Goal: Feedback & Contribution: Submit feedback/report problem

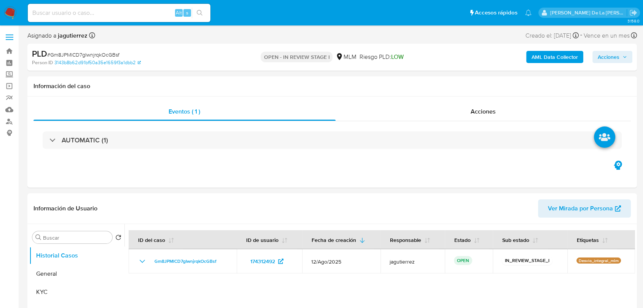
select select "10"
click at [13, 16] on img at bounding box center [10, 12] width 13 height 13
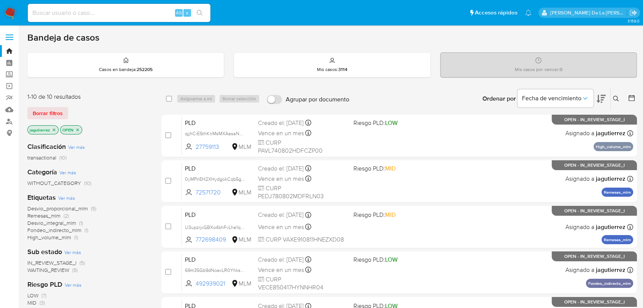
click at [55, 130] on icon "close-filter" at bounding box center [54, 130] width 5 height 5
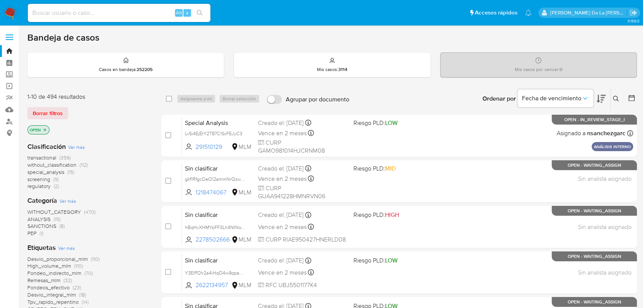
click at [46, 179] on span "screening" at bounding box center [38, 180] width 23 height 8
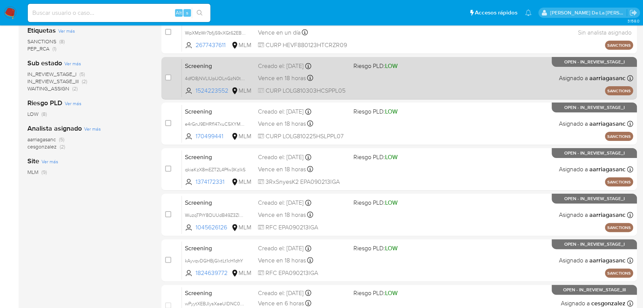
scroll to position [20, 0]
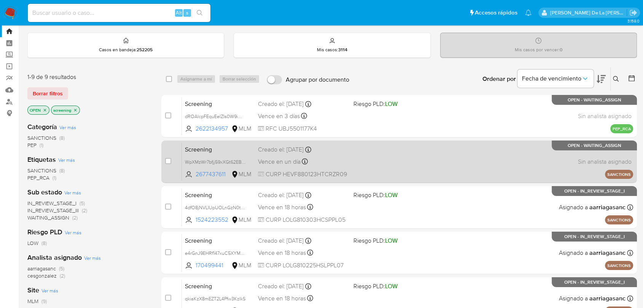
click at [368, 152] on div "Screening WpXMzWr7bfjj59xXGt62EBum 2677437611 MLM Creado el: 09/09/2025 Creado …" at bounding box center [407, 162] width 451 height 38
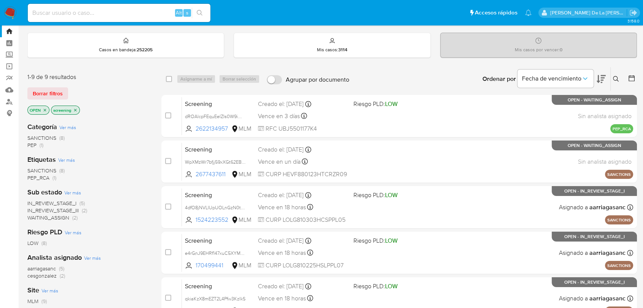
click at [63, 22] on nav "Pausado Ver notificaciones Alt s Accesos rápidos Presiona las siguientes teclas…" at bounding box center [321, 12] width 643 height 25
click at [63, 16] on input at bounding box center [119, 13] width 183 height 10
paste input "489459882"
type input "489459882"
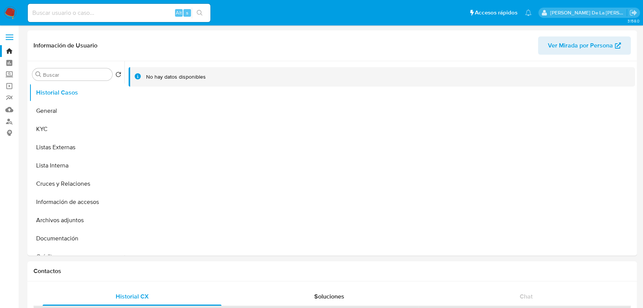
select select "10"
click at [90, 13] on input at bounding box center [119, 13] width 183 height 10
paste input "489459882"
type input "489459882"
click at [55, 129] on button "KYC" at bounding box center [73, 129] width 89 height 18
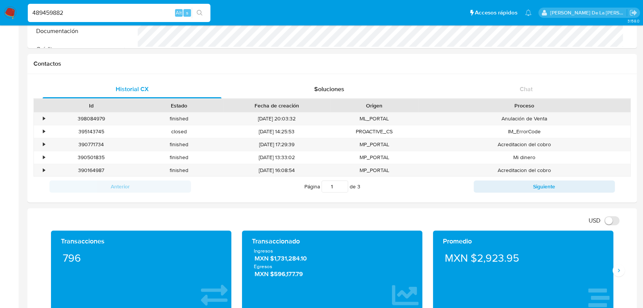
scroll to position [295, 0]
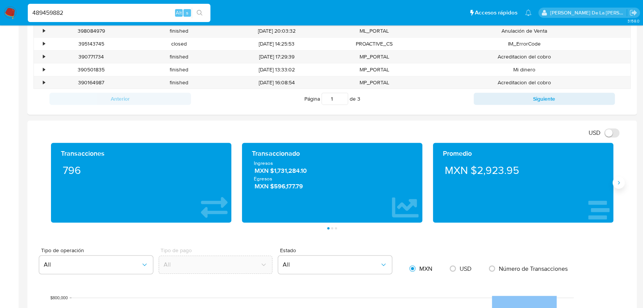
click at [623, 187] on div "Transacciones 796 Transaccionado Ingresos MXN $1,731,284.10 Egresos MXN $596,17…" at bounding box center [331, 186] width 597 height 87
drag, startPoint x: 620, startPoint y: 184, endPoint x: 612, endPoint y: 184, distance: 8.0
click at [619, 184] on icon "Siguiente" at bounding box center [618, 183] width 6 height 6
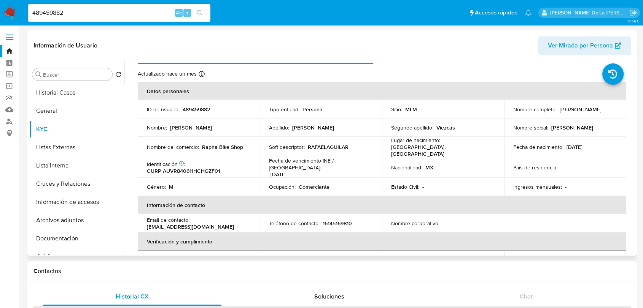
scroll to position [6, 0]
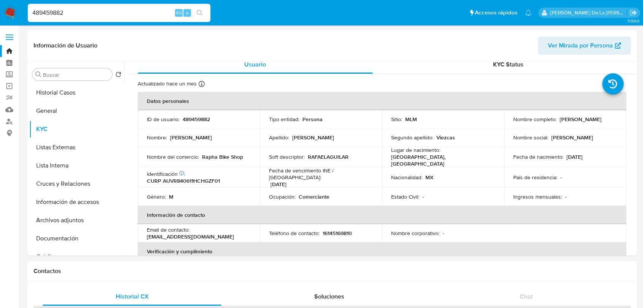
click at [14, 14] on img at bounding box center [10, 12] width 13 height 13
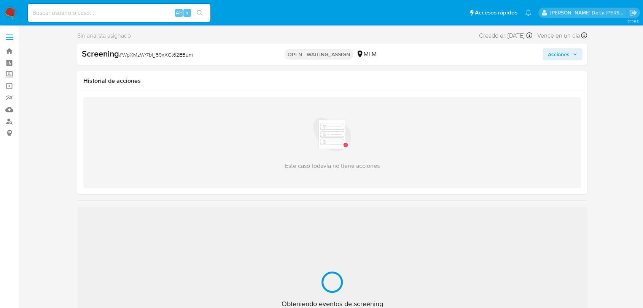
select select "10"
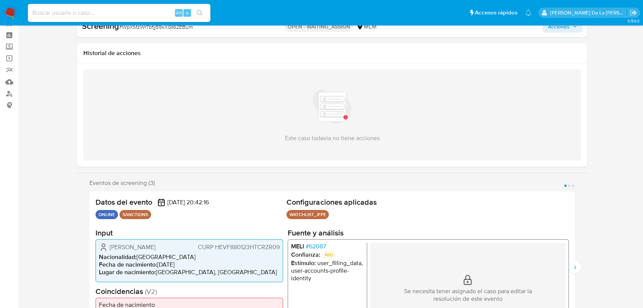
scroll to position [84, 0]
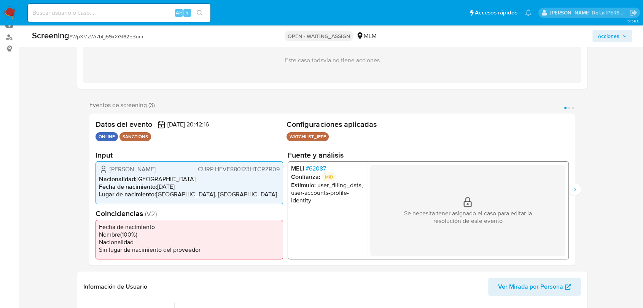
click at [307, 166] on span "# 62087" at bounding box center [315, 169] width 21 height 8
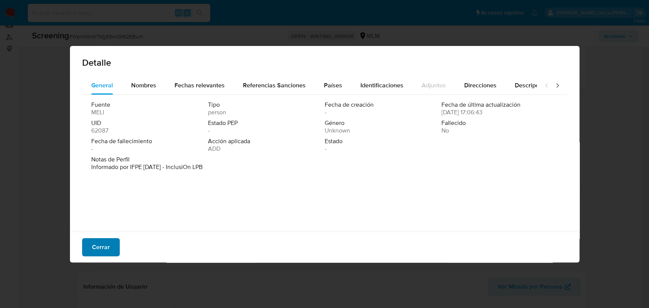
click at [106, 245] on span "Cerrar" at bounding box center [101, 247] width 18 height 17
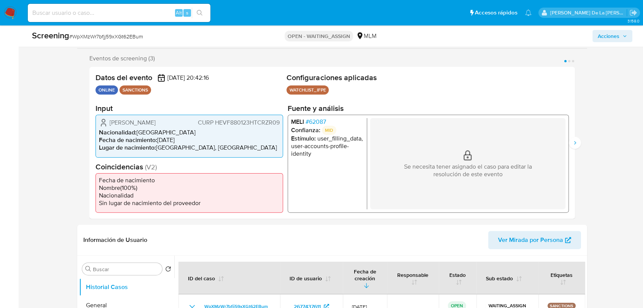
scroll to position [127, 0]
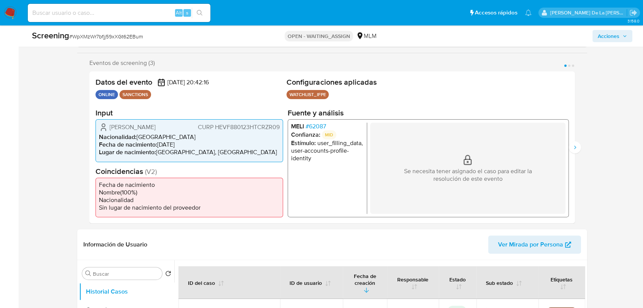
click at [116, 35] on span "# WpXMzWr7bfjj59xXGt62EBum" at bounding box center [106, 37] width 74 height 8
copy span "WpXMzWr7bfjj59xXGt62EBum"
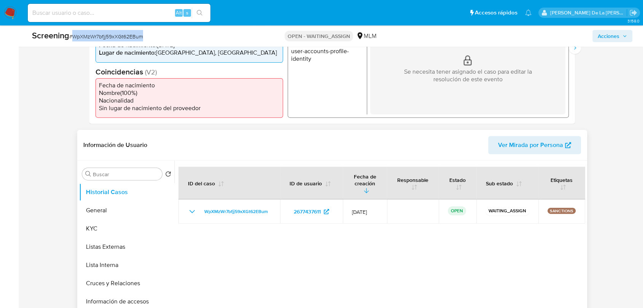
scroll to position [295, 0]
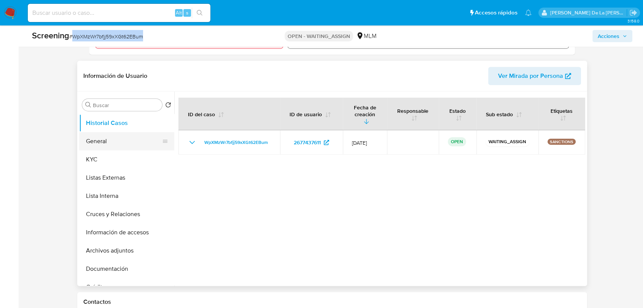
click at [128, 141] on button "General" at bounding box center [123, 141] width 89 height 18
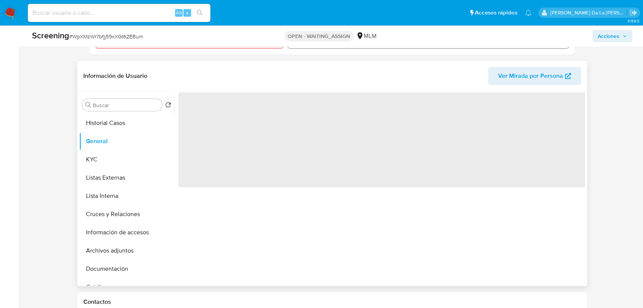
click at [217, 111] on span "‌" at bounding box center [381, 139] width 406 height 95
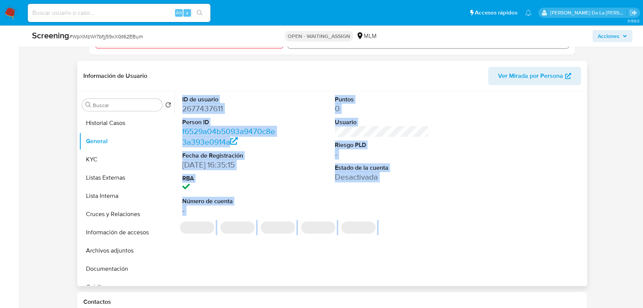
click at [207, 109] on dd "2677437611" at bounding box center [229, 108] width 94 height 11
click at [236, 108] on dd "2677437611" at bounding box center [229, 108] width 94 height 11
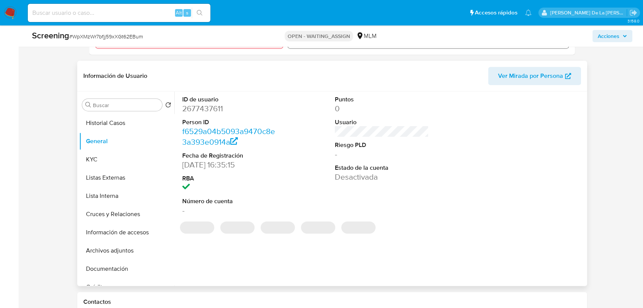
click at [194, 110] on dd "2677437611" at bounding box center [229, 108] width 94 height 11
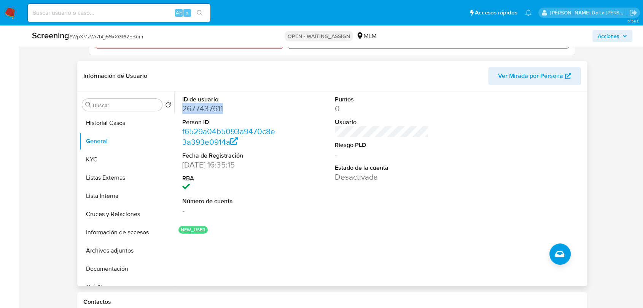
copy dd "2677437611"
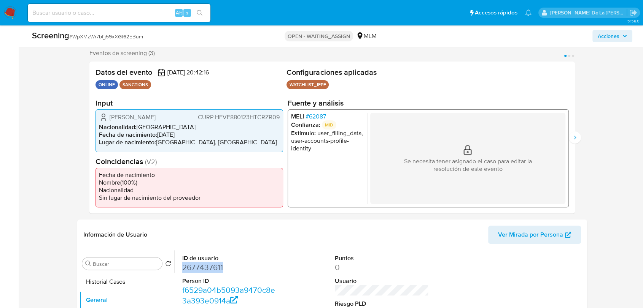
scroll to position [84, 0]
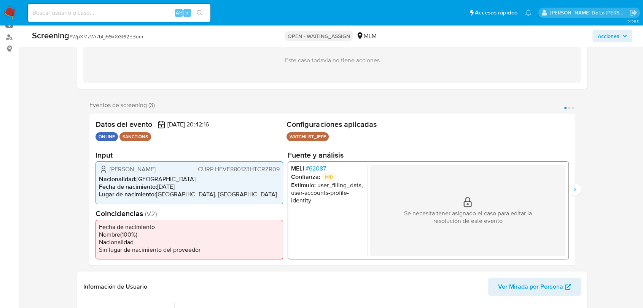
click at [314, 168] on span "# 62087" at bounding box center [315, 169] width 21 height 8
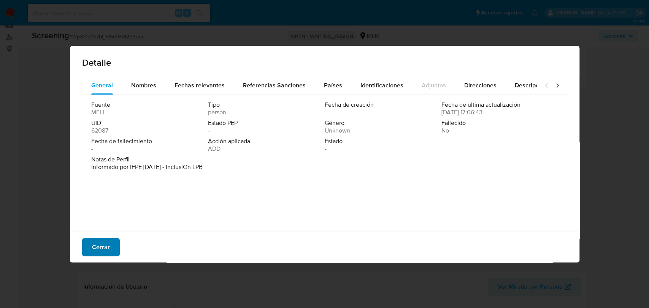
click at [100, 251] on span "Cerrar" at bounding box center [101, 247] width 18 height 17
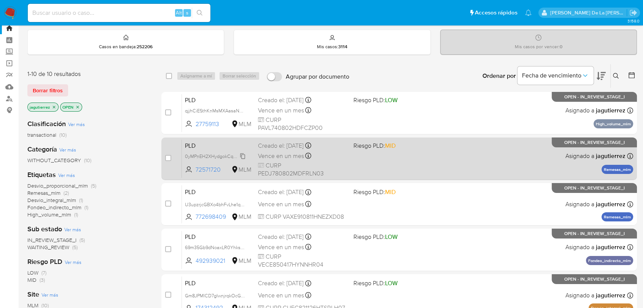
scroll to position [42, 0]
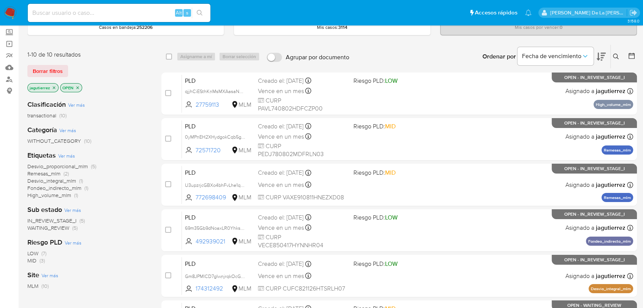
click at [69, 227] on span "WAITING_REVIEW" at bounding box center [48, 228] width 42 height 8
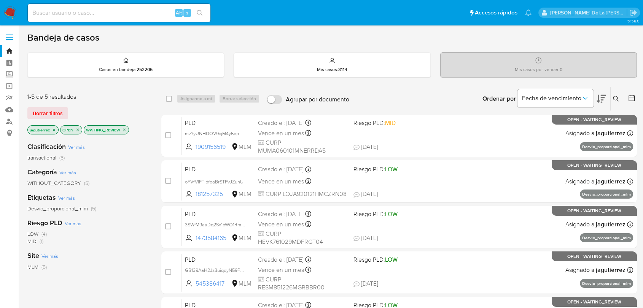
click at [13, 15] on img at bounding box center [10, 12] width 13 height 13
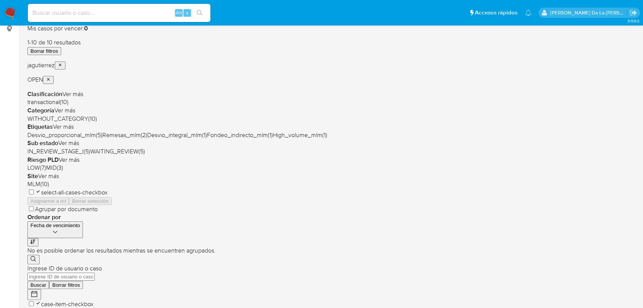
scroll to position [127, 0]
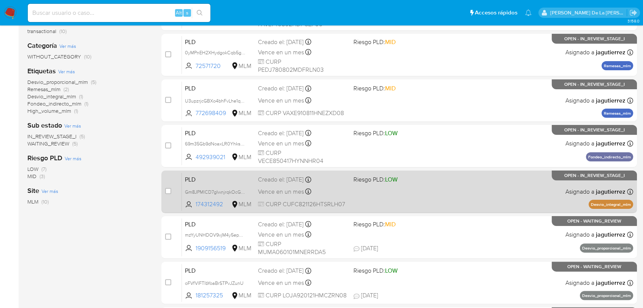
click at [445, 201] on div "PLD Gm8JPMlCD7gIwnjrqkOcGBsf 174312492 MLM Riesgo PLD: LOW Creado el: [DATE] Cr…" at bounding box center [407, 192] width 451 height 38
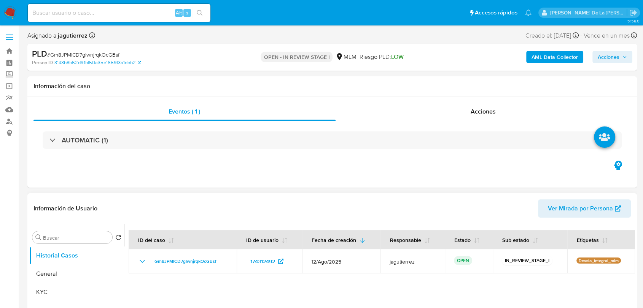
select select "10"
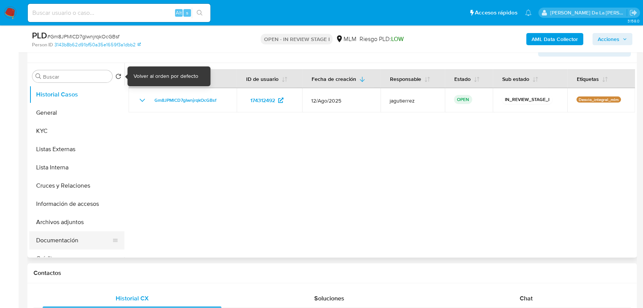
scroll to position [169, 0]
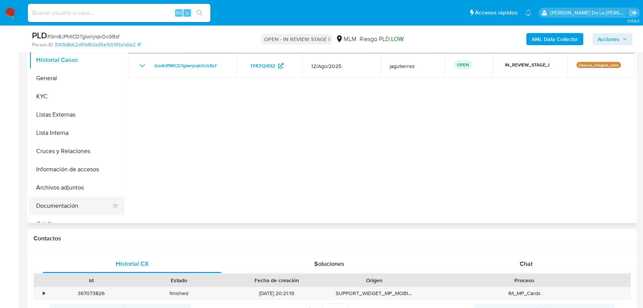
click at [79, 203] on button "Documentación" at bounding box center [73, 206] width 89 height 18
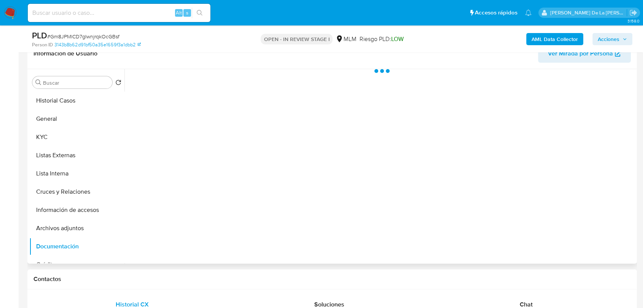
scroll to position [127, 0]
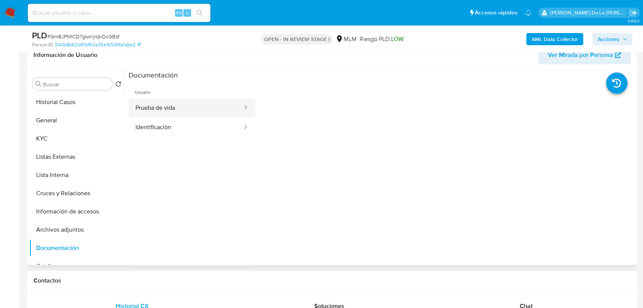
click at [167, 104] on button "Prueba de vida" at bounding box center [186, 107] width 114 height 19
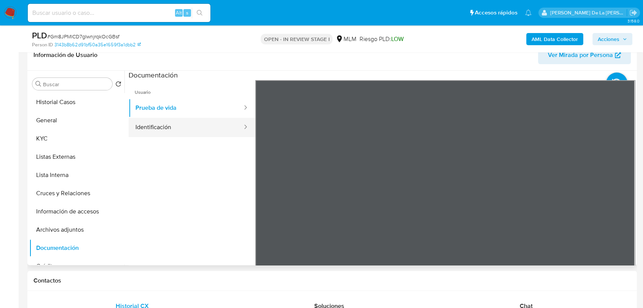
drag, startPoint x: 149, startPoint y: 138, endPoint x: 154, endPoint y: 132, distance: 7.4
click at [150, 138] on ul "Usuario Prueba de vida Identificación" at bounding box center [192, 189] width 127 height 219
drag, startPoint x: 154, startPoint y: 132, endPoint x: 183, endPoint y: 129, distance: 29.5
click at [154, 132] on button "Identificación" at bounding box center [186, 127] width 114 height 19
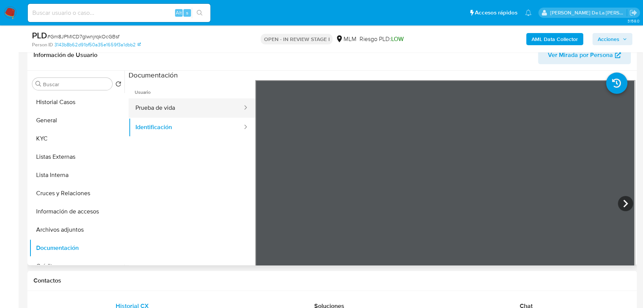
click at [161, 108] on button "Prueba de vida" at bounding box center [186, 107] width 114 height 19
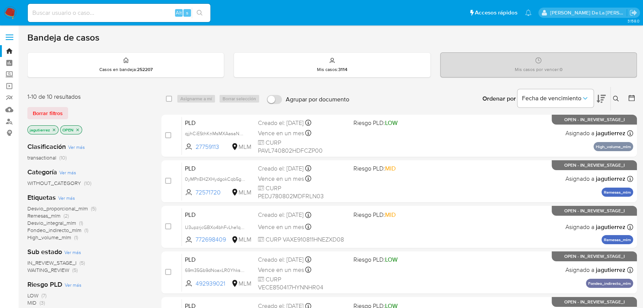
click at [53, 129] on icon "close-filter" at bounding box center [54, 130] width 5 height 5
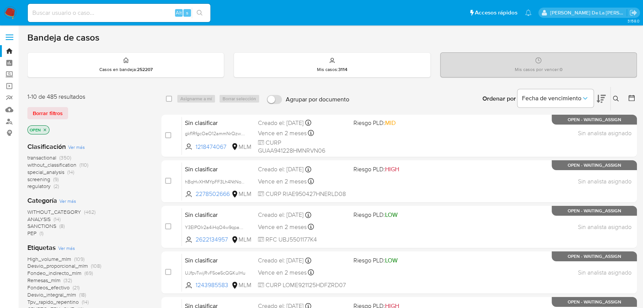
click at [46, 129] on icon "close-filter" at bounding box center [45, 130] width 5 height 5
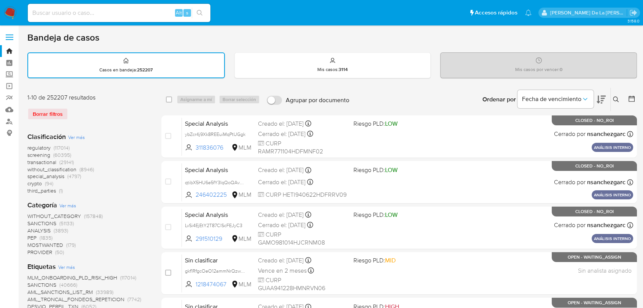
click at [59, 100] on div "1-10 de 252207 resultados" at bounding box center [88, 98] width 122 height 8
click at [11, 9] on img at bounding box center [10, 12] width 13 height 13
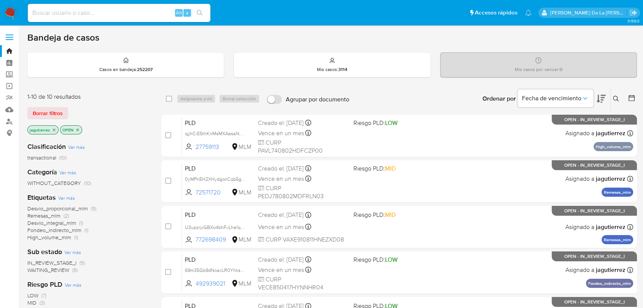
click at [53, 130] on icon "close-filter" at bounding box center [54, 130] width 3 height 3
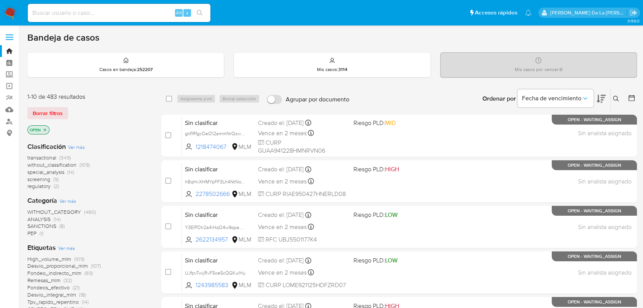
click at [616, 99] on icon at bounding box center [616, 99] width 6 height 6
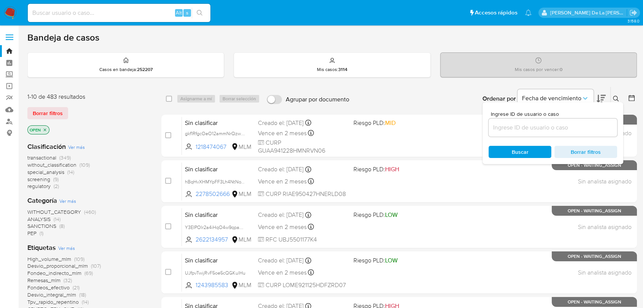
click at [514, 129] on input at bounding box center [552, 128] width 129 height 10
type input "423849259"
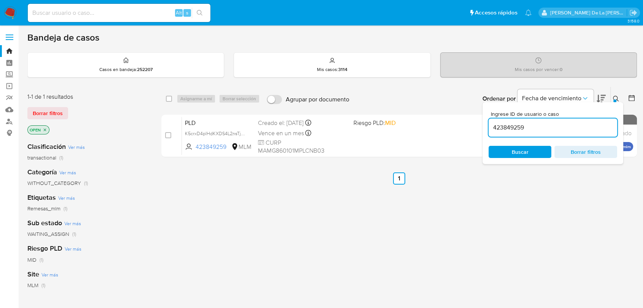
click at [523, 238] on div "select-all-cases-checkbox Asignarme a mí Borrar selección Agrupar por documento…" at bounding box center [398, 259] width 475 height 344
click at [617, 96] on icon at bounding box center [616, 99] width 6 height 6
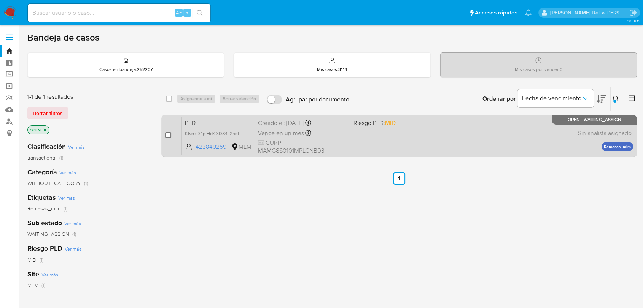
click at [168, 135] on input "checkbox" at bounding box center [168, 135] width 6 height 6
checkbox input "true"
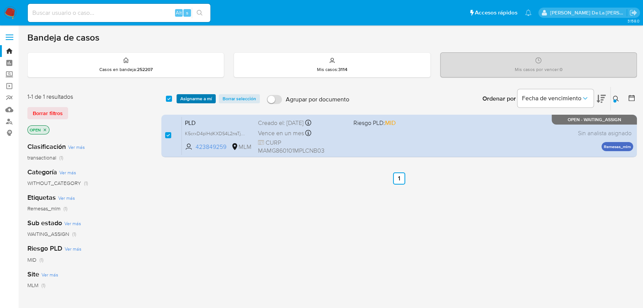
click at [196, 98] on span "Asignarme a mí" at bounding box center [196, 99] width 32 height 8
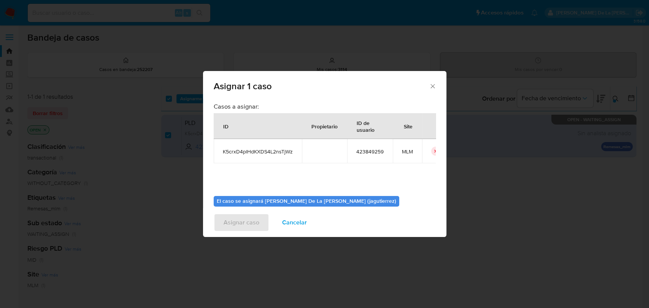
click at [289, 218] on span "Cancelar" at bounding box center [294, 222] width 25 height 17
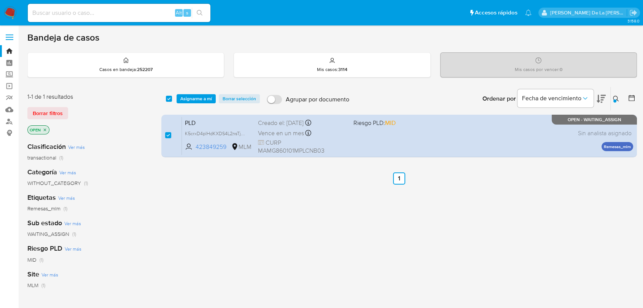
click at [614, 95] on button at bounding box center [616, 98] width 13 height 9
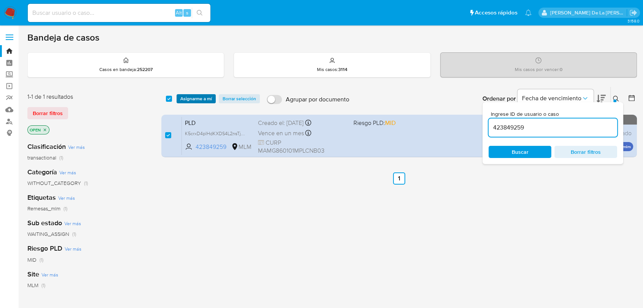
click at [200, 96] on span "Asignarme a mí" at bounding box center [196, 99] width 32 height 8
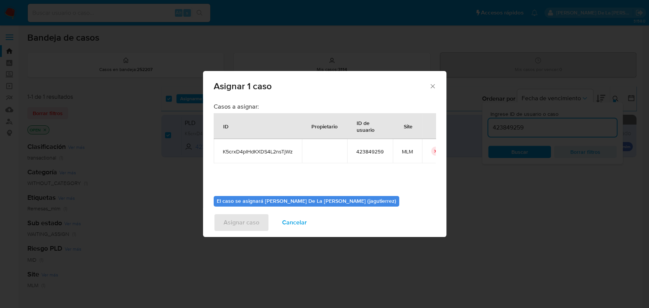
click at [292, 222] on span "Cancelar" at bounding box center [294, 222] width 25 height 17
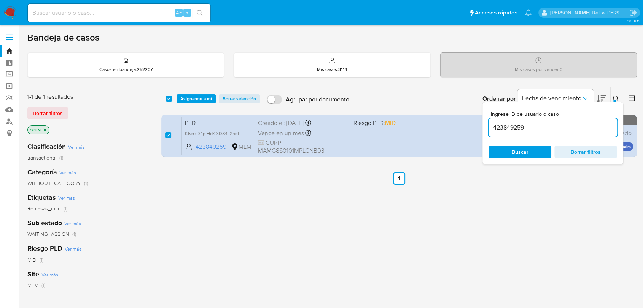
click at [526, 123] on input "423849259" at bounding box center [552, 128] width 129 height 10
drag, startPoint x: 529, startPoint y: 127, endPoint x: 486, endPoint y: 128, distance: 42.6
click at [486, 128] on div "Ingrese ID de usuario o caso 423849259 Buscar Borrar filtros" at bounding box center [552, 133] width 141 height 62
click at [10, 12] on img at bounding box center [10, 12] width 13 height 13
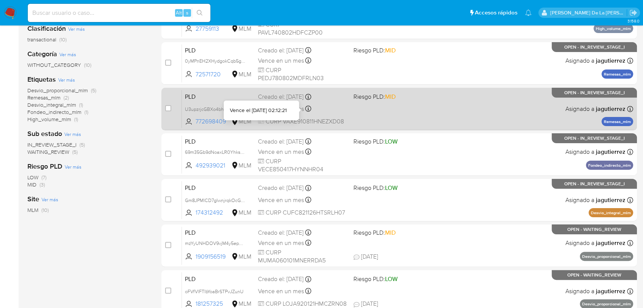
scroll to position [108, 0]
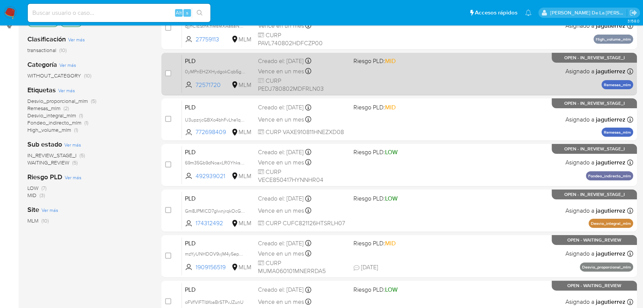
click at [416, 86] on div "PLD 0yMPnEH2XHydgokCqb5gvJ7e 72571720 MLM Riesgo PLD: MID Creado el: [DATE] Cre…" at bounding box center [407, 74] width 451 height 38
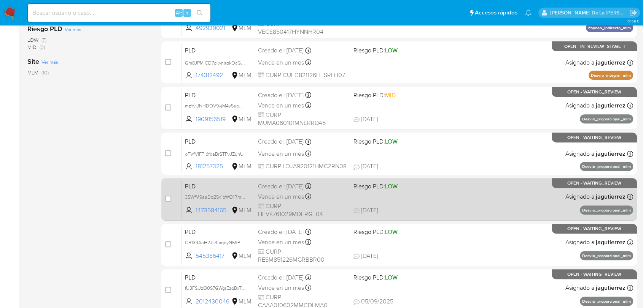
scroll to position [277, 0]
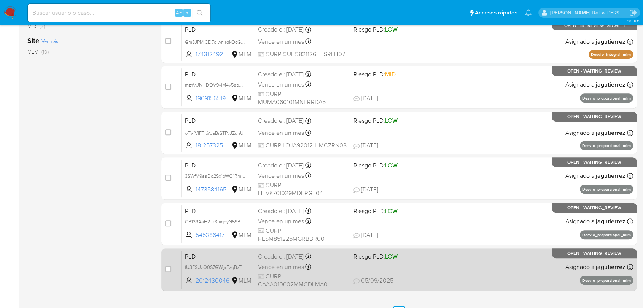
click at [485, 271] on div "PLD fU3FSUzQ0S7GWgrEzqBxTE1g 2012430046 MLM Riesgo PLD: LOW Creado el: [DATE] C…" at bounding box center [407, 270] width 451 height 38
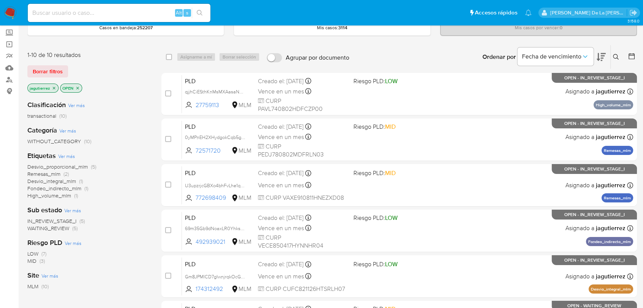
scroll to position [42, 0]
click at [47, 171] on span "Remesas_mlm" at bounding box center [43, 174] width 33 height 8
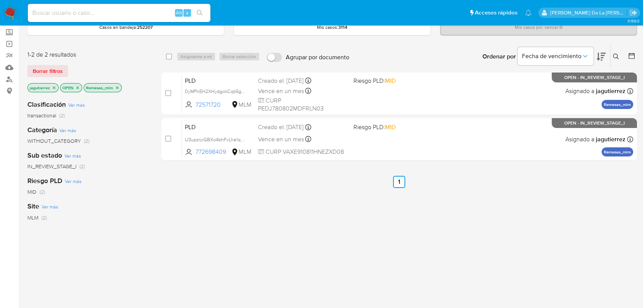
click at [116, 87] on icon "close-filter" at bounding box center [117, 88] width 5 height 5
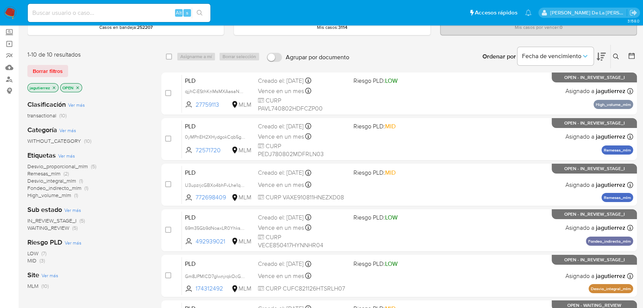
click at [59, 227] on span "WAITING_REVIEW" at bounding box center [48, 228] width 42 height 8
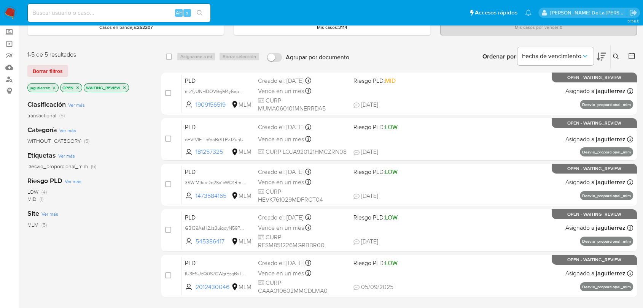
click at [123, 87] on icon "close-filter" at bounding box center [124, 88] width 5 height 5
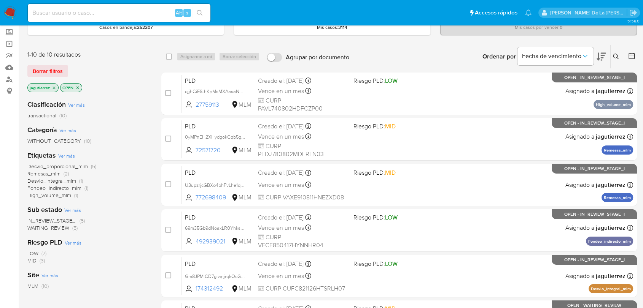
click at [57, 219] on span "IN_REVIEW_STAGE_I" at bounding box center [51, 221] width 49 height 8
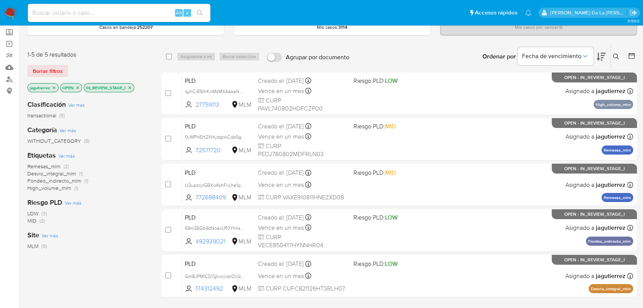
click at [128, 87] on icon "close-filter" at bounding box center [129, 88] width 5 height 5
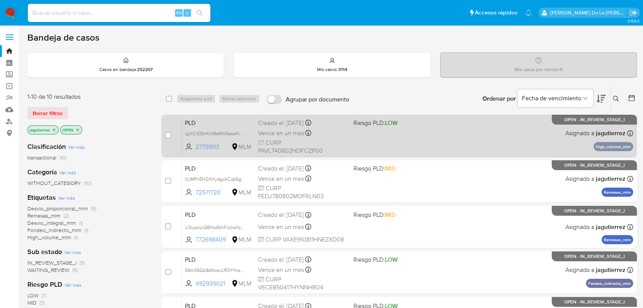
click at [396, 143] on div "PLD qjjhCiESthKnMsMXAasaN03Q 27759113 MLM Riesgo PLD: LOW Creado el: 12/08/2025…" at bounding box center [407, 136] width 451 height 38
click at [411, 135] on div "PLD qjjhCiESthKnMsMXAasaN03Q 27759113 MLM Riesgo PLD: LOW Creado el: 12/08/2025…" at bounding box center [407, 136] width 451 height 38
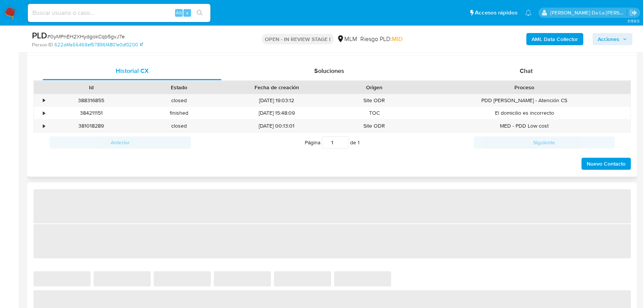
scroll to position [295, 0]
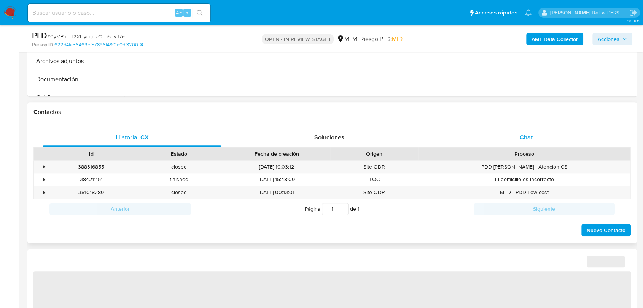
click at [525, 138] on span "Chat" at bounding box center [525, 137] width 13 height 9
select select "10"
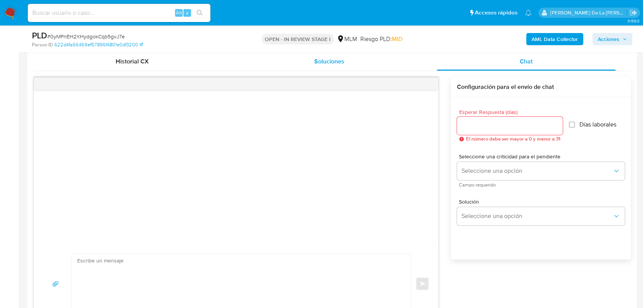
scroll to position [380, 0]
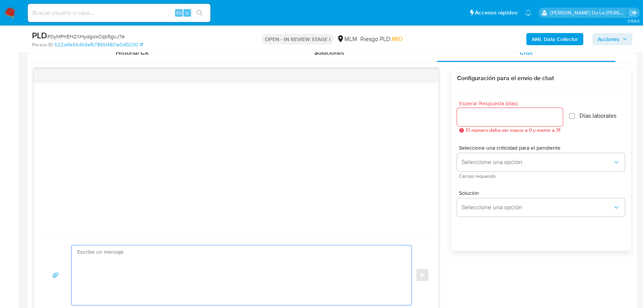
click at [190, 247] on textarea at bounding box center [239, 276] width 324 height 60
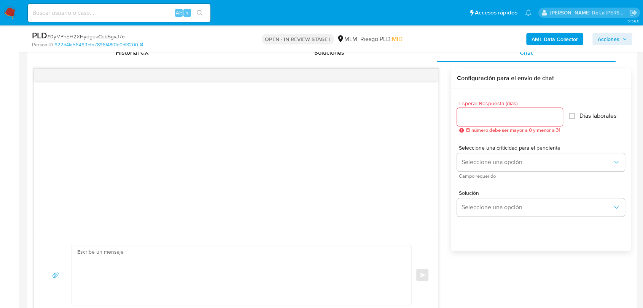
click at [486, 125] on div at bounding box center [510, 117] width 106 height 18
click at [489, 118] on input "Esperar Respuesta (días)" at bounding box center [510, 117] width 106 height 10
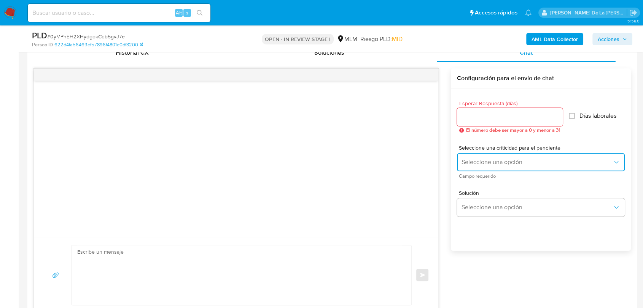
click at [513, 168] on button "Seleccione una opción" at bounding box center [541, 162] width 168 height 18
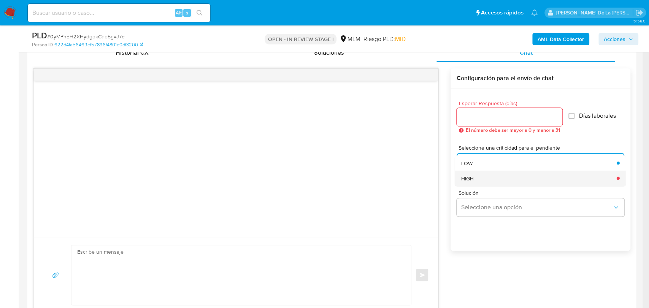
click at [500, 181] on div "HIGH" at bounding box center [536, 178] width 151 height 15
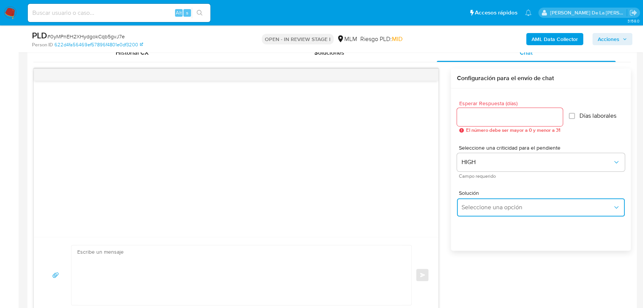
click at [486, 210] on span "Seleccione una opción" at bounding box center [536, 208] width 151 height 8
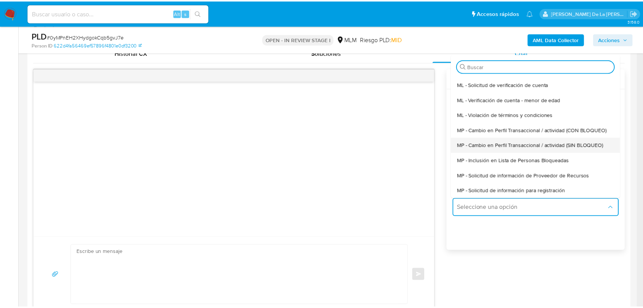
scroll to position [42, 0]
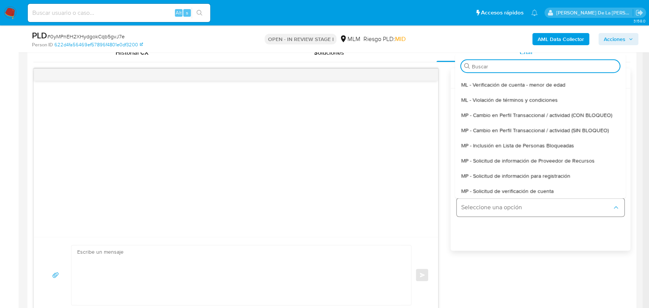
click at [495, 206] on span "Seleccione una opción" at bounding box center [536, 208] width 151 height 8
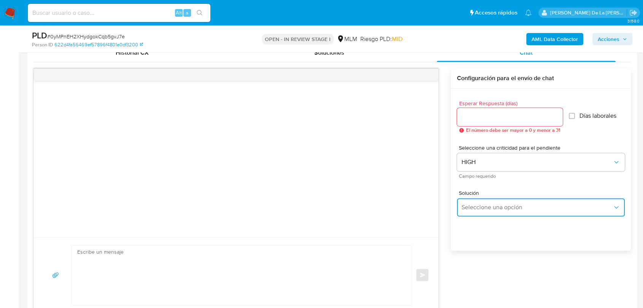
click at [495, 206] on span "Seleccione una opción" at bounding box center [536, 208] width 151 height 8
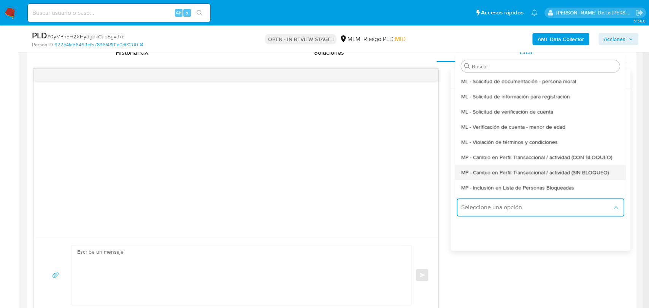
click at [497, 176] on span "MP - Cambio en Perfil Transaccional / actividad (SIN BLOQUEO)" at bounding box center [535, 172] width 148 height 7
type textarea "Estimado ,Te comunicamos que se ha identificado un cambio en el uso habitual de…"
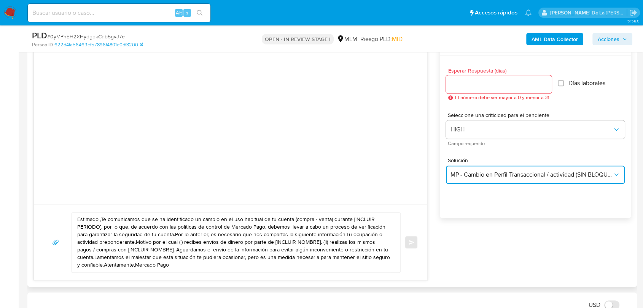
scroll to position [465, 0]
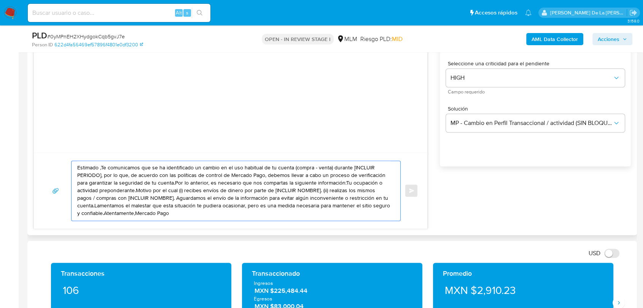
drag, startPoint x: 101, startPoint y: 165, endPoint x: 298, endPoint y: 204, distance: 200.8
click at [298, 204] on textarea "Estimado ,Te comunicamos que se ha identificado un cambio en el uso habitual de…" at bounding box center [233, 191] width 313 height 60
click at [301, 187] on textarea "Estimado ,Te comunicamos que se ha identificado un cambio en el uso habitual de…" at bounding box center [233, 191] width 313 height 60
drag, startPoint x: 112, startPoint y: 168, endPoint x: 232, endPoint y: 184, distance: 121.2
click at [232, 186] on textarea "Estimado ,Te comunicamos que se ha identificado un cambio en el uso habitual de…" at bounding box center [233, 191] width 313 height 60
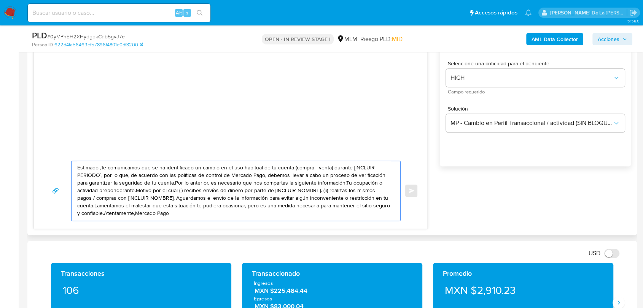
click at [232, 184] on textarea "Estimado ,Te comunicamos que se ha identificado un cambio en el uso habitual de…" at bounding box center [233, 191] width 313 height 60
drag, startPoint x: 159, startPoint y: 195, endPoint x: 262, endPoint y: 209, distance: 103.9
click at [262, 209] on textarea "Estimado ,Te comunicamos que se ha identificado un cambio en el uso habitual de…" at bounding box center [233, 191] width 313 height 60
click at [270, 205] on textarea "Estimado ,Te comunicamos que se ha identificado un cambio en el uso habitual de…" at bounding box center [233, 191] width 313 height 60
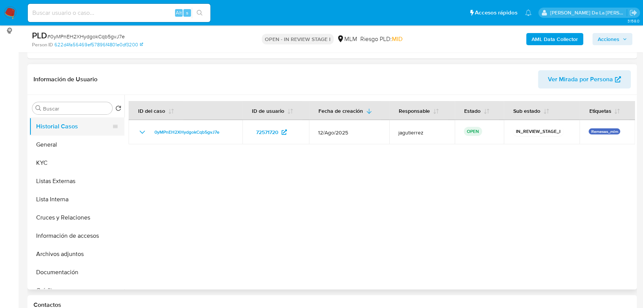
scroll to position [84, 0]
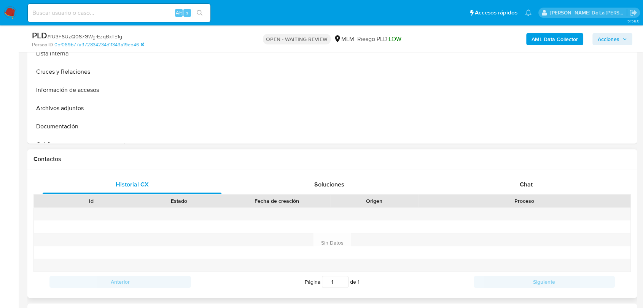
scroll to position [253, 0]
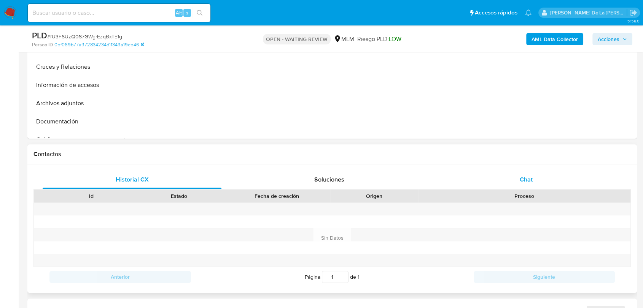
click at [526, 177] on span "Chat" at bounding box center [525, 179] width 13 height 9
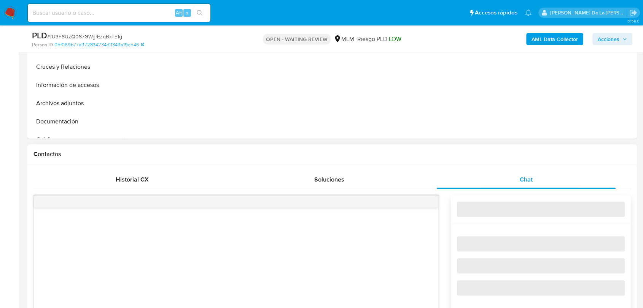
select select "10"
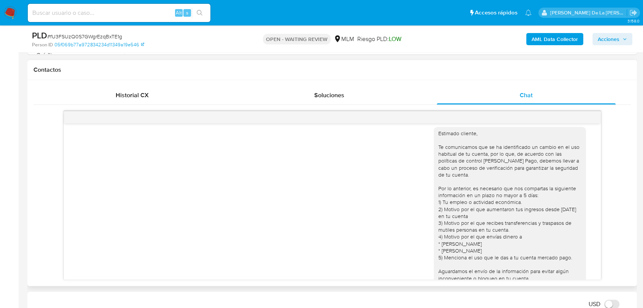
scroll to position [0, 0]
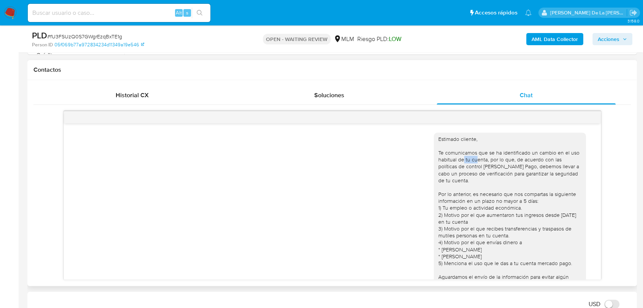
drag, startPoint x: 457, startPoint y: 156, endPoint x: 472, endPoint y: 162, distance: 16.2
click at [471, 162] on div "Estimado cliente, Te comunicamos que se ha identificado un cambio en el uso hab…" at bounding box center [509, 233] width 143 height 194
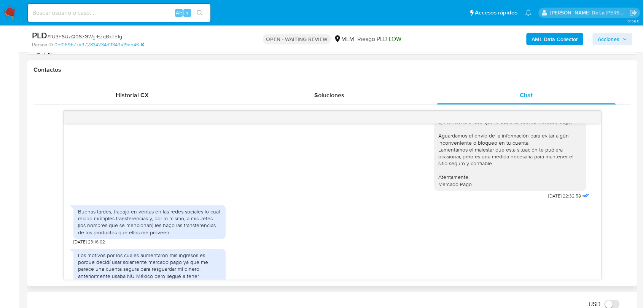
scroll to position [127, 0]
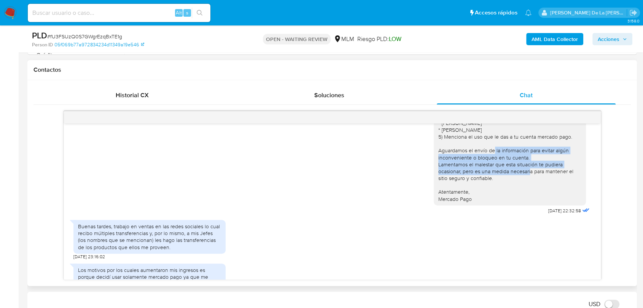
drag, startPoint x: 454, startPoint y: 150, endPoint x: 490, endPoint y: 168, distance: 40.0
click at [490, 168] on div "Estimado cliente, Te comunicamos que se ha identificado un cambio en el uso hab…" at bounding box center [509, 106] width 143 height 194
click at [489, 169] on div "Estimado cliente, Te comunicamos que se ha identificado un cambio en el uso hab…" at bounding box center [509, 106] width 143 height 194
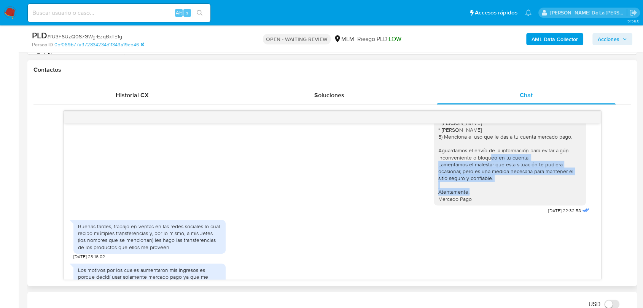
drag, startPoint x: 450, startPoint y: 160, endPoint x: 489, endPoint y: 181, distance: 43.9
click at [489, 181] on div "Estimado cliente, Te comunicamos que se ha identificado un cambio en el uso hab…" at bounding box center [509, 106] width 143 height 194
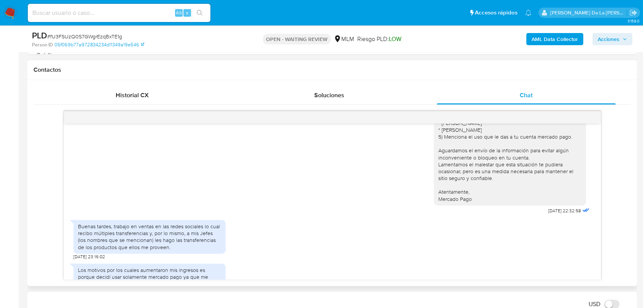
click at [452, 201] on div "Estimado cliente, Te comunicamos que se ha identificado un cambio en el uso hab…" at bounding box center [509, 106] width 143 height 194
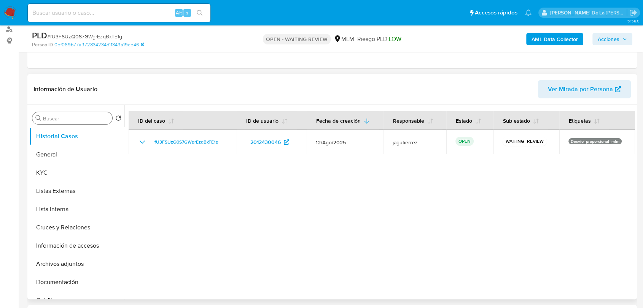
scroll to position [42, 0]
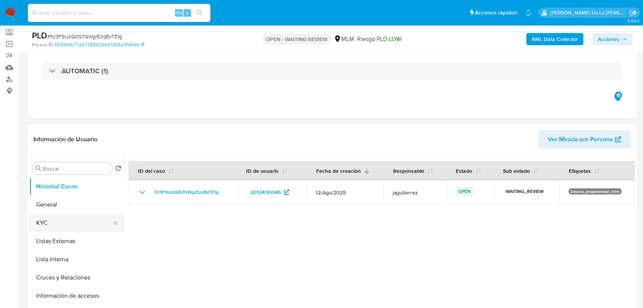
click at [68, 219] on button "KYC" at bounding box center [73, 223] width 89 height 18
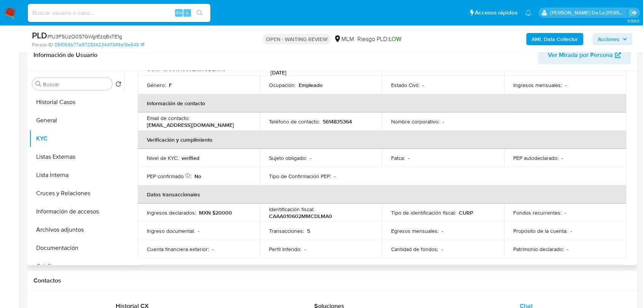
scroll to position [169, 0]
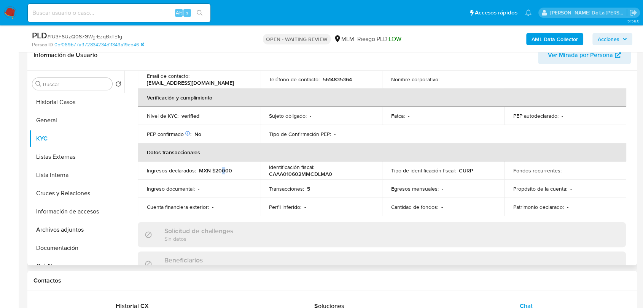
drag, startPoint x: 221, startPoint y: 165, endPoint x: 225, endPoint y: 168, distance: 5.7
click at [225, 168] on p "MXN $20000" at bounding box center [215, 170] width 33 height 7
drag, startPoint x: 207, startPoint y: 189, endPoint x: 408, endPoint y: 183, distance: 200.8
click at [396, 186] on tr "Ingreso documental : - Transacciones : 5 Egresos mensuales : - Propósito de la …" at bounding box center [382, 189] width 488 height 18
drag, startPoint x: 430, startPoint y: 183, endPoint x: 441, endPoint y: 183, distance: 11.4
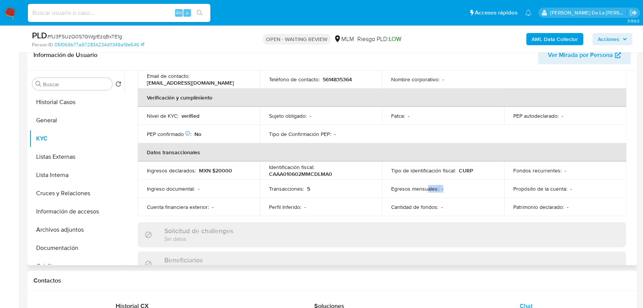
click at [441, 186] on div "Egresos mensuales : -" at bounding box center [443, 189] width 104 height 7
click at [447, 186] on div "Egresos mensuales : -" at bounding box center [443, 189] width 104 height 7
drag, startPoint x: 329, startPoint y: 202, endPoint x: 435, endPoint y: 201, distance: 105.7
click at [424, 201] on tr "Cuenta financiera exterior : - Perfil Inferido : - Cantidad de fondos : - Patri…" at bounding box center [382, 207] width 488 height 18
click at [532, 204] on p "Patrimonio declarado :" at bounding box center [538, 207] width 51 height 7
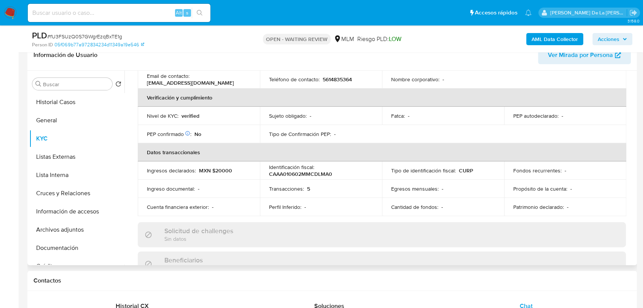
click at [565, 198] on td "Patrimonio declarado : -" at bounding box center [565, 207] width 122 height 18
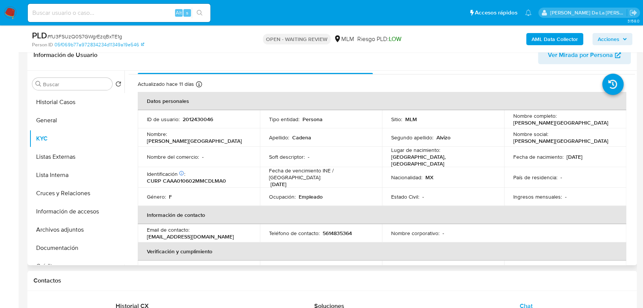
scroll to position [0, 0]
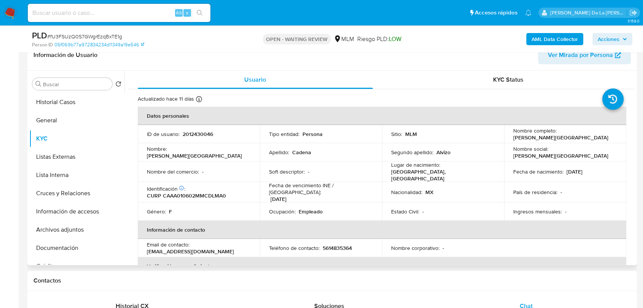
click at [316, 209] on p "Empleado" at bounding box center [310, 211] width 24 height 7
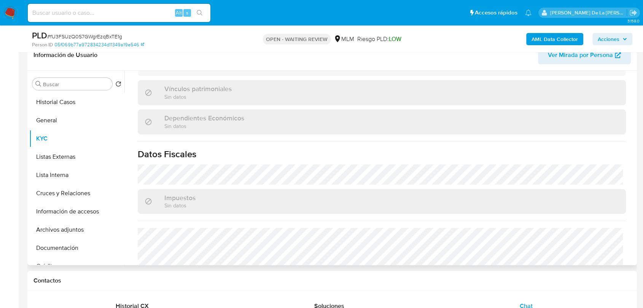
scroll to position [478, 0]
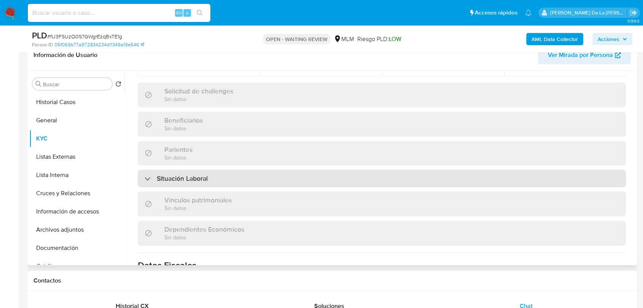
click at [157, 175] on h3 "Situación Laboral" at bounding box center [182, 179] width 51 height 8
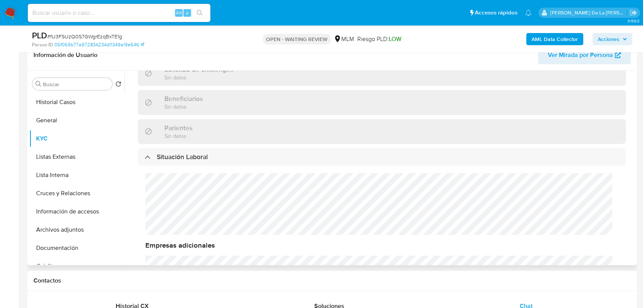
scroll to position [351, 0]
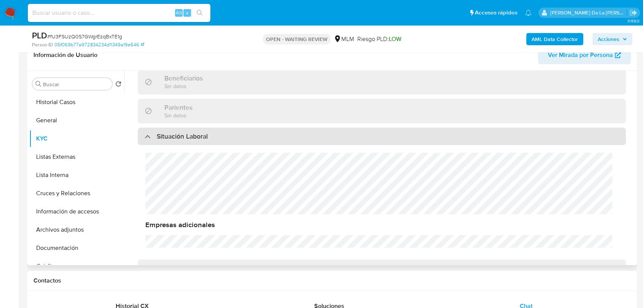
click at [168, 132] on h3 "Situación Laboral" at bounding box center [182, 136] width 51 height 8
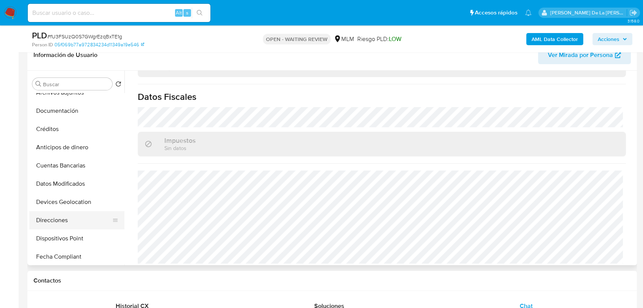
scroll to position [169, 0]
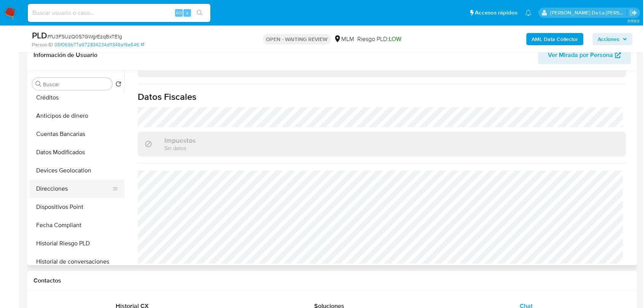
click at [63, 187] on button "Direcciones" at bounding box center [73, 189] width 89 height 18
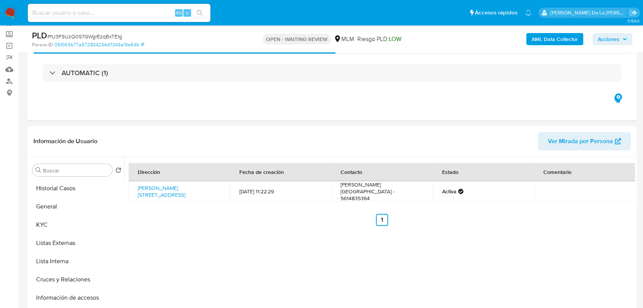
scroll to position [42, 0]
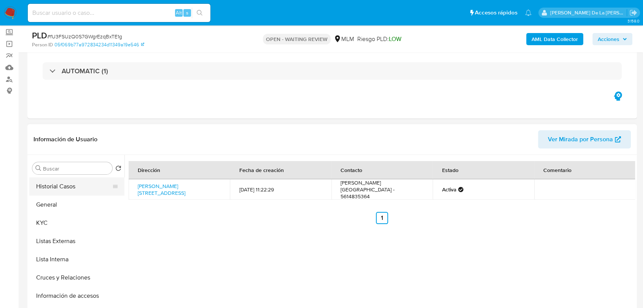
drag, startPoint x: 60, startPoint y: 183, endPoint x: 63, endPoint y: 183, distance: 3.8
click at [60, 183] on button "Historial Casos" at bounding box center [73, 187] width 89 height 18
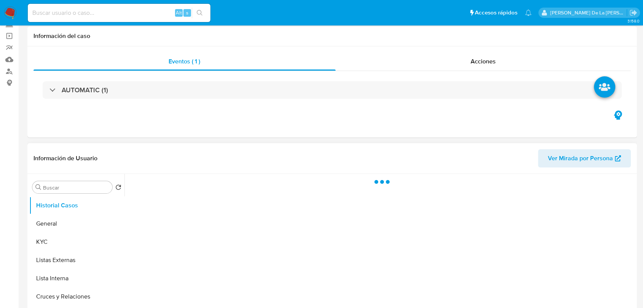
scroll to position [84, 0]
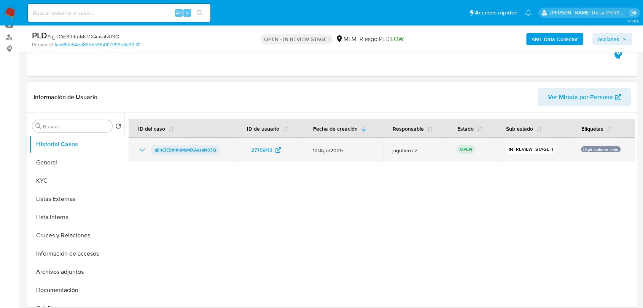
select select "10"
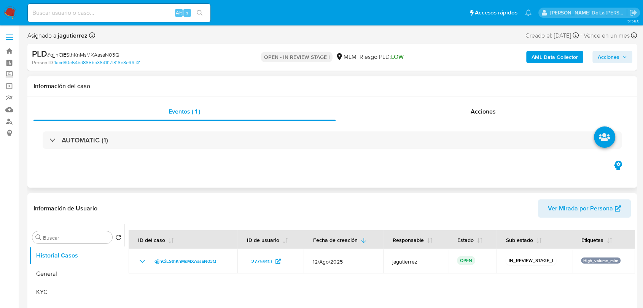
select select "10"
click at [549, 58] on b "AML Data Collector" at bounding box center [554, 57] width 46 height 12
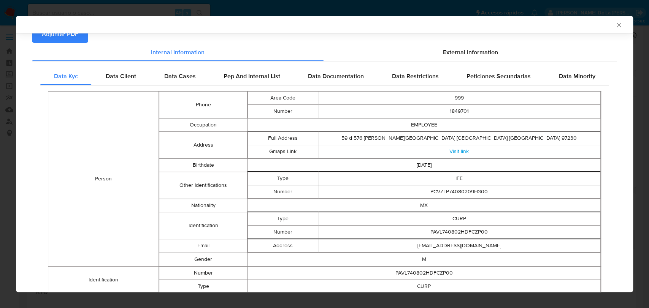
scroll to position [40, 0]
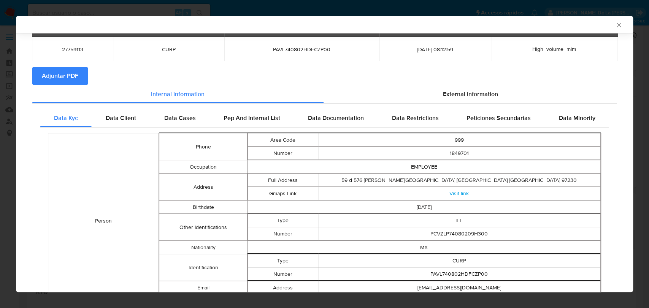
click at [481, 90] on span "External information" at bounding box center [470, 94] width 55 height 9
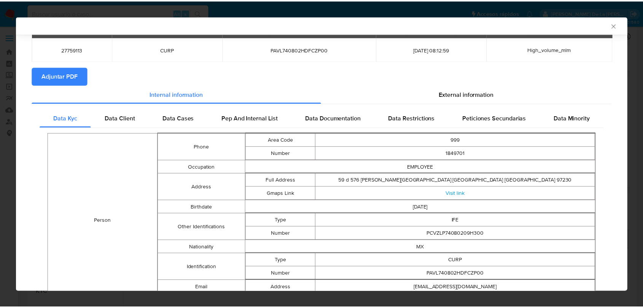
scroll to position [0, 0]
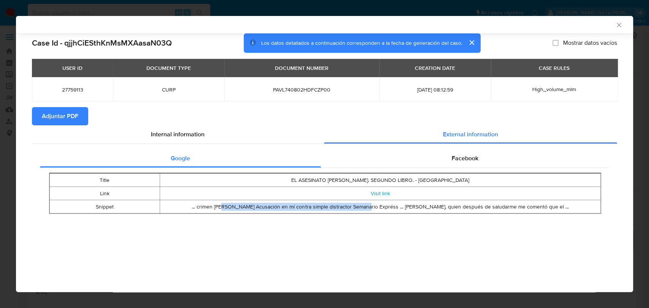
drag, startPoint x: 220, startPoint y: 207, endPoint x: 366, endPoint y: 200, distance: 146.2
click at [366, 200] on td "... crimen de Shantal Acusación en mí contra simple distractor Semanario Exprés…" at bounding box center [380, 206] width 441 height 13
click at [367, 200] on td "... crimen de Shantal Acusación en mí contra simple distractor Semanario Exprés…" at bounding box center [380, 206] width 441 height 13
drag, startPoint x: 328, startPoint y: 179, endPoint x: 373, endPoint y: 176, distance: 45.3
click at [373, 176] on td "EL ASESINATO DE SHANTAL. SEGUNDO LIBRO. - Calaméo" at bounding box center [380, 180] width 441 height 13
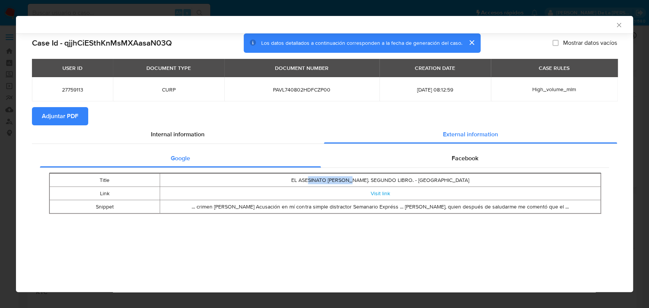
click at [373, 176] on td "EL ASESINATO DE SHANTAL. SEGUNDO LIBRO. - Calaméo" at bounding box center [380, 180] width 441 height 13
drag, startPoint x: 311, startPoint y: 180, endPoint x: 374, endPoint y: 177, distance: 63.2
click at [374, 177] on td "EL ASESINATO DE SHANTAL. SEGUNDO LIBRO. - Calaméo" at bounding box center [380, 180] width 441 height 13
click at [232, 206] on td "... crimen de Shantal Acusación en mí contra simple distractor Semanario Exprés…" at bounding box center [380, 206] width 441 height 13
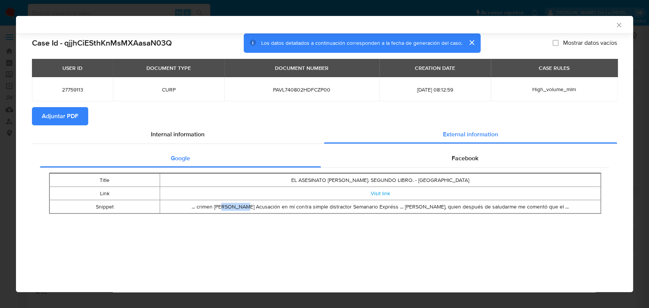
click at [231, 205] on td "... crimen de Shantal Acusación en mí contra simple distractor Semanario Exprés…" at bounding box center [380, 206] width 441 height 13
drag, startPoint x: 389, startPoint y: 180, endPoint x: 439, endPoint y: 179, distance: 49.8
click at [440, 179] on td "EL ASESINATO DE SHANTAL. SEGUNDO LIBRO. - Calaméo" at bounding box center [380, 180] width 441 height 13
drag, startPoint x: 439, startPoint y: 179, endPoint x: 370, endPoint y: 192, distance: 70.8
click at [439, 179] on td "EL ASESINATO DE SHANTAL. SEGUNDO LIBRO. - Calaméo" at bounding box center [380, 180] width 441 height 13
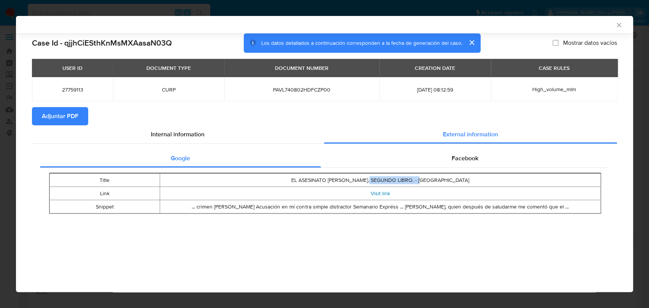
click at [376, 192] on link "Visit link" at bounding box center [379, 194] width 19 height 8
click at [455, 159] on span "Facebook" at bounding box center [465, 158] width 27 height 9
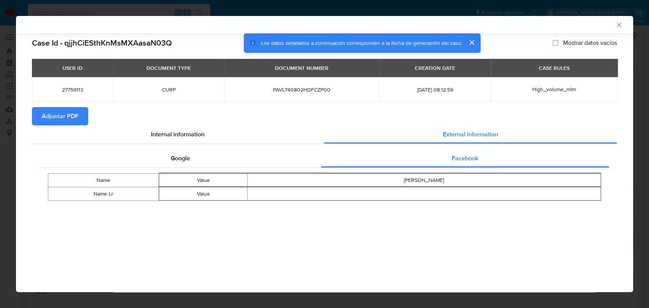
drag, startPoint x: 385, startPoint y: 180, endPoint x: 455, endPoint y: 178, distance: 70.4
click at [454, 178] on div "Leopoldo Pacheco Vazquez" at bounding box center [424, 181] width 353 height 8
click at [456, 178] on div "Leopoldo Pacheco Vazquez" at bounding box center [424, 181] width 353 height 8
drag, startPoint x: 377, startPoint y: 192, endPoint x: 445, endPoint y: 188, distance: 67.8
click at [445, 188] on td "closure-recommendation-modal" at bounding box center [424, 193] width 353 height 13
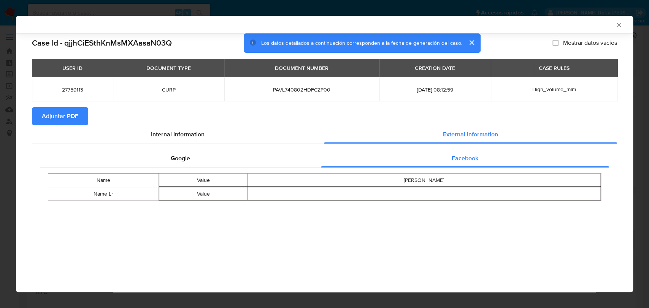
click at [422, 195] on td "closure-recommendation-modal" at bounding box center [424, 193] width 353 height 13
drag, startPoint x: 384, startPoint y: 193, endPoint x: 478, endPoint y: 191, distance: 94.7
click at [480, 191] on td "closure-recommendation-modal" at bounding box center [424, 193] width 353 height 13
click at [618, 25] on icon "Cerrar ventana" at bounding box center [619, 25] width 4 height 4
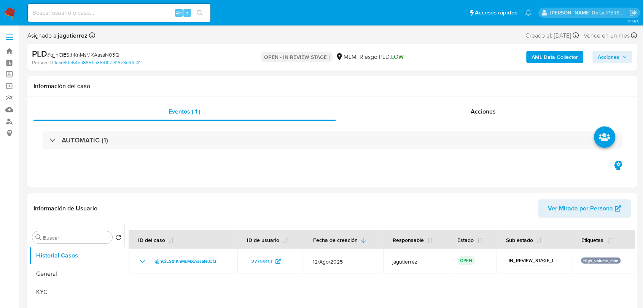
click at [614, 59] on span "Acciones" at bounding box center [608, 57] width 22 height 12
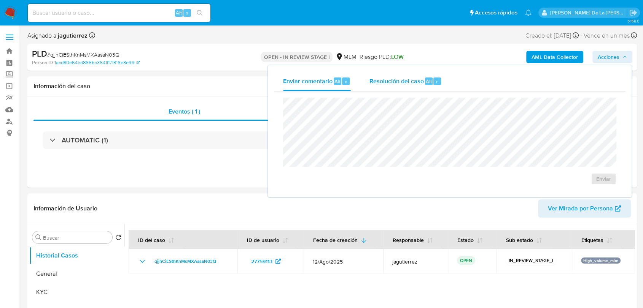
click at [371, 83] on span "Resolución del caso" at bounding box center [396, 81] width 54 height 9
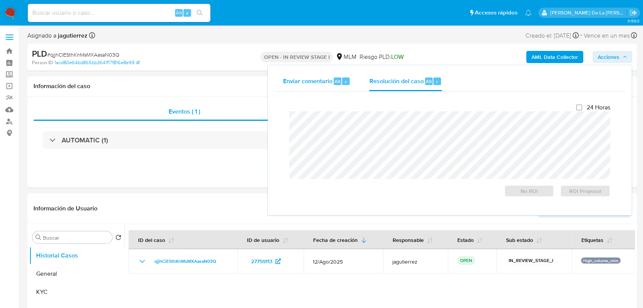
click at [336, 84] on span "Alt" at bounding box center [337, 81] width 6 height 7
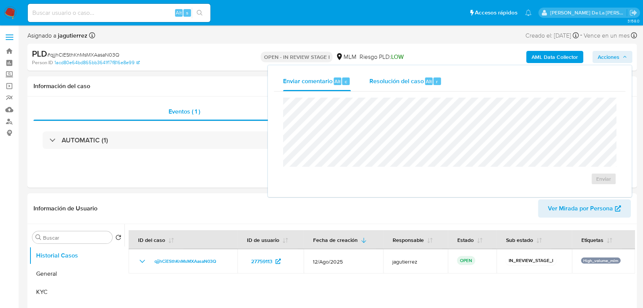
click at [401, 83] on span "Resolución del caso" at bounding box center [396, 81] width 54 height 9
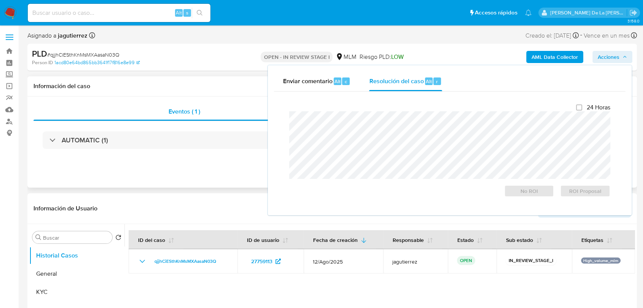
click at [214, 92] on div "Información del caso" at bounding box center [331, 86] width 609 height 20
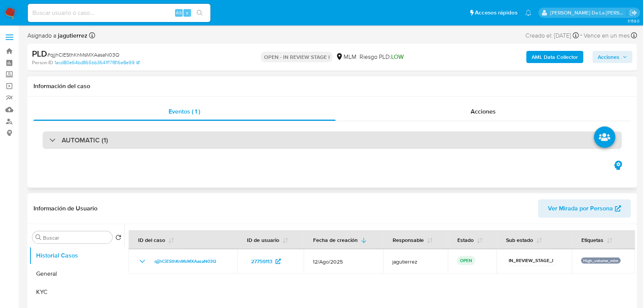
click at [52, 139] on div "AUTOMATIC (1)" at bounding box center [78, 140] width 59 height 8
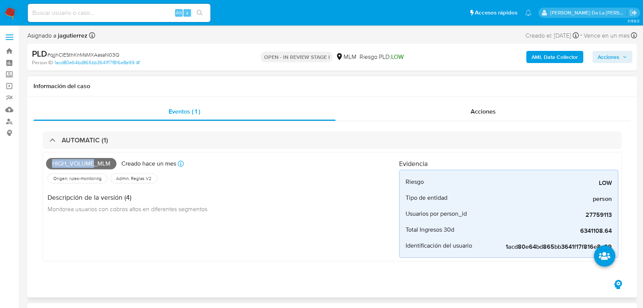
drag, startPoint x: 47, startPoint y: 163, endPoint x: 94, endPoint y: 167, distance: 47.3
click at [94, 167] on span "High_volume_mlm" at bounding box center [81, 163] width 70 height 11
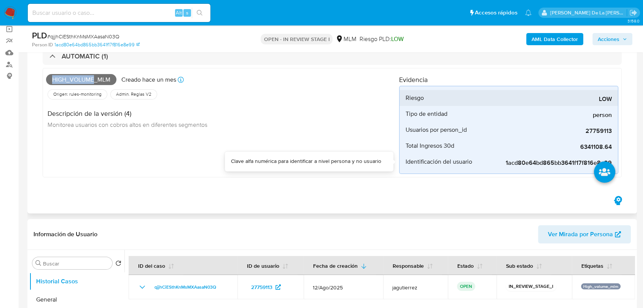
scroll to position [42, 0]
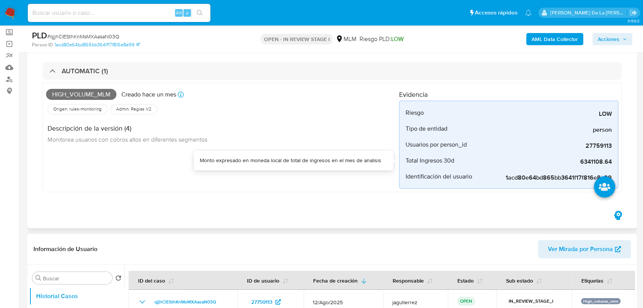
drag, startPoint x: 579, startPoint y: 164, endPoint x: 617, endPoint y: 163, distance: 38.0
click at [617, 163] on div "High_volume_mlm Creado hace un mes Creado: 12/08/2025 03:12:59 Origen: rules-mo…" at bounding box center [332, 138] width 579 height 110
click at [583, 162] on span "6341108.64" at bounding box center [554, 162] width 114 height 8
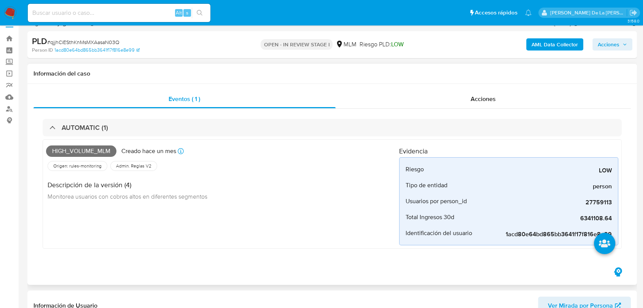
scroll to position [0, 0]
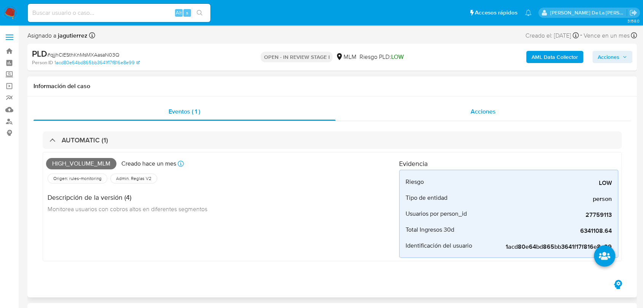
click at [472, 111] on span "Acciones" at bounding box center [482, 111] width 25 height 9
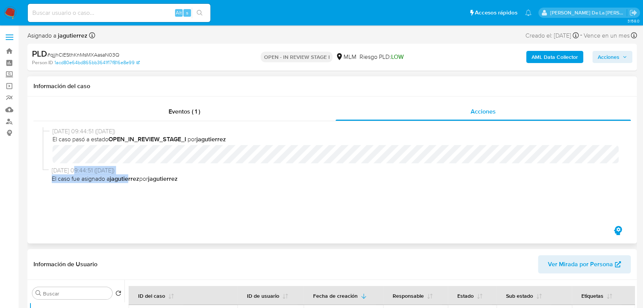
drag, startPoint x: 78, startPoint y: 170, endPoint x: 143, endPoint y: 182, distance: 66.1
click at [135, 184] on div "02/09/2025 09:44:51 (hace 7 días) El caso fue asignado a jagutierrez por jaguti…" at bounding box center [332, 176] width 579 height 19
click at [150, 178] on span "El caso fue asignado a jagutierrez por jagutierrez" at bounding box center [335, 179] width 567 height 8
click at [192, 181] on div "02/09/2025 09:44:51 (hace 7 días) El caso fue asignado a jagutierrez por jaguti…" at bounding box center [332, 176] width 579 height 19
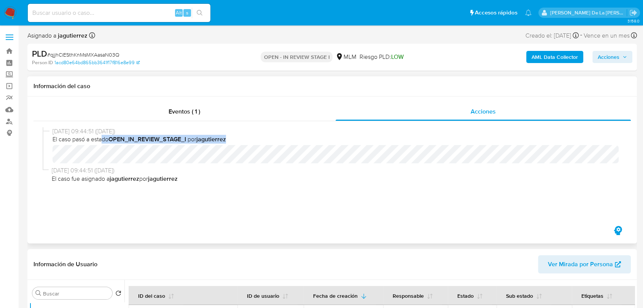
click at [175, 147] on div "02/09/2025 09:44:51 (hace 7 días) El caso pasó a estado OPEN_IN_REVIEW_STAGE_I …" at bounding box center [335, 145] width 566 height 36
drag, startPoint x: 169, startPoint y: 182, endPoint x: 175, endPoint y: 180, distance: 5.7
click at [175, 180] on b "jagutierrez" at bounding box center [163, 179] width 30 height 9
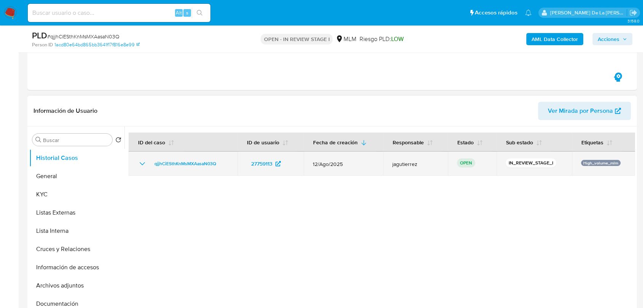
scroll to position [169, 0]
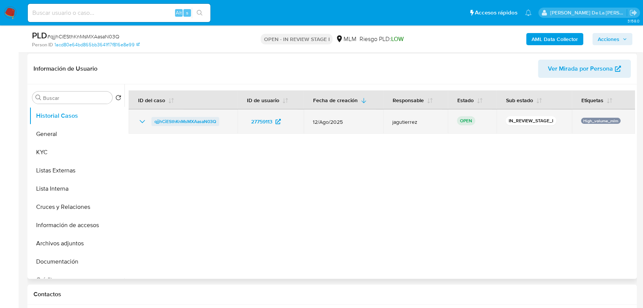
click at [183, 121] on span "qjjhCiESthKnMsMXAasaN03Q" at bounding box center [185, 121] width 62 height 9
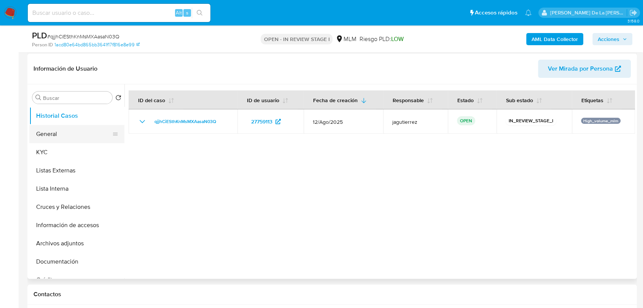
click at [75, 135] on button "General" at bounding box center [73, 134] width 89 height 18
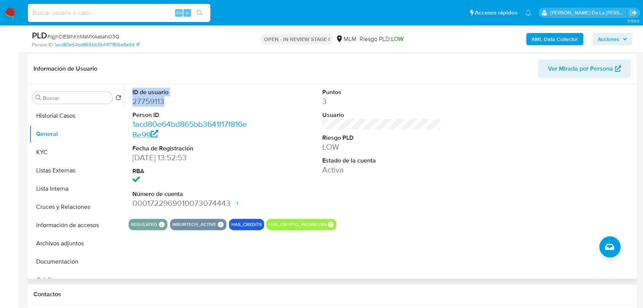
drag, startPoint x: 132, startPoint y: 92, endPoint x: 180, endPoint y: 105, distance: 49.4
click at [180, 105] on dl "ID de usuario 27759113 Person ID 1acd80e64bd865bb3641f17f816e8e99 Fecha de Regi…" at bounding box center [191, 148] width 119 height 121
click at [180, 106] on dd "27759113" at bounding box center [191, 101] width 119 height 11
click at [180, 139] on dd "1acd80e64bd865bb3641f17f816e8e99" at bounding box center [191, 129] width 119 height 21
click at [164, 136] on dd "1acd80e64bd865bb3641f17f816e8e99" at bounding box center [191, 129] width 119 height 21
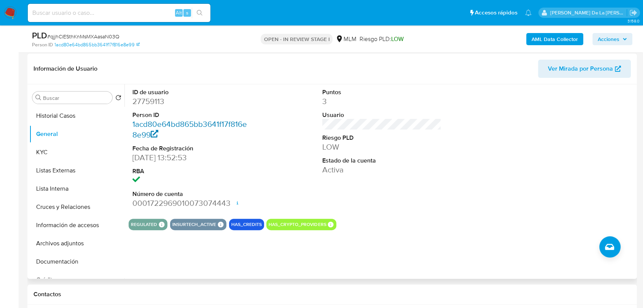
click at [156, 124] on link "1acd80e64bd865bb3641f17f816e8e99" at bounding box center [189, 130] width 114 height 22
click at [382, 123] on dl "Puntos 3 Usuario Riesgo PLD LOW Estado de la cuenta Activa" at bounding box center [381, 131] width 119 height 87
drag, startPoint x: 328, startPoint y: 96, endPoint x: 318, endPoint y: 86, distance: 14.0
click at [318, 86] on div "Puntos 3 Usuario Riesgo PLD LOW Estado de la cuenta Activa" at bounding box center [381, 148] width 127 height 129
click at [316, 95] on div "ID de usuario 27759113 Person ID 1acd80e64bd865bb3641f17f816e8e99 Fecha de Regi…" at bounding box center [382, 148] width 506 height 129
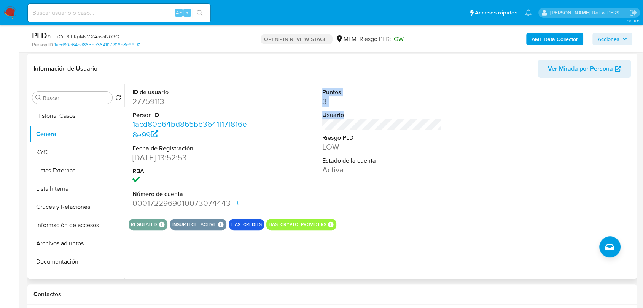
click at [373, 125] on div "Puntos 3 Usuario Riesgo PLD LOW Estado de la cuenta Activa" at bounding box center [381, 148] width 127 height 129
drag, startPoint x: 140, startPoint y: 150, endPoint x: 190, endPoint y: 160, distance: 51.2
click at [190, 160] on dl "ID de usuario 27759113 Person ID 1acd80e64bd865bb3641f17f816e8e99 Fecha de Regi…" at bounding box center [191, 148] width 119 height 121
click at [191, 158] on dd "06/05/2010 13:52:53" at bounding box center [191, 157] width 119 height 11
click at [168, 157] on dd "06/05/2010 13:52:53" at bounding box center [191, 157] width 119 height 11
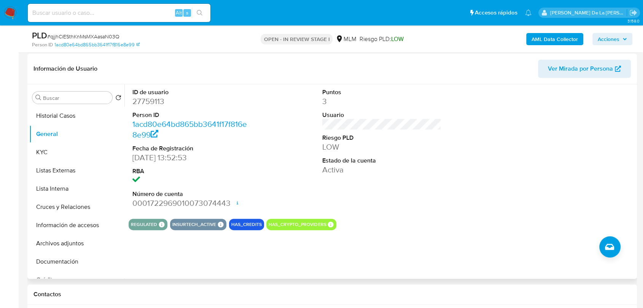
click at [170, 159] on dd "06/05/2010 13:52:53" at bounding box center [191, 157] width 119 height 11
click at [170, 160] on dd "06/05/2010 13:52:53" at bounding box center [191, 157] width 119 height 11
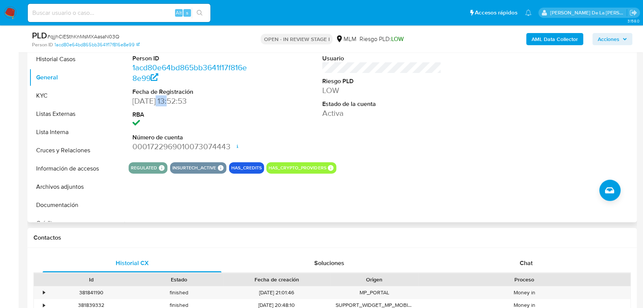
scroll to position [211, 0]
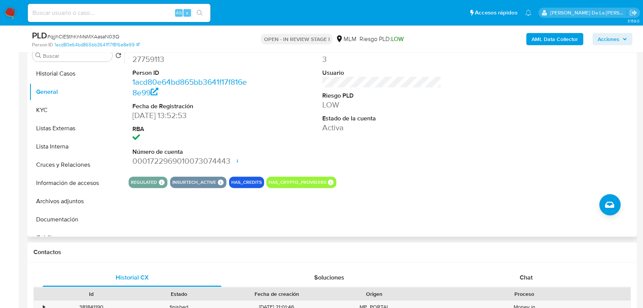
click at [319, 115] on div "Puntos 3 Usuario Riesgo PLD LOW Estado de la cuenta Activa" at bounding box center [381, 106] width 127 height 129
drag, startPoint x: 317, startPoint y: 95, endPoint x: 380, endPoint y: 128, distance: 71.4
click at [380, 128] on div "Puntos 3 Usuario Riesgo PLD LOW Estado de la cuenta Activa" at bounding box center [381, 106] width 127 height 129
click at [363, 127] on dd "Activa" at bounding box center [381, 127] width 119 height 11
click at [325, 129] on dd "Activa" at bounding box center [381, 127] width 119 height 11
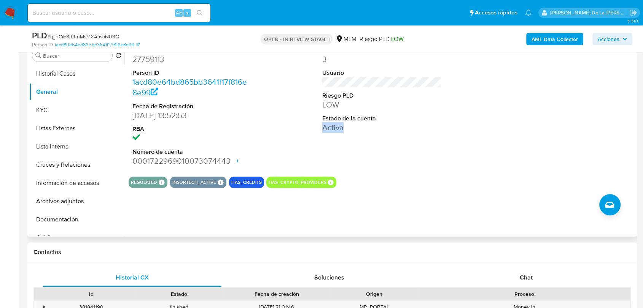
click at [325, 129] on dd "Activa" at bounding box center [381, 127] width 119 height 11
drag, startPoint x: 148, startPoint y: 151, endPoint x: 168, endPoint y: 156, distance: 20.7
click at [162, 154] on dt "Número de cuenta" at bounding box center [191, 152] width 119 height 8
click at [170, 156] on dd "0001722969010073074443 Fecha de apertura 07/03/2024 22:45 Estado ACTIVE" at bounding box center [191, 161] width 119 height 11
drag, startPoint x: 149, startPoint y: 163, endPoint x: 227, endPoint y: 165, distance: 78.0
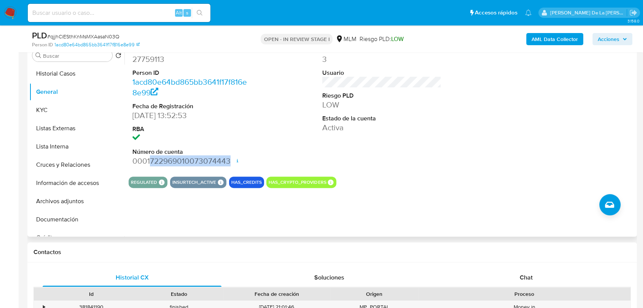
click at [228, 165] on dd "0001722969010073074443 Fecha de apertura 07/03/2024 22:45 Estado ACTIVE" at bounding box center [191, 161] width 119 height 11
drag, startPoint x: 135, startPoint y: 198, endPoint x: 352, endPoint y: 217, distance: 217.9
click at [352, 217] on div "ID de usuario 27759113 Person ID 1acd80e64bd865bb3641f17f816e8e99 Fecha de Regi…" at bounding box center [379, 139] width 510 height 195
click at [350, 214] on div "ID de usuario 27759113 Person ID 1acd80e64bd865bb3641f17f816e8e99 Fecha de Regi…" at bounding box center [379, 139] width 510 height 195
click at [294, 181] on button "HAS_CRYPTO_PROVIDERS" at bounding box center [296, 182] width 57 height 3
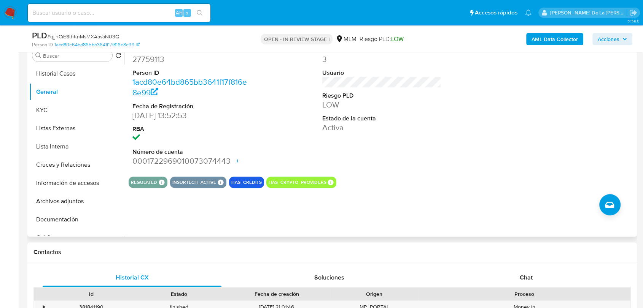
click at [273, 184] on button "HAS_CRYPTO_PROVIDERS" at bounding box center [296, 182] width 57 height 3
drag, startPoint x: 289, startPoint y: 190, endPoint x: 305, endPoint y: 193, distance: 16.6
click at [289, 191] on div "ID de usuario 27759113 Person ID 1acd80e64bd865bb3641f17f816e8e99 Fecha de Regi…" at bounding box center [379, 139] width 510 height 195
drag, startPoint x: 291, startPoint y: 181, endPoint x: 297, endPoint y: 184, distance: 6.3
click at [291, 181] on button "HAS_CRYPTO_PROVIDERS" at bounding box center [296, 182] width 57 height 3
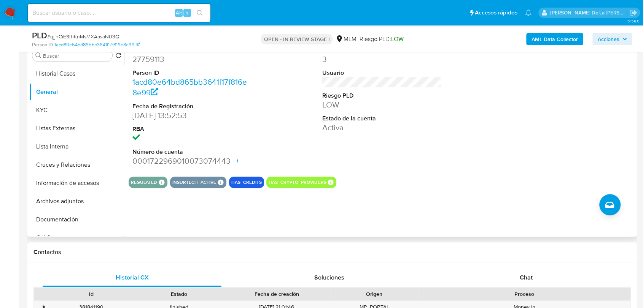
click at [312, 203] on div "ID de usuario 27759113 Person ID 1acd80e64bd865bb3641f17f816e8e99 Fecha de Regi…" at bounding box center [379, 139] width 510 height 195
click at [332, 106] on dd "LOW" at bounding box center [381, 105] width 119 height 11
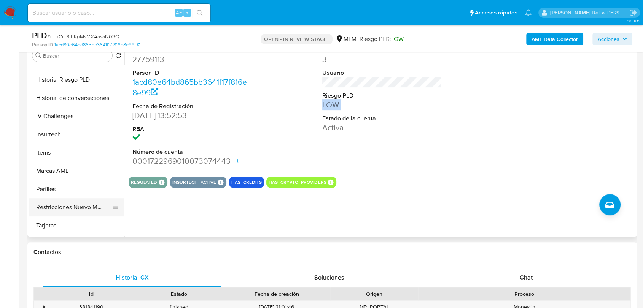
scroll to position [279, 0]
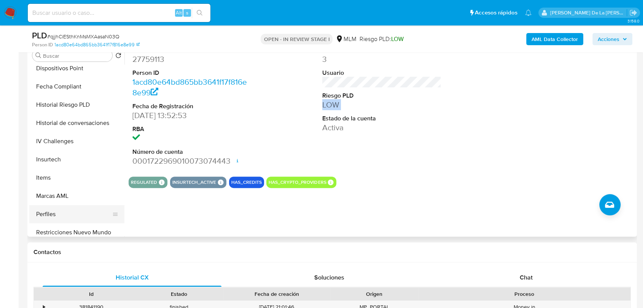
click at [77, 209] on button "Perfiles" at bounding box center [73, 214] width 89 height 18
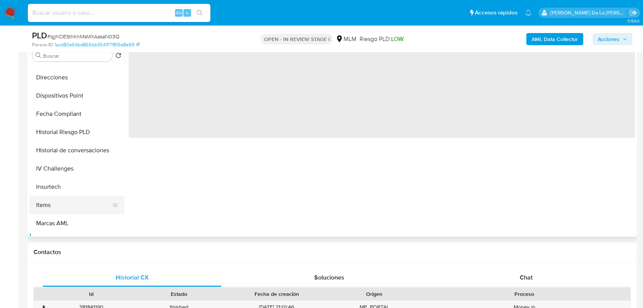
scroll to position [237, 0]
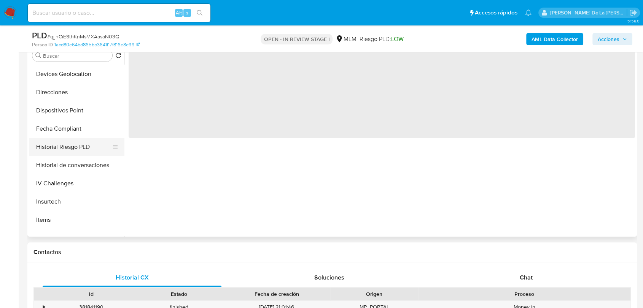
click at [85, 150] on button "Historial Riesgo PLD" at bounding box center [73, 147] width 89 height 18
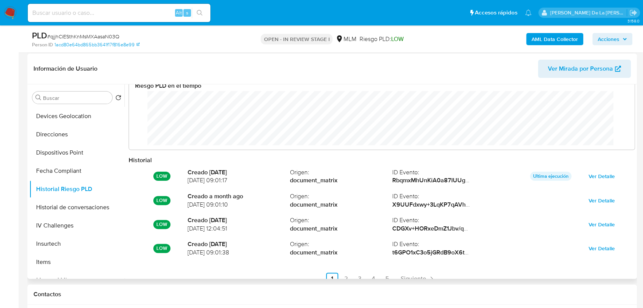
scroll to position [0, 0]
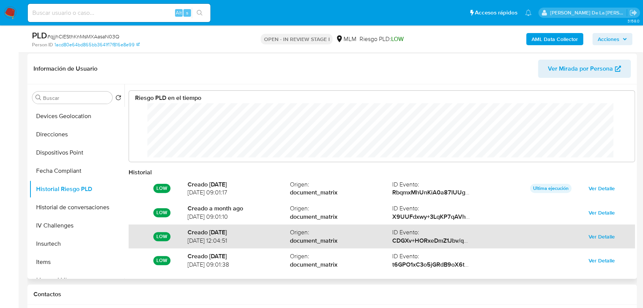
click at [198, 242] on span "03/07/2025 12:04:51" at bounding box center [238, 241] width 102 height 8
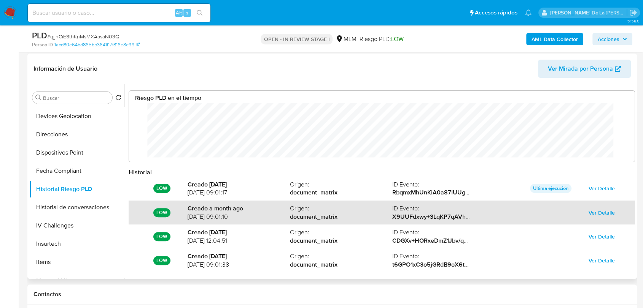
click at [201, 217] on span "03/08/2025 09:01:10" at bounding box center [238, 217] width 102 height 8
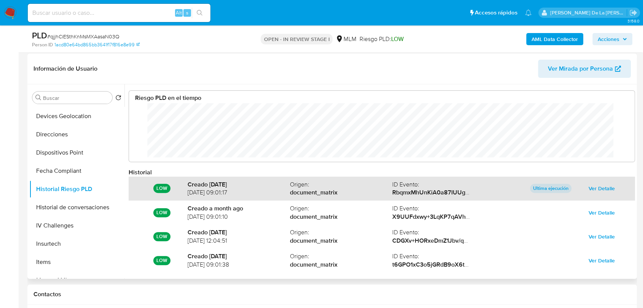
click at [200, 194] on span "03/09/2025 09:01:17" at bounding box center [238, 193] width 102 height 8
click at [591, 189] on span "Ver Detalle" at bounding box center [601, 188] width 26 height 11
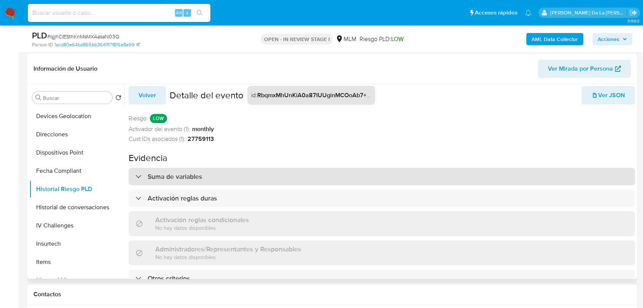
scroll to position [10, 0]
click at [193, 168] on div "Suma de variables" at bounding box center [382, 176] width 506 height 17
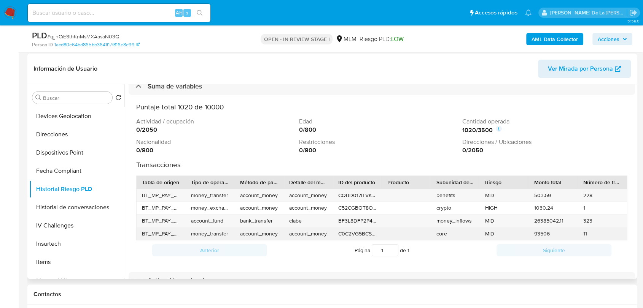
scroll to position [137, 0]
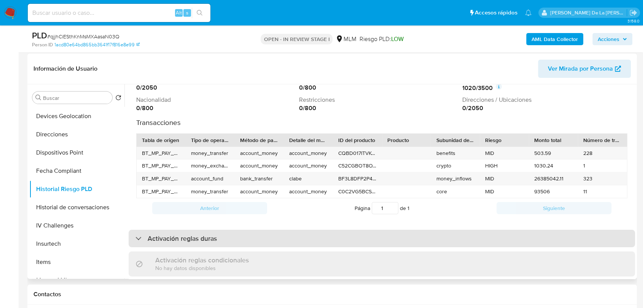
click at [214, 233] on div "Activación reglas duras" at bounding box center [382, 238] width 506 height 17
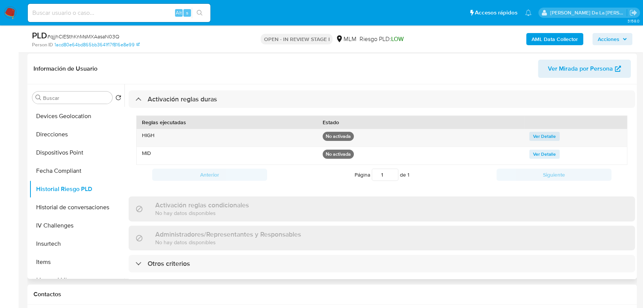
scroll to position [22, 0]
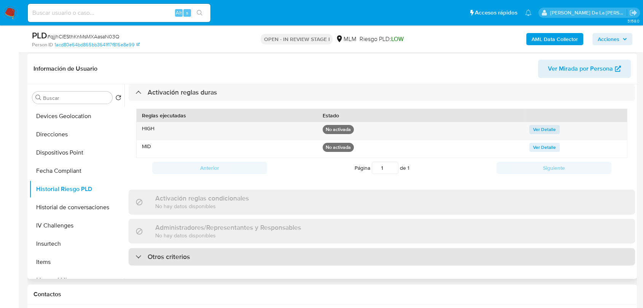
click at [225, 256] on div "Otros criterios" at bounding box center [382, 256] width 506 height 17
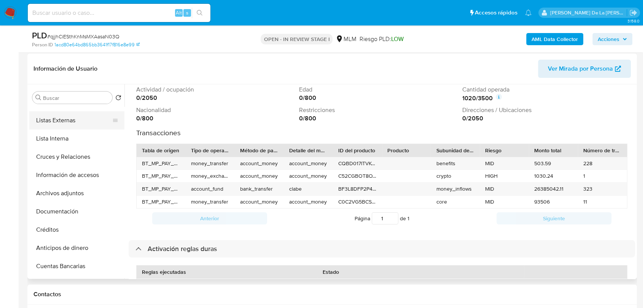
scroll to position [0, 0]
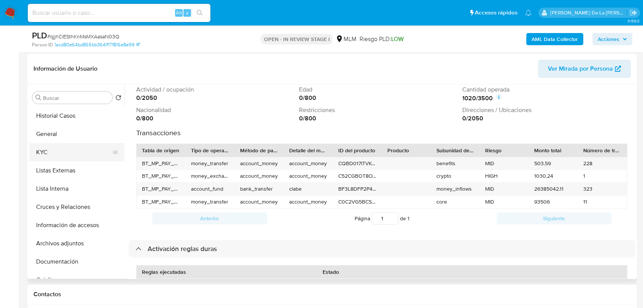
click at [75, 150] on button "KYC" at bounding box center [73, 152] width 89 height 18
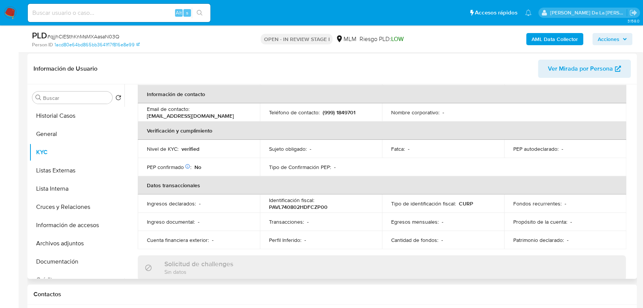
scroll to position [13, 0]
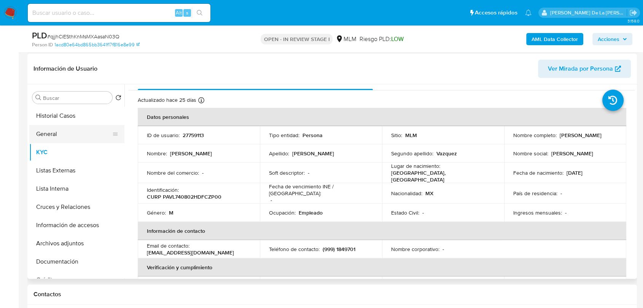
click at [64, 135] on button "General" at bounding box center [73, 134] width 89 height 18
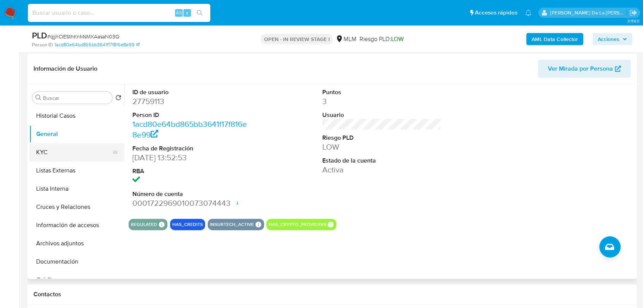
click at [56, 152] on button "KYC" at bounding box center [73, 152] width 89 height 18
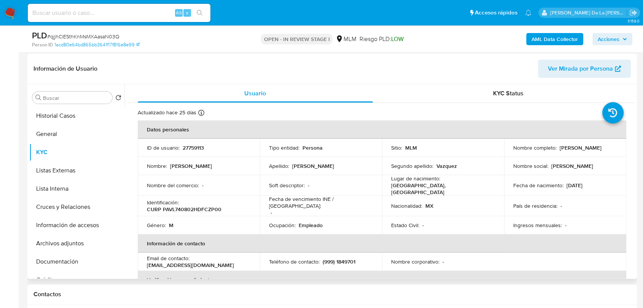
scroll to position [42, 0]
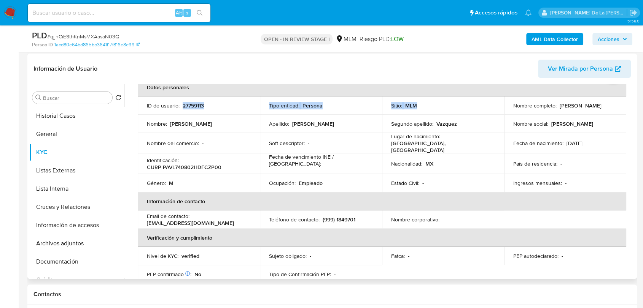
drag, startPoint x: 187, startPoint y: 108, endPoint x: 382, endPoint y: 110, distance: 194.3
click at [414, 106] on tr "ID de usuario : 27759113 Tipo entidad : Persona Sitio : MLM Nombre completo : L…" at bounding box center [382, 106] width 488 height 18
click at [322, 113] on td "Tipo entidad : Persona" at bounding box center [321, 106] width 122 height 18
click at [314, 105] on p "Persona" at bounding box center [312, 105] width 20 height 7
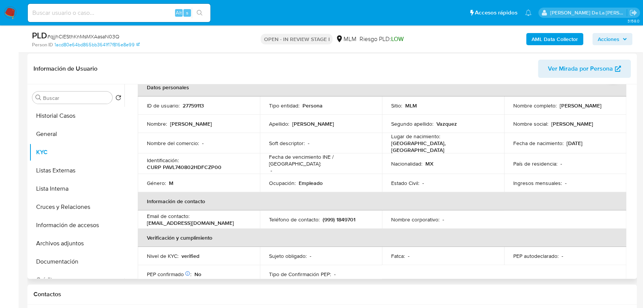
click at [414, 101] on td "Sitio : MLM" at bounding box center [443, 106] width 122 height 18
click at [559, 109] on p "Leopoldo Pacheco Vazquez" at bounding box center [580, 105] width 42 height 7
drag, startPoint x: 506, startPoint y: 109, endPoint x: 571, endPoint y: 110, distance: 64.6
click at [571, 110] on td "Nombre completo : Leopoldo Pacheco Vazquez" at bounding box center [565, 106] width 122 height 18
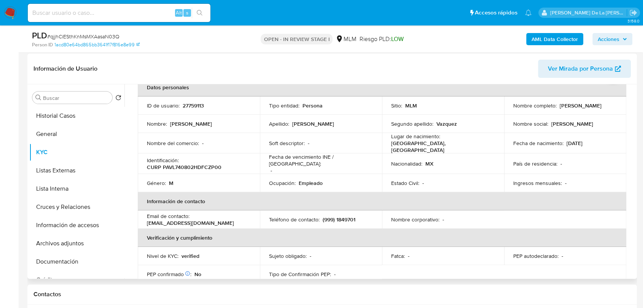
click at [575, 109] on p "Leopoldo Pacheco Vazquez" at bounding box center [580, 105] width 42 height 7
click at [578, 109] on div "Nombre completo : Leopoldo Pacheco Vazquez" at bounding box center [565, 105] width 104 height 7
click at [577, 109] on div "Nombre completo : Leopoldo Pacheco Vazquez" at bounding box center [565, 105] width 104 height 7
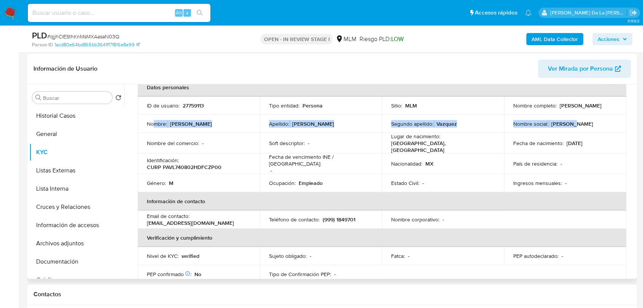
drag, startPoint x: 152, startPoint y: 123, endPoint x: 562, endPoint y: 129, distance: 410.3
click at [562, 129] on tr "Nombre : Leopoldo Apellido : Pacheco Segundo apellido : Vazquez Nombre social :…" at bounding box center [382, 124] width 488 height 18
click at [560, 127] on p "Leopoldo" at bounding box center [572, 124] width 42 height 7
click at [551, 124] on p "Leopoldo" at bounding box center [572, 124] width 42 height 7
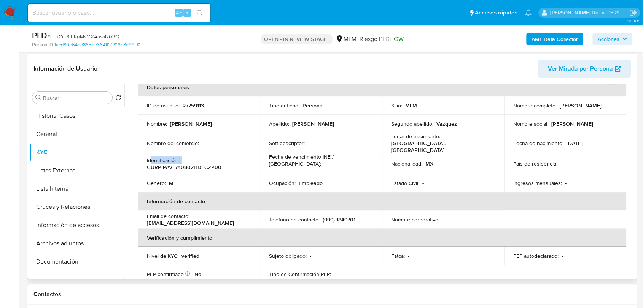
drag, startPoint x: 222, startPoint y: 154, endPoint x: 149, endPoint y: 150, distance: 73.5
click at [149, 157] on div "Identificación : CURP PAVL740802HDFCZP00" at bounding box center [199, 164] width 104 height 14
click at [420, 144] on p "MEXICO, DISTRITO FEDERAL" at bounding box center [441, 147] width 101 height 14
drag, startPoint x: 384, startPoint y: 138, endPoint x: 463, endPoint y: 143, distance: 79.2
click at [463, 143] on td "Lugar de nacimiento : MEXICO, DISTRITO FEDERAL" at bounding box center [443, 143] width 122 height 21
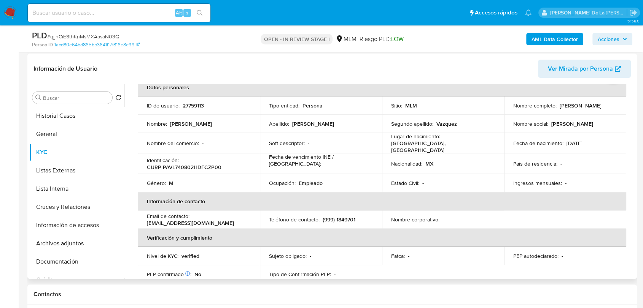
click at [463, 143] on div "Lugar de nacimiento : MEXICO, DISTRITO FEDERAL" at bounding box center [443, 143] width 104 height 21
click at [560, 149] on td "Fecha de nacimiento : 02/08/1974" at bounding box center [565, 143] width 122 height 21
drag, startPoint x: 161, startPoint y: 157, endPoint x: 201, endPoint y: 165, distance: 40.3
click at [201, 165] on div "Identificación : CURP PAVL740802HDFCZP00" at bounding box center [199, 164] width 104 height 14
click at [203, 165] on p "CURP PAVL740802HDFCZP00" at bounding box center [184, 167] width 75 height 7
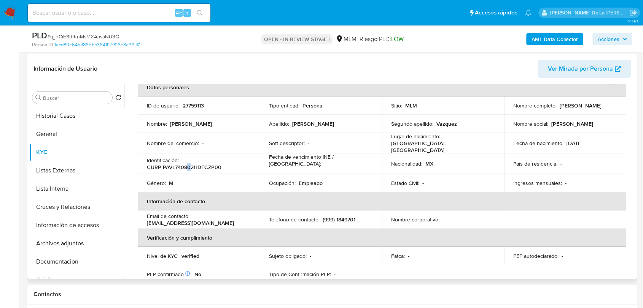
click at [189, 164] on p "CURP PAVL740802HDFCZP00" at bounding box center [184, 167] width 75 height 7
click at [194, 157] on div "Identificación : CURP PAVL740802HDFCZP00" at bounding box center [199, 164] width 104 height 14
click at [195, 158] on div "Identificación : CURP PAVL740802HDFCZP00" at bounding box center [199, 164] width 104 height 14
drag, startPoint x: 223, startPoint y: 164, endPoint x: 141, endPoint y: 165, distance: 82.1
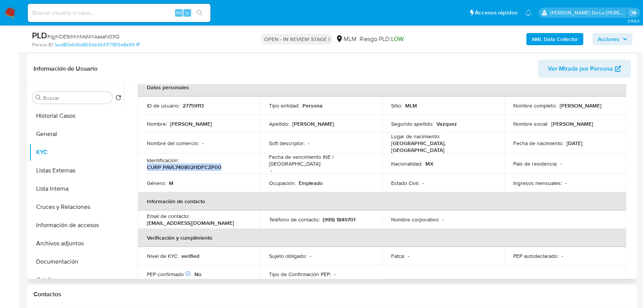
click at [141, 165] on td "Identificación : CURP PAVL740802HDFCZP00" at bounding box center [199, 164] width 122 height 21
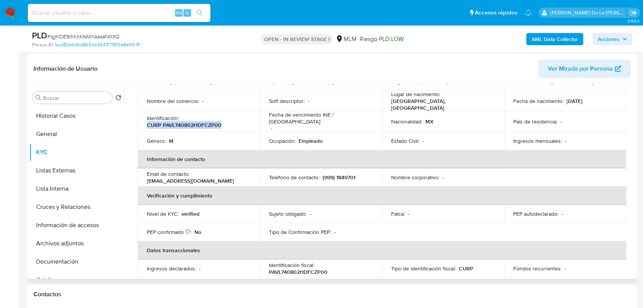
click at [195, 122] on p "CURP PAVL740802HDFCZP00" at bounding box center [184, 125] width 75 height 7
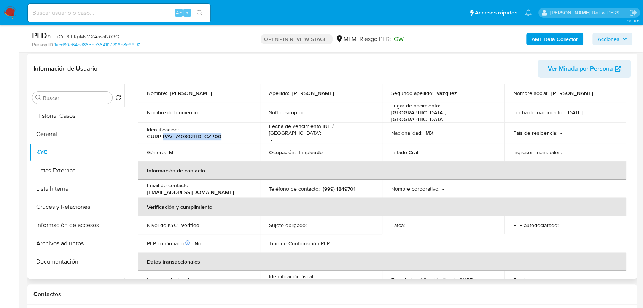
scroll to position [42, 0]
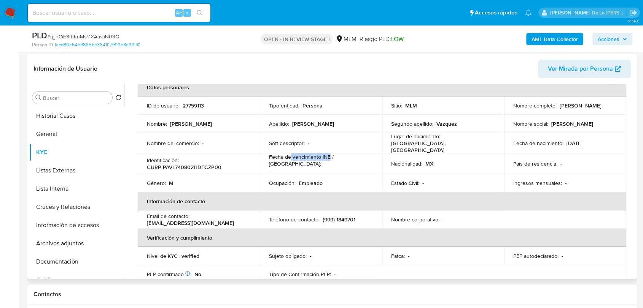
drag, startPoint x: 289, startPoint y: 160, endPoint x: 333, endPoint y: 159, distance: 44.5
click at [333, 159] on p "Fecha de vencimiento INE / Pasaporte :" at bounding box center [321, 161] width 104 height 14
click at [335, 159] on p "Fecha de vencimiento INE / Pasaporte :" at bounding box center [321, 161] width 104 height 14
drag, startPoint x: 281, startPoint y: 161, endPoint x: 356, endPoint y: 162, distance: 75.7
click at [356, 162] on p "Fecha de vencimiento INE / Pasaporte :" at bounding box center [321, 161] width 104 height 14
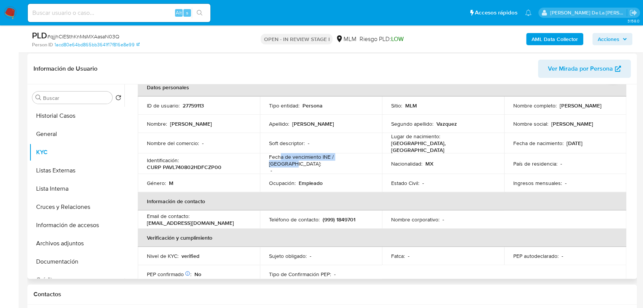
click at [356, 162] on p "Fecha de vencimiento INE / Pasaporte :" at bounding box center [321, 161] width 104 height 14
drag, startPoint x: 414, startPoint y: 162, endPoint x: 447, endPoint y: 165, distance: 33.6
click at [447, 165] on td "Nacionalidad : MX" at bounding box center [443, 164] width 122 height 21
click at [446, 165] on td "Nacionalidad : MX" at bounding box center [443, 164] width 122 height 21
drag, startPoint x: 445, startPoint y: 178, endPoint x: 424, endPoint y: 179, distance: 21.0
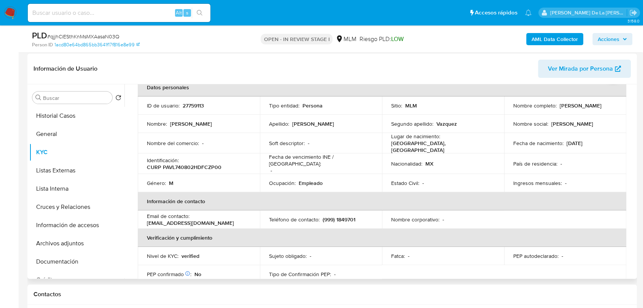
click at [424, 180] on div "Estado Civil : -" at bounding box center [443, 183] width 104 height 7
drag, startPoint x: 462, startPoint y: 181, endPoint x: 398, endPoint y: 182, distance: 64.3
click at [411, 185] on td "Estado Civil : -" at bounding box center [443, 183] width 122 height 18
drag, startPoint x: 397, startPoint y: 183, endPoint x: 392, endPoint y: 183, distance: 4.9
click at [396, 183] on td "Estado Civil : -" at bounding box center [443, 183] width 122 height 18
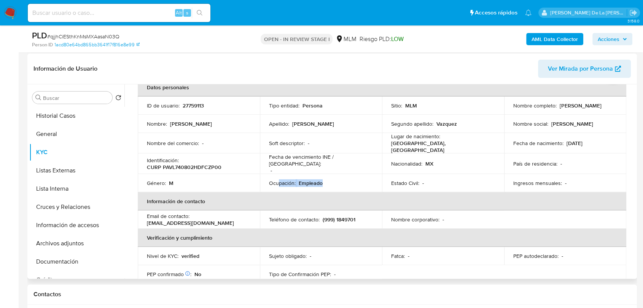
drag, startPoint x: 320, startPoint y: 175, endPoint x: 278, endPoint y: 178, distance: 41.9
click at [278, 180] on div "Ocupación : Empleado" at bounding box center [321, 183] width 104 height 7
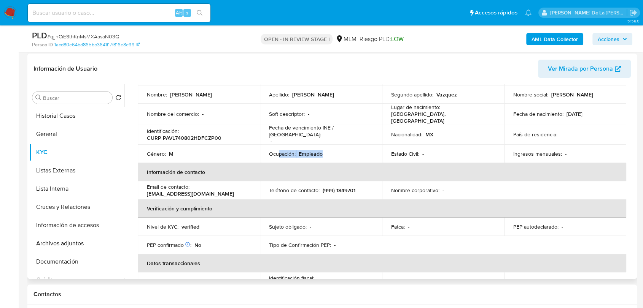
scroll to position [84, 0]
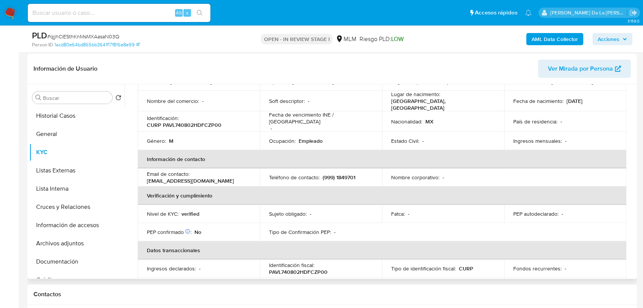
click at [327, 138] on div "Ocupación : Empleado" at bounding box center [321, 141] width 104 height 7
drag, startPoint x: 157, startPoint y: 173, endPoint x: 231, endPoint y: 178, distance: 74.0
click at [231, 178] on div "Email de contacto : polo_mayas@hotmail.com" at bounding box center [199, 178] width 104 height 14
drag, startPoint x: 329, startPoint y: 174, endPoint x: 360, endPoint y: 178, distance: 31.4
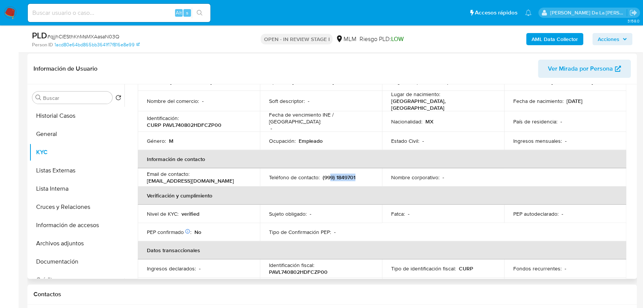
click at [360, 178] on td "Teléfono de contacto : (999) 1849701" at bounding box center [321, 177] width 122 height 18
click at [359, 174] on div "Teléfono de contacto : (999) 1849701" at bounding box center [321, 177] width 104 height 7
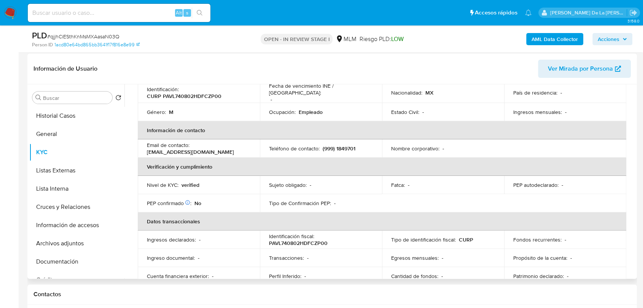
scroll to position [127, 0]
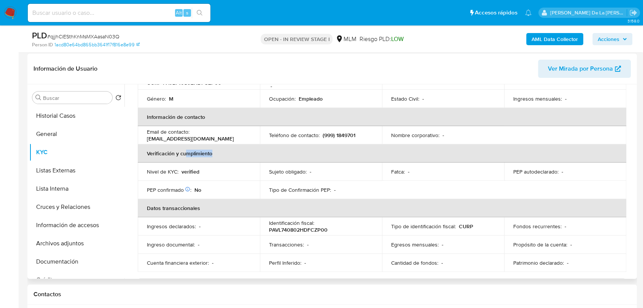
drag, startPoint x: 185, startPoint y: 150, endPoint x: 273, endPoint y: 149, distance: 87.8
click at [269, 148] on th "Verificación y cumplimiento" at bounding box center [382, 153] width 488 height 18
click at [275, 150] on th "Verificación y cumplimiento" at bounding box center [382, 153] width 488 height 18
click at [188, 168] on p "verified" at bounding box center [190, 171] width 18 height 7
click at [188, 169] on p "verified" at bounding box center [190, 171] width 18 height 7
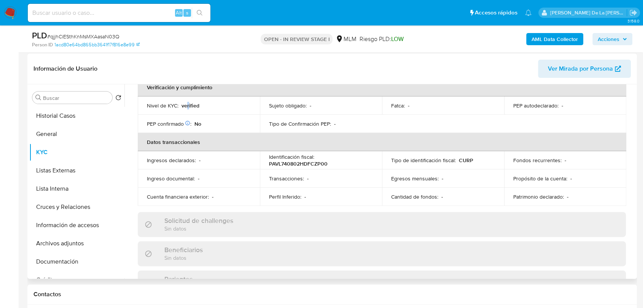
scroll to position [211, 0]
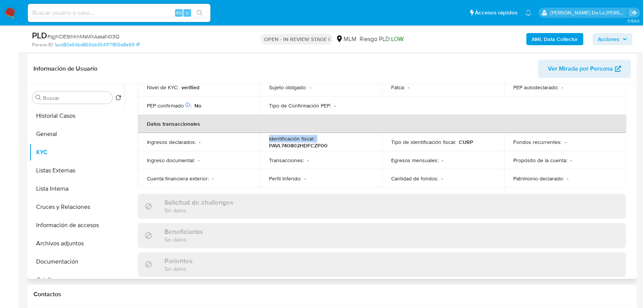
drag, startPoint x: 255, startPoint y: 136, endPoint x: 338, endPoint y: 136, distance: 82.9
click at [338, 135] on tr "Ingresos declarados : - Identificación fiscal : PAVL740802HDFCZP00 Tipo de iden…" at bounding box center [382, 142] width 488 height 18
click at [286, 142] on p "PAVL740802HDFCZP00" at bounding box center [298, 145] width 59 height 7
click at [285, 142] on p "PAVL740802HDFCZP00" at bounding box center [298, 145] width 59 height 7
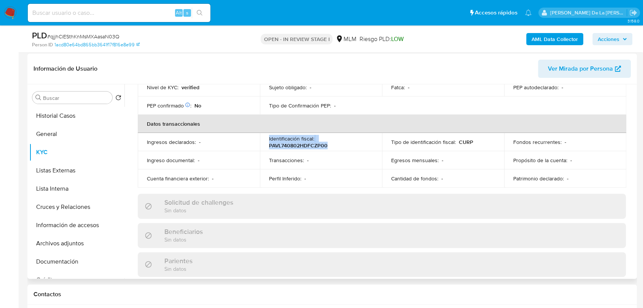
click at [285, 142] on p "PAVL740802HDFCZP00" at bounding box center [298, 145] width 59 height 7
click at [459, 139] on p "CURP" at bounding box center [466, 142] width 14 height 7
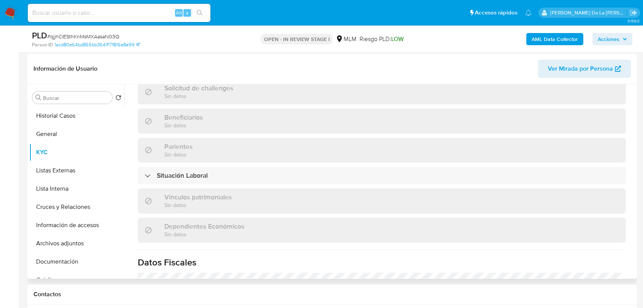
scroll to position [338, 0]
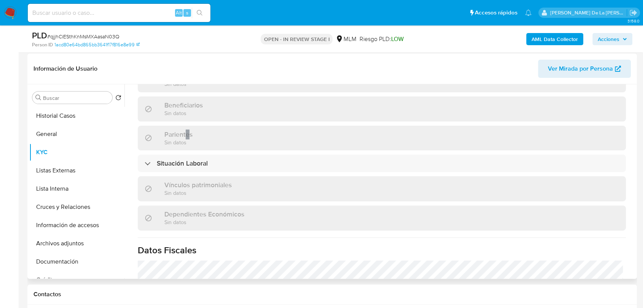
click at [187, 133] on h3 "Parientes" at bounding box center [178, 134] width 28 height 8
drag, startPoint x: 166, startPoint y: 132, endPoint x: 205, endPoint y: 135, distance: 38.5
click at [205, 135] on div "Parientes Sin datos" at bounding box center [382, 138] width 488 height 25
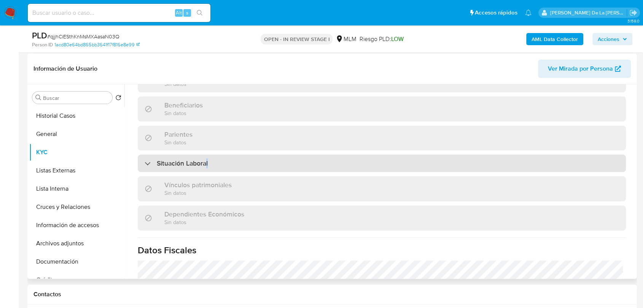
click at [208, 156] on div "Situación Laboral" at bounding box center [382, 163] width 488 height 17
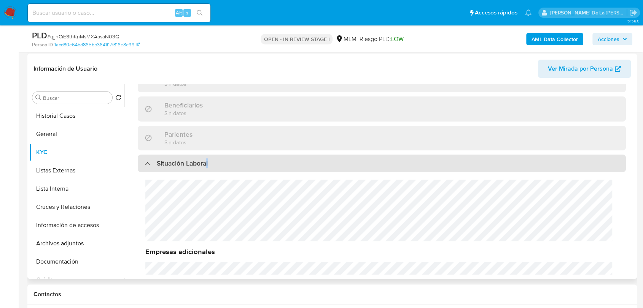
click at [209, 155] on div "Situación Laboral" at bounding box center [382, 163] width 488 height 17
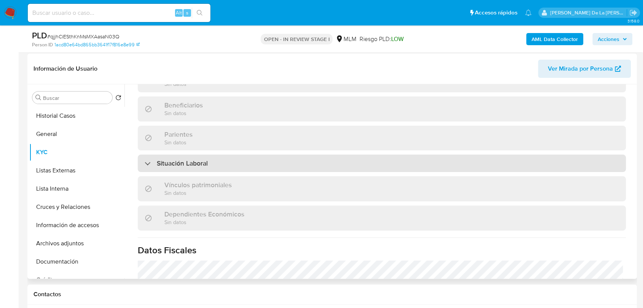
click at [209, 155] on div "Situación Laboral" at bounding box center [382, 163] width 488 height 17
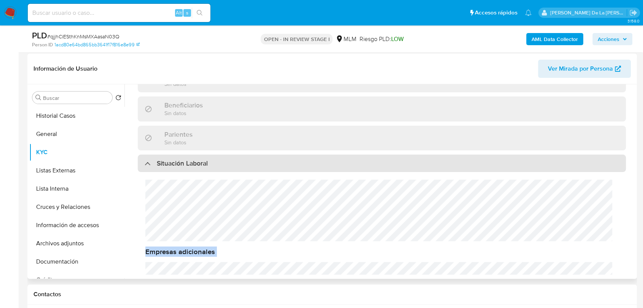
click at [238, 159] on div "Situación Laboral" at bounding box center [382, 163] width 488 height 17
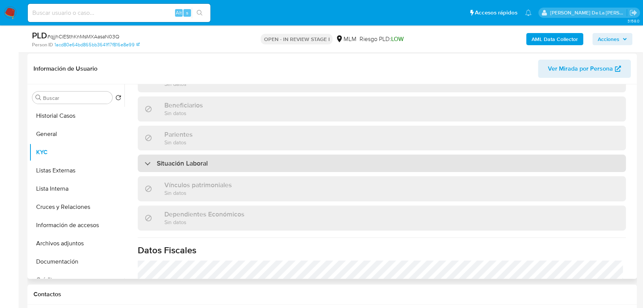
click at [240, 162] on div "Situación Laboral" at bounding box center [382, 163] width 488 height 17
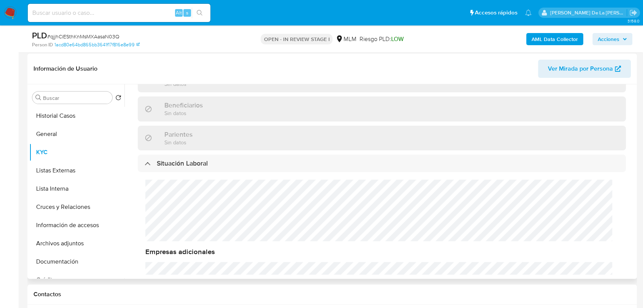
scroll to position [380, 0]
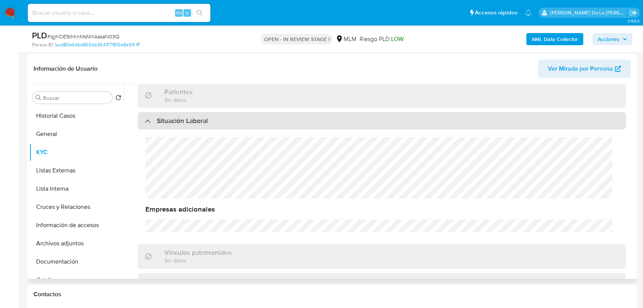
click at [205, 123] on div "Situación Laboral" at bounding box center [382, 120] width 488 height 17
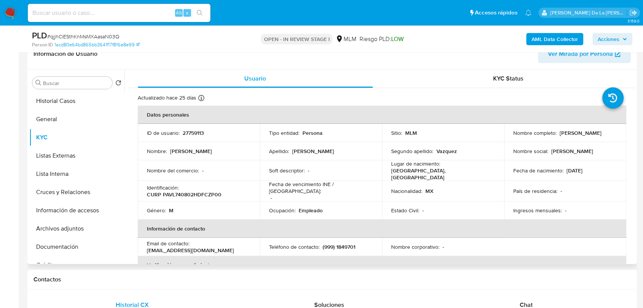
scroll to position [169, 0]
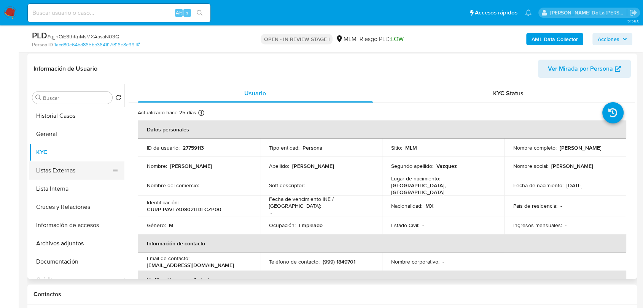
click at [59, 171] on button "Listas Externas" at bounding box center [73, 171] width 89 height 18
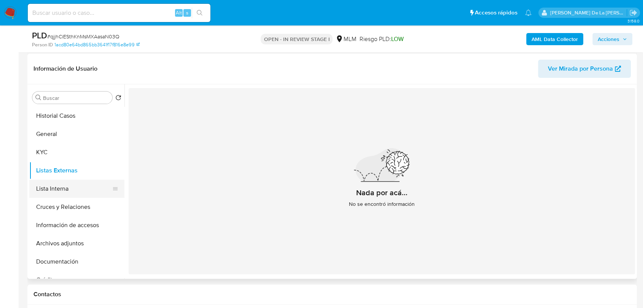
drag, startPoint x: 58, startPoint y: 192, endPoint x: 62, endPoint y: 190, distance: 4.8
click at [61, 192] on button "Lista Interna" at bounding box center [73, 189] width 89 height 18
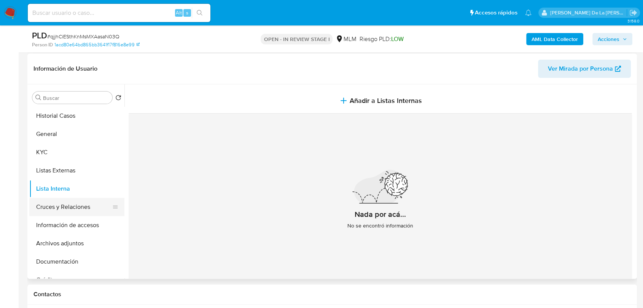
click at [45, 207] on button "Cruces y Relaciones" at bounding box center [73, 207] width 89 height 18
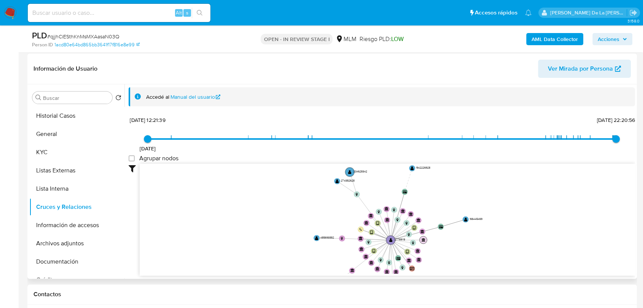
drag, startPoint x: 439, startPoint y: 223, endPoint x: 422, endPoint y: 240, distance: 23.9
click at [424, 245] on icon "user-27759113  27759113 device-661c252134f5dcd5392a1642  device-67aec2e1c5bd3…" at bounding box center [387, 219] width 495 height 110
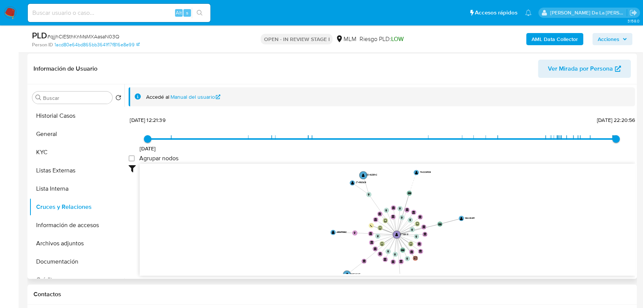
drag, startPoint x: 139, startPoint y: 139, endPoint x: 239, endPoint y: 141, distance: 100.4
click at [316, 140] on div "2/6/2021 2/6/2021, 12:21:39 8/9/2025, 22:20:56 Agrupar nodos Filtros Confianza …" at bounding box center [382, 208] width 506 height 189
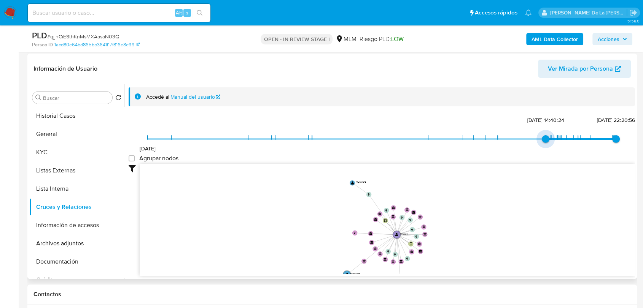
type input "1738877889000"
drag, startPoint x: 148, startPoint y: 138, endPoint x: 549, endPoint y: 138, distance: 401.9
click at [549, 138] on span "6/2/2025, 15:38:09" at bounding box center [552, 139] width 8 height 8
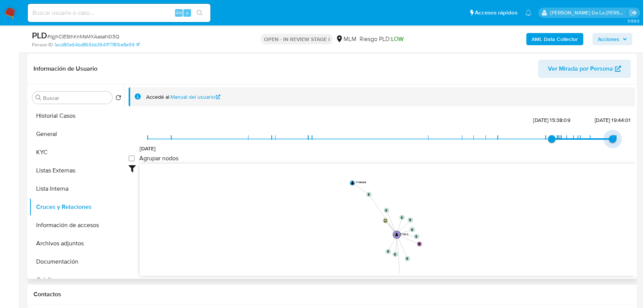
type input "1749984628000"
drag, startPoint x: 606, startPoint y: 138, endPoint x: 583, endPoint y: 143, distance: 23.4
click at [586, 143] on span "15/6/2025, 4:50:28" at bounding box center [590, 139] width 8 height 8
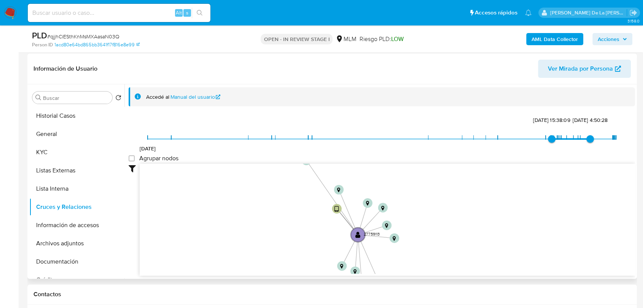
drag, startPoint x: 415, startPoint y: 203, endPoint x: 411, endPoint y: 207, distance: 5.9
click at [414, 201] on icon "user-27759113  27759113 device-661c252134f5dcd5392a1642  device-67aec2e1c5bd3…" at bounding box center [387, 219] width 495 height 110
drag, startPoint x: 332, startPoint y: 206, endPoint x: 290, endPoint y: 222, distance: 45.5
click at [290, 222] on circle at bounding box center [293, 224] width 12 height 12
drag, startPoint x: 313, startPoint y: 224, endPoint x: 254, endPoint y: 226, distance: 59.0
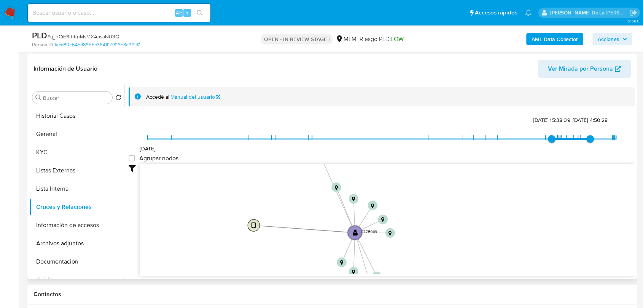
click at [254, 226] on text "" at bounding box center [253, 225] width 5 height 7
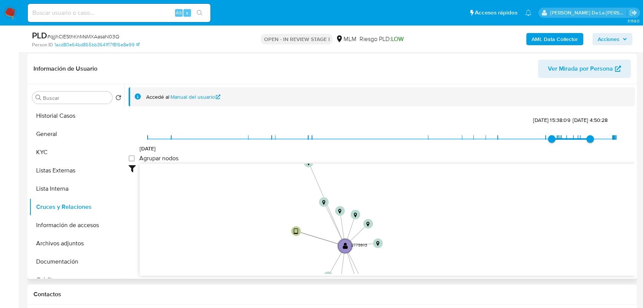
drag, startPoint x: 271, startPoint y: 194, endPoint x: 256, endPoint y: 203, distance: 17.7
click at [256, 204] on icon "user-27759113  27759113 device-661c252134f5dcd5392a1642  device-67aec2e1c5bd3…" at bounding box center [387, 219] width 495 height 110
drag, startPoint x: 320, startPoint y: 202, endPoint x: 277, endPoint y: 208, distance: 43.8
click at [317, 208] on circle at bounding box center [323, 202] width 12 height 12
drag, startPoint x: 335, startPoint y: 206, endPoint x: 344, endPoint y: 186, distance: 22.5
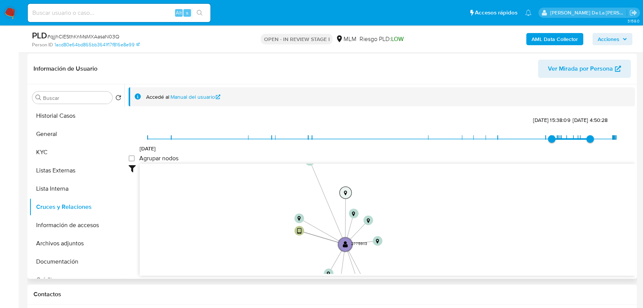
click at [343, 187] on circle at bounding box center [345, 193] width 12 height 12
drag, startPoint x: 360, startPoint y: 206, endPoint x: 379, endPoint y: 200, distance: 19.5
click at [362, 207] on text "" at bounding box center [359, 209] width 3 height 5
drag, startPoint x: 359, startPoint y: 219, endPoint x: 394, endPoint y: 221, distance: 35.1
click at [367, 221] on text "" at bounding box center [364, 223] width 3 height 5
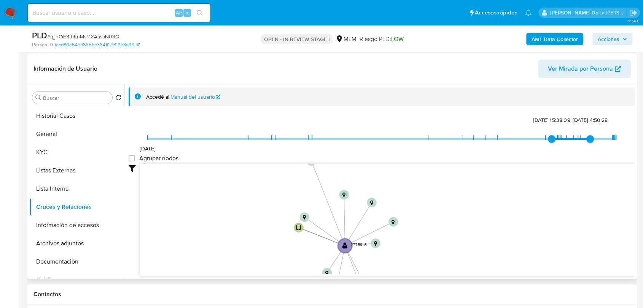
drag, startPoint x: 365, startPoint y: 241, endPoint x: 373, endPoint y: 242, distance: 8.0
click at [373, 242] on icon "user-27759113  27759113 device-661c252134f5dcd5392a1642  device-67aec2e1c5bd3…" at bounding box center [387, 219] width 495 height 110
drag, startPoint x: 376, startPoint y: 242, endPoint x: 401, endPoint y: 238, distance: 25.1
click at [401, 238] on circle at bounding box center [406, 239] width 12 height 12
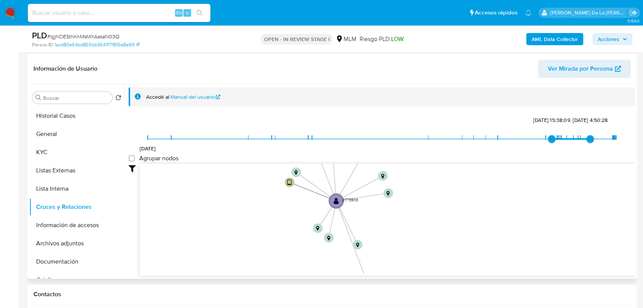
drag, startPoint x: 422, startPoint y: 232, endPoint x: 408, endPoint y: 182, distance: 52.2
click at [408, 182] on icon "user-27759113  27759113 device-661c252134f5dcd5392a1642  device-67aec2e1c5bd3…" at bounding box center [387, 219] width 495 height 110
drag, startPoint x: 400, startPoint y: 195, endPoint x: 395, endPoint y: 171, distance: 24.8
click at [395, 171] on icon "user-27759113  27759113 device-661c252134f5dcd5392a1642  device-67aec2e1c5bd3…" at bounding box center [387, 219] width 495 height 110
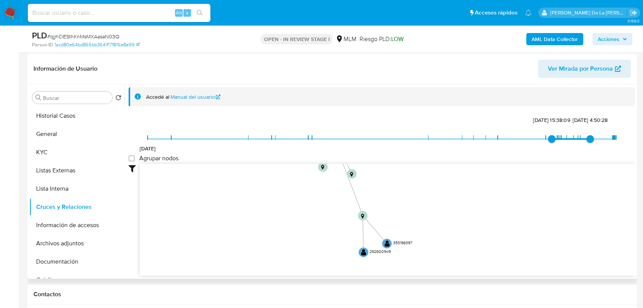
drag, startPoint x: 388, startPoint y: 211, endPoint x: 384, endPoint y: 180, distance: 31.5
click at [384, 180] on icon "user-27759113  27759113 device-661c252134f5dcd5392a1642  device-67aec2e1c5bd3…" at bounding box center [387, 219] width 495 height 110
drag, startPoint x: 361, startPoint y: 205, endPoint x: 329, endPoint y: 195, distance: 33.6
click at [329, 195] on text "" at bounding box center [328, 197] width 3 height 5
drag, startPoint x: 357, startPoint y: 235, endPoint x: 385, endPoint y: 212, distance: 36.8
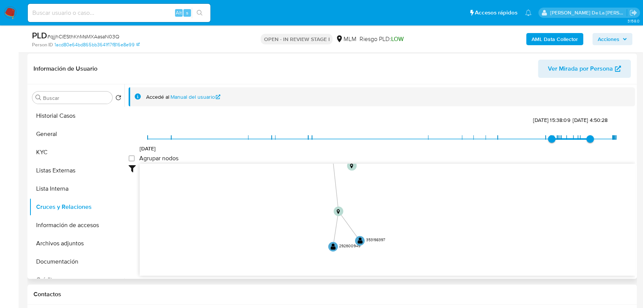
click at [385, 212] on icon "user-27759113  27759113 device-661c252134f5dcd5392a1642  device-67aec2e1c5bd3…" at bounding box center [387, 219] width 495 height 110
drag, startPoint x: 344, startPoint y: 243, endPoint x: 313, endPoint y: 239, distance: 31.9
click at [313, 239] on text "" at bounding box center [312, 242] width 5 height 7
drag, startPoint x: 385, startPoint y: 208, endPoint x: 396, endPoint y: 254, distance: 48.1
click at [396, 254] on icon "user-27759113  27759113 device-661c252134f5dcd5392a1642  device-67aec2e1c5bd3…" at bounding box center [387, 219] width 495 height 110
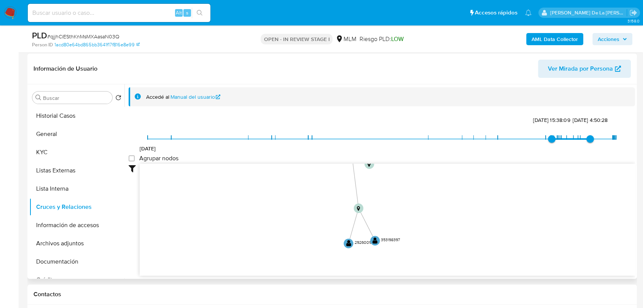
drag, startPoint x: 394, startPoint y: 205, endPoint x: 395, endPoint y: 143, distance: 61.2
click at [395, 142] on div "2/6/2021 6/2/2025, 15:38:09 15/6/2025, 4:50:28 Agrupar nodos Filtros Confianza …" at bounding box center [382, 208] width 506 height 189
drag, startPoint x: 271, startPoint y: 195, endPoint x: 277, endPoint y: 266, distance: 71.0
click at [276, 266] on icon "user-27759113  27759113 device-661c252134f5dcd5392a1642  device-67aec2e1c5bd3…" at bounding box center [387, 219] width 495 height 110
drag, startPoint x: 300, startPoint y: 218, endPoint x: 301, endPoint y: 246, distance: 27.8
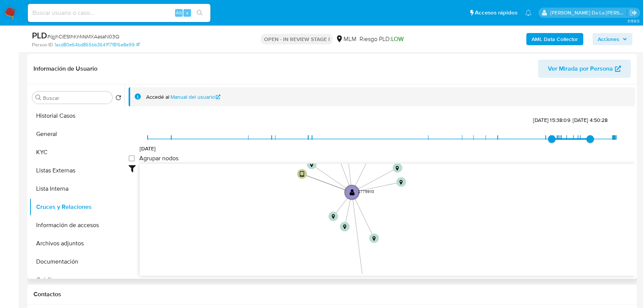
click at [301, 246] on icon "user-27759113  27759113 device-661c252134f5dcd5392a1642  device-67aec2e1c5bd3…" at bounding box center [387, 219] width 495 height 110
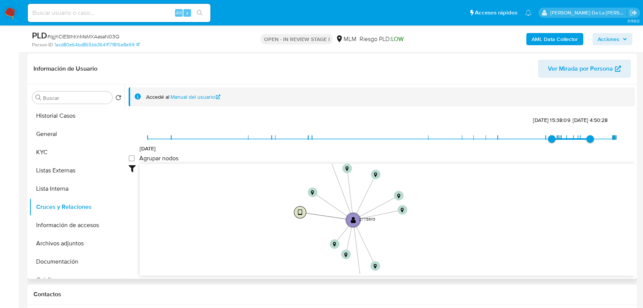
drag, startPoint x: 297, startPoint y: 209, endPoint x: 295, endPoint y: 213, distance: 4.4
click at [295, 213] on circle at bounding box center [300, 212] width 12 height 12
drag, startPoint x: 304, startPoint y: 206, endPoint x: 294, endPoint y: 220, distance: 16.9
click at [294, 221] on text "" at bounding box center [296, 224] width 5 height 7
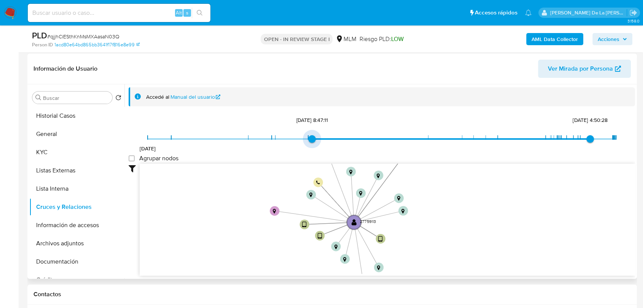
drag, startPoint x: 546, startPoint y: 138, endPoint x: 355, endPoint y: 144, distance: 191.0
click at [355, 144] on span "2/6/2021 2/12/2022, 8:47:11 15/6/2025, 4:50:28" at bounding box center [382, 138] width 468 height 11
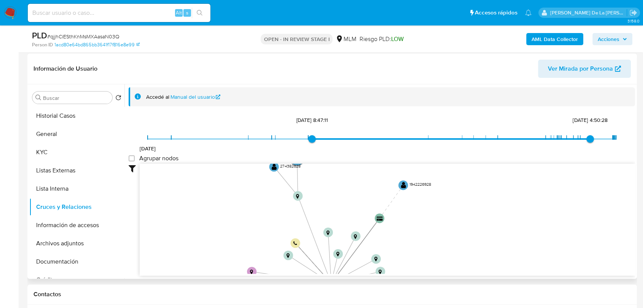
drag, startPoint x: 445, startPoint y: 223, endPoint x: 429, endPoint y: 252, distance: 33.3
click at [427, 266] on icon "user-27759113  27759113 device-661c252134f5dcd5392a1642  device-67aec2e1c5bd3…" at bounding box center [387, 219] width 495 height 110
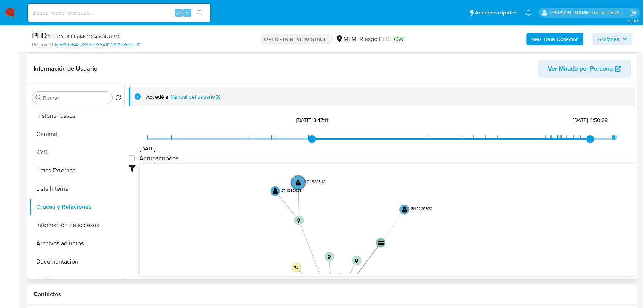
drag, startPoint x: 433, startPoint y: 211, endPoint x: 433, endPoint y: 232, distance: 20.9
click at [434, 233] on icon "user-27759113  27759113 device-661c252134f5dcd5392a1642  device-67aec2e1c5bd3…" at bounding box center [387, 219] width 495 height 110
drag, startPoint x: 380, startPoint y: 241, endPoint x: 386, endPoint y: 237, distance: 7.2
click at [386, 237] on text "" at bounding box center [387, 236] width 6 height 5
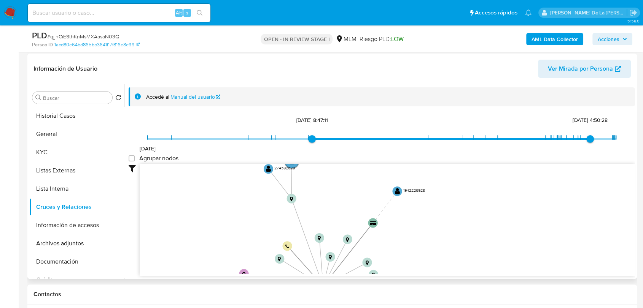
drag
click at [421, 226] on icon "user-27759113  27759113 device-661c252134f5dcd5392a1642  device-67aec2e1c5bd3…" at bounding box center [387, 219] width 495 height 110
click at [382, 226] on text "" at bounding box center [381, 227] width 6 height 5
drag, startPoint x: 375, startPoint y: 230, endPoint x: 388, endPoint y: 238, distance: 15.4
click at [388, 238] on circle at bounding box center [388, 235] width 12 height 12
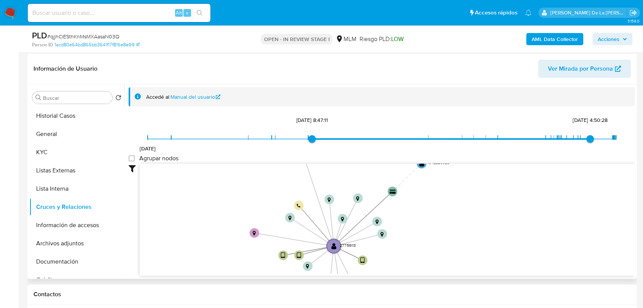
drag, startPoint x: 421, startPoint y: 250, endPoint x: 432, endPoint y: 210, distance: 42.4
click at [432, 210] on icon "user-27759113  27759113 device-661c252134f5dcd5392a1642  device-67aec2e1c5bd3…" at bounding box center [387, 219] width 495 height 110
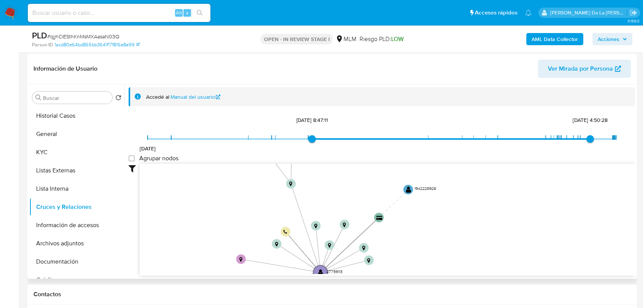
drag, startPoint x: 444, startPoint y: 217, endPoint x: 430, endPoint y: 243, distance: 29.9
click at [430, 243] on icon "user-27759113  27759113 device-661c252134f5dcd5392a1642  device-67aec2e1c5bd3…" at bounding box center [387, 219] width 495 height 110
drag, startPoint x: 411, startPoint y: 190, endPoint x: 436, endPoint y: 186, distance: 25.4
click at [432, 187] on circle at bounding box center [426, 193] width 12 height 12
drag, startPoint x: 411, startPoint y: 195, endPoint x: 448, endPoint y: 201, distance: 36.9
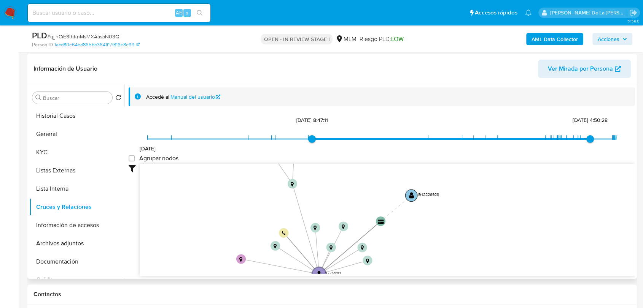
click at [414, 199] on text "" at bounding box center [411, 195] width 5 height 7
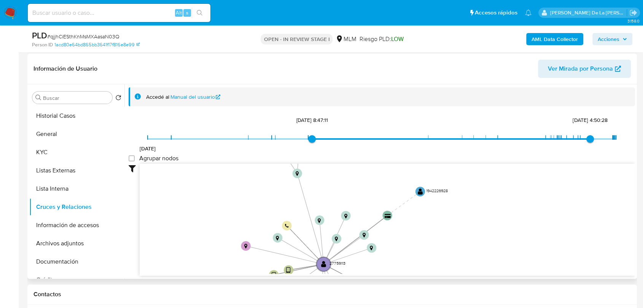
drag, startPoint x: 367, startPoint y: 200, endPoint x: 368, endPoint y: 187, distance: 13.4
click at [368, 187] on icon "user-27759113  27759113 device-661c252134f5dcd5392a1642  device-67aec2e1c5bd3…" at bounding box center [387, 219] width 495 height 110
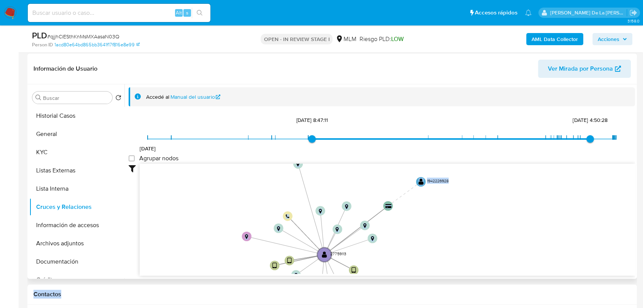
scroll to position [15, 0]
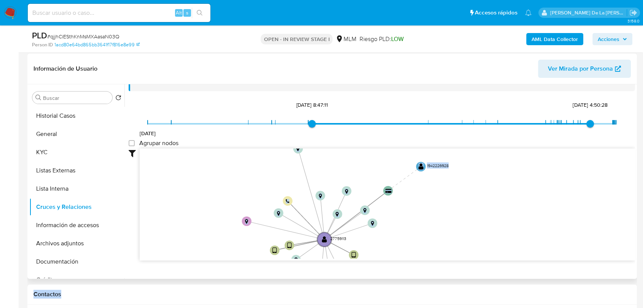
drag, startPoint x: 443, startPoint y: 281, endPoint x: 440, endPoint y: 240, distance: 41.2
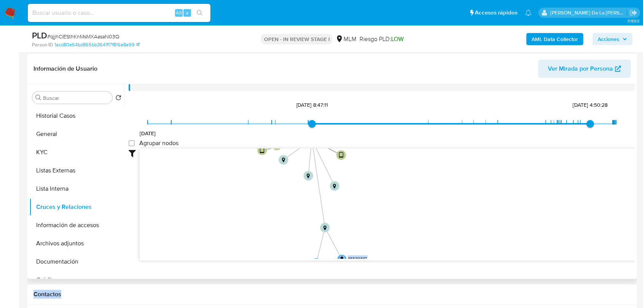
drag, startPoint x: 440, startPoint y: 228, endPoint x: 427, endPoint y: 126, distance: 103.1
click at [427, 126] on div "2/6/2021 2/12/2022, 8:47:11 15/6/2025, 4:50:28 Agrupar nodos Filtros Confianza …" at bounding box center [382, 193] width 506 height 189
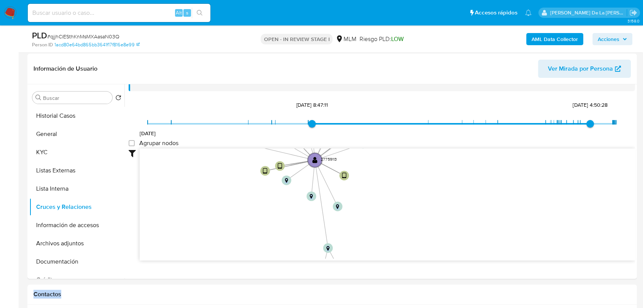
scroll to position [28, 0]
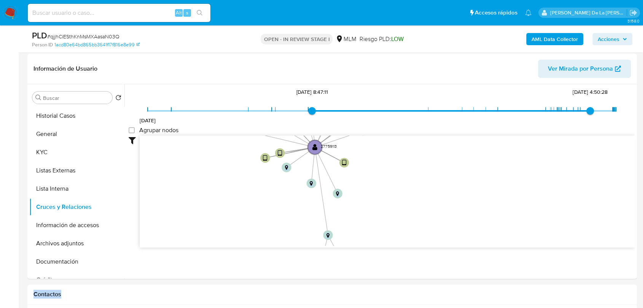
drag, startPoint x: 426, startPoint y: 203, endPoint x: 430, endPoint y: 284, distance: 81.1
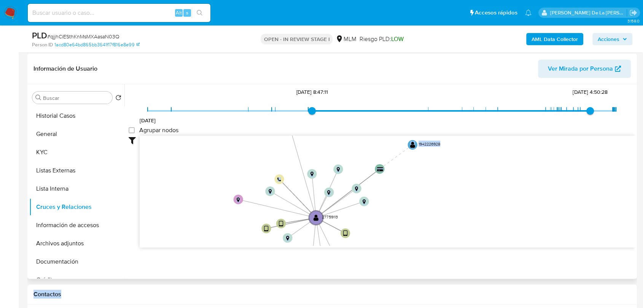
drag, startPoint x: 440, startPoint y: 192, endPoint x: 441, endPoint y: 208, distance: 15.3
click at [441, 207] on icon "user-27759113  27759113 device-661c252134f5dcd5392a1642  device-67aec2e1c5bd3…" at bounding box center [387, 191] width 495 height 110
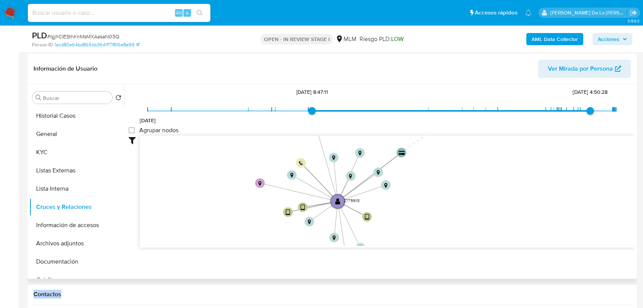
drag, startPoint x: 429, startPoint y: 217, endPoint x: 450, endPoint y: 183, distance: 40.4
click at [450, 183] on icon "user-27759113  27759113 device-661c252134f5dcd5392a1642  device-67aec2e1c5bd3…" at bounding box center [387, 191] width 495 height 110
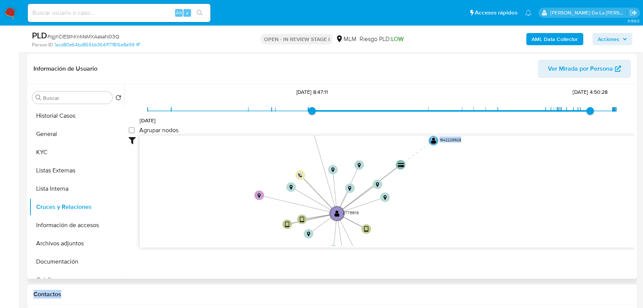
drag, startPoint x: 440, startPoint y: 181, endPoint x: 432, endPoint y: 218, distance: 37.3
click at [432, 218] on icon "user-27759113  27759113 device-661c252134f5dcd5392a1642  device-67aec2e1c5bd3…" at bounding box center [387, 191] width 495 height 110
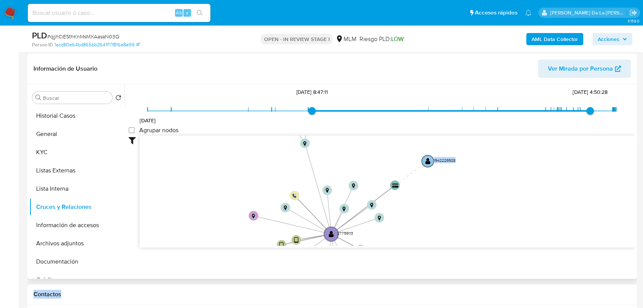
click at [426, 159] on text "" at bounding box center [427, 160] width 5 height 7
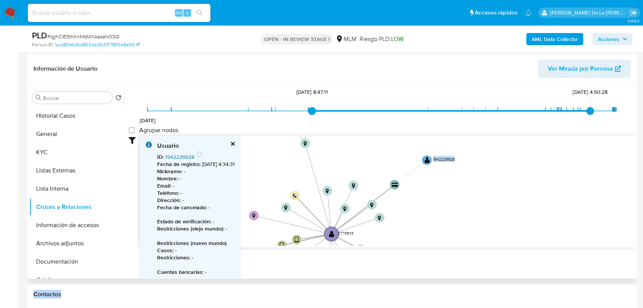
click at [178, 156] on link "1942226928" at bounding box center [179, 157] width 29 height 8
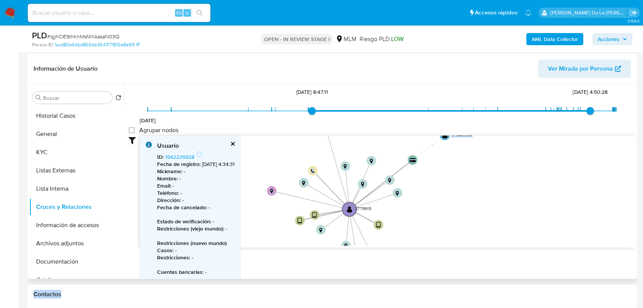
drag, startPoint x: 461, startPoint y: 198, endPoint x: 468, endPoint y: 189, distance: 12.2
click at [468, 189] on icon "user-27759113  27759113 device-661c252134f5dcd5392a1642  device-67aec2e1c5bd3…" at bounding box center [387, 191] width 495 height 110
click at [465, 190] on icon "user-27759113  27759113 device-661c252134f5dcd5392a1642  device-67aec2e1c5bd3…" at bounding box center [387, 191] width 495 height 110
click at [235, 141] on button "cerrar" at bounding box center [232, 143] width 5 height 5
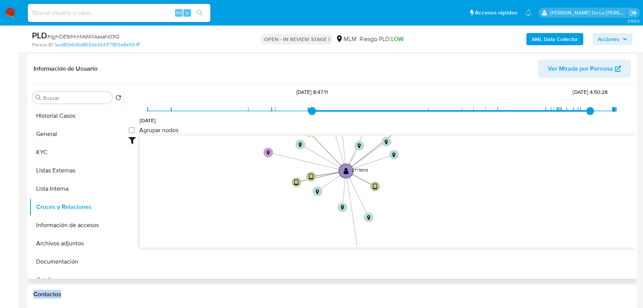
drag, startPoint x: 253, startPoint y: 157, endPoint x: 234, endPoint y: 137, distance: 28.0
click at [235, 134] on div "2/6/2021 2/12/2022, 8:47:11 15/6/2025, 4:50:28 Agrupar nodos Filtros Confianza …" at bounding box center [382, 180] width 506 height 189
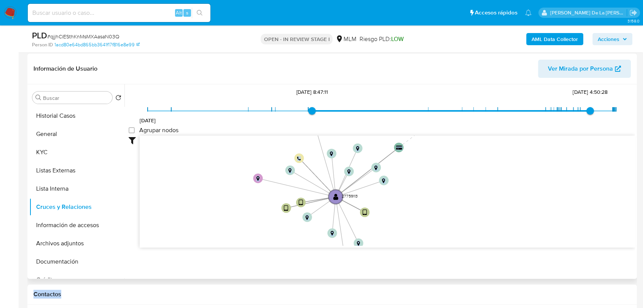
drag, startPoint x: 252, startPoint y: 179, endPoint x: 253, endPoint y: 216, distance: 36.9
click at [252, 217] on icon "user-27759113  27759113 device-661c252134f5dcd5392a1642  device-67aec2e1c5bd3…" at bounding box center [387, 191] width 495 height 110
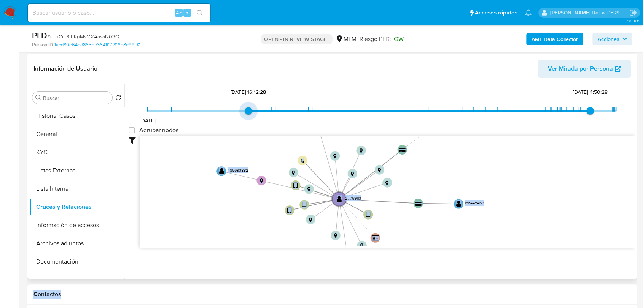
type input "1651612348000"
drag, startPoint x: 310, startPoint y: 109, endPoint x: 225, endPoint y: 115, distance: 85.7
click at [217, 113] on span "2/6/2021 3/5/2022, 16:12:28 15/6/2025, 4:50:28" at bounding box center [382, 110] width 468 height 11
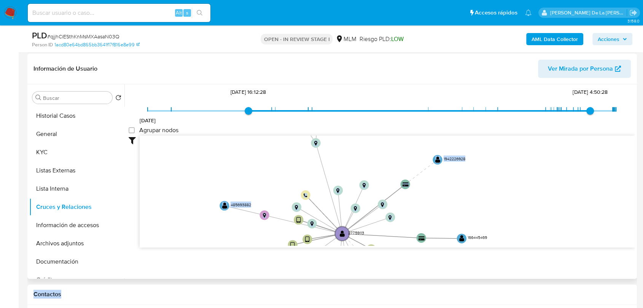
drag, startPoint x: 415, startPoint y: 227, endPoint x: 418, endPoint y: 262, distance: 34.7
click at [418, 262] on div "Filtros Confianza alta Device Tarjeta Persona validada Teléfono validado Confia…" at bounding box center [382, 206] width 506 height 140
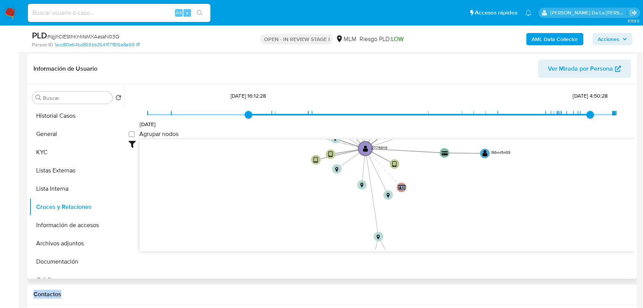
scroll to position [21, 0]
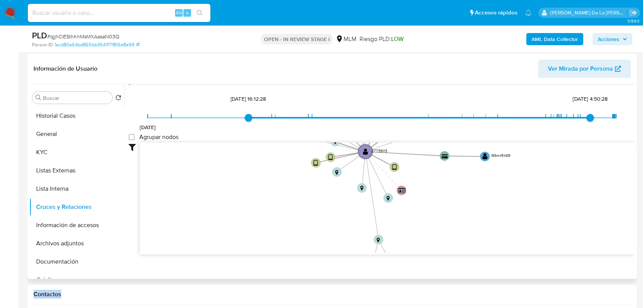
drag, startPoint x: 431, startPoint y: 208, endPoint x: 449, endPoint y: 95, distance: 114.1
click at [449, 95] on div "2/6/2021 3/5/2022, 16:12:28 15/6/2025, 4:50:28 Agrupar nodos Filtros Confianza …" at bounding box center [382, 187] width 506 height 189
drag, startPoint x: 436, startPoint y: 179, endPoint x: 440, endPoint y: 195, distance: 16.4
click at [440, 195] on icon "user-27759113  27759113 device-661c252134f5dcd5392a1642  device-67aec2e1c5bd3…" at bounding box center [387, 198] width 495 height 110
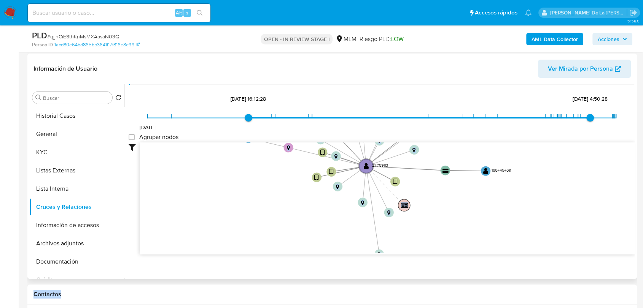
drag, startPoint x: 406, startPoint y: 204, endPoint x: 416, endPoint y: 204, distance: 10.7
click at [408, 204] on text "" at bounding box center [404, 205] width 7 height 6
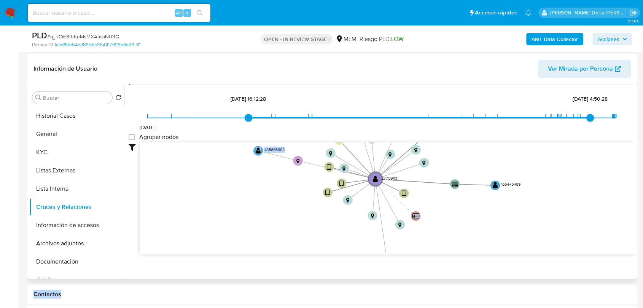
drag, startPoint x: 470, startPoint y: 190, endPoint x: 478, endPoint y: 205, distance: 16.6
click at [478, 205] on icon "user-27759113  27759113 device-661c252134f5dcd5392a1642  device-67aec2e1c5bd3…" at bounding box center [387, 198] width 495 height 110
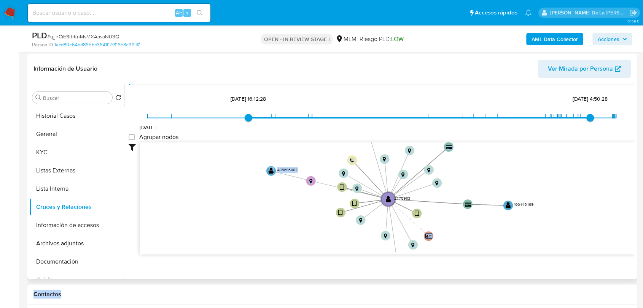
drag, startPoint x: 485, startPoint y: 223, endPoint x: 490, endPoint y: 223, distance: 5.0
click at [496, 233] on icon "user-27759113  27759113 device-661c252134f5dcd5392a1642  device-67aec2e1c5bd3…" at bounding box center [387, 198] width 495 height 110
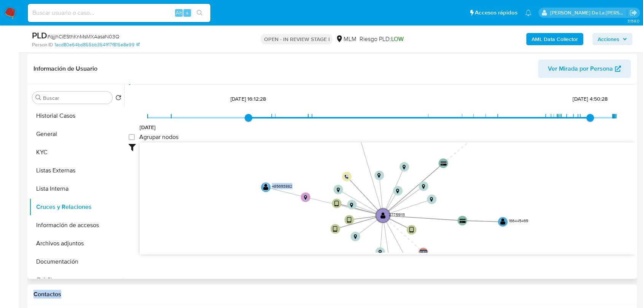
drag, startPoint x: 493, startPoint y: 165, endPoint x: 486, endPoint y: 182, distance: 17.9
click at [487, 182] on icon "user-27759113  27759113 device-661c252134f5dcd5392a1642  device-67aec2e1c5bd3…" at bounding box center [387, 198] width 495 height 110
click at [72, 222] on button "Información de accesos" at bounding box center [73, 225] width 89 height 18
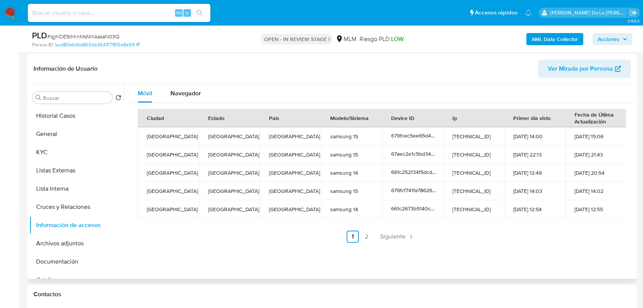
click at [221, 78] on div "Información de Usuario Ver Mirada por Persona" at bounding box center [331, 69] width 609 height 31
drag, startPoint x: 155, startPoint y: 134, endPoint x: 309, endPoint y: 137, distance: 154.4
click at [309, 137] on tr "Mérida Yucatán Mexico samsung 15 679fcec5ee65d47dbb6d4010 187.147.113.251 02-02…" at bounding box center [382, 136] width 488 height 18
click at [297, 135] on td "Mexico" at bounding box center [290, 136] width 61 height 18
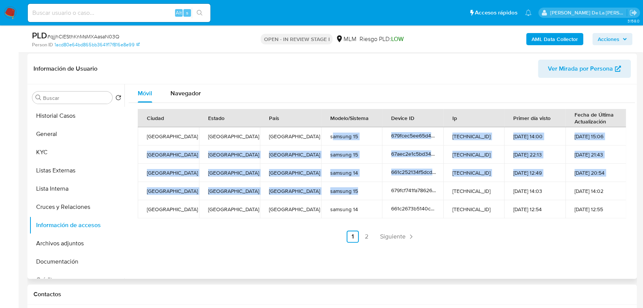
drag, startPoint x: 332, startPoint y: 135, endPoint x: 355, endPoint y: 198, distance: 68.1
click at [355, 198] on tbody "Mérida Yucatán Mexico samsung 15 679fcec5ee65d47dbb6d4010 187.147.113.251 02-02…" at bounding box center [382, 172] width 488 height 91
click at [353, 196] on td "samsung 15" at bounding box center [351, 191] width 61 height 18
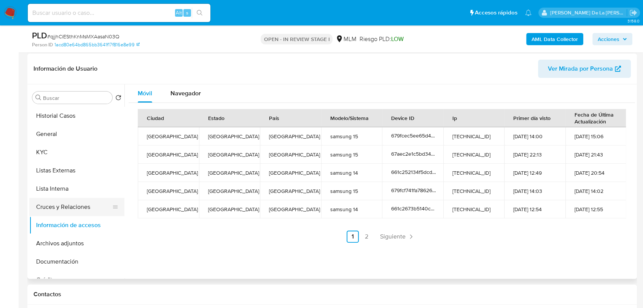
click at [86, 203] on button "Cruces y Relaciones" at bounding box center [73, 207] width 89 height 18
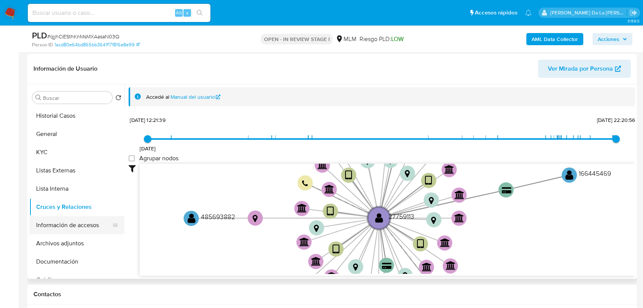
click at [64, 225] on button "Información de accesos" at bounding box center [73, 225] width 89 height 18
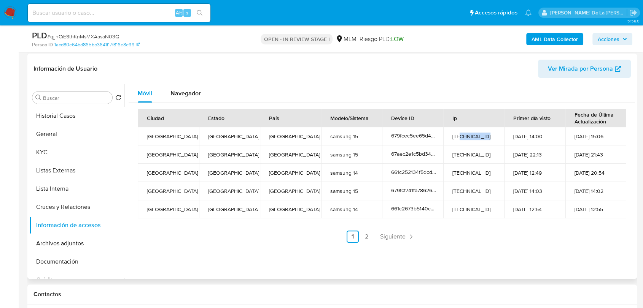
drag, startPoint x: 457, startPoint y: 132, endPoint x: 479, endPoint y: 138, distance: 23.2
click at [479, 138] on td "187.147.113.251" at bounding box center [473, 136] width 61 height 18
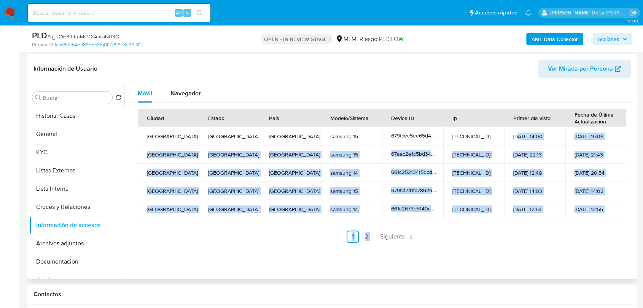
drag, startPoint x: 517, startPoint y: 134, endPoint x: 606, endPoint y: 222, distance: 124.8
click at [608, 224] on div "Ciudad Estado País Modelo/Sistema Device ID Ip Primer día visto Fecha de Última…" at bounding box center [382, 176] width 488 height 134
click at [601, 211] on td "14-04-2024 12:55" at bounding box center [595, 209] width 61 height 18
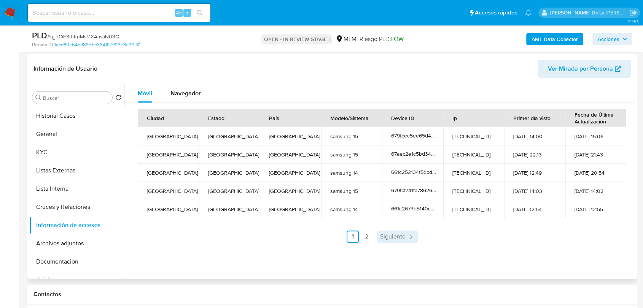
click at [402, 235] on span "Siguiente" at bounding box center [392, 237] width 25 height 6
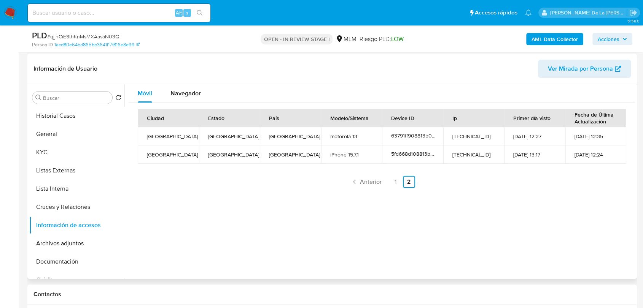
drag, startPoint x: 602, startPoint y: 156, endPoint x: 576, endPoint y: 138, distance: 31.7
click at [576, 138] on tbody "Mérida Yucatán Mexico motorola 13 63791ff908813b0018e1a724 187.147.132.216 19-1…" at bounding box center [382, 145] width 488 height 37
click at [579, 141] on td "14-04-2024 12:35" at bounding box center [595, 136] width 61 height 18
click at [195, 92] on span "Navegador" at bounding box center [185, 93] width 30 height 9
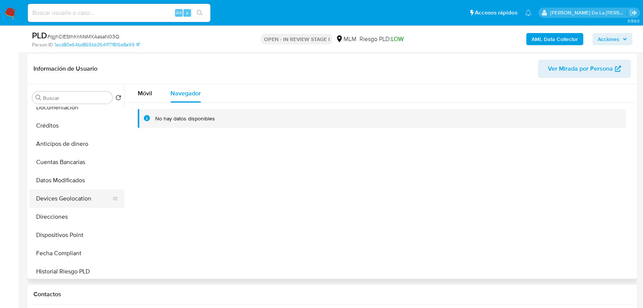
scroll to position [169, 0]
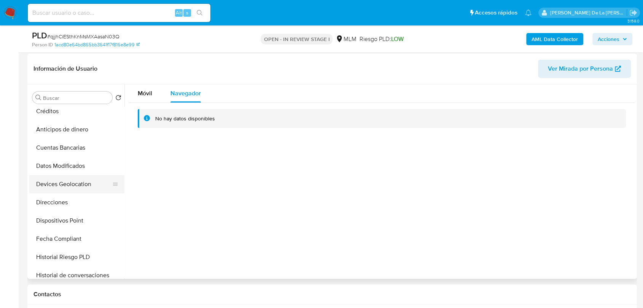
click at [82, 186] on button "Devices Geolocation" at bounding box center [73, 184] width 89 height 18
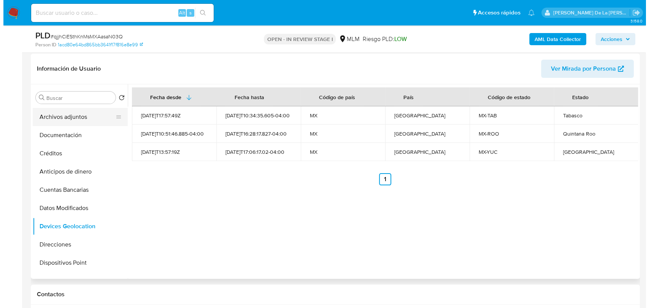
scroll to position [84, 0]
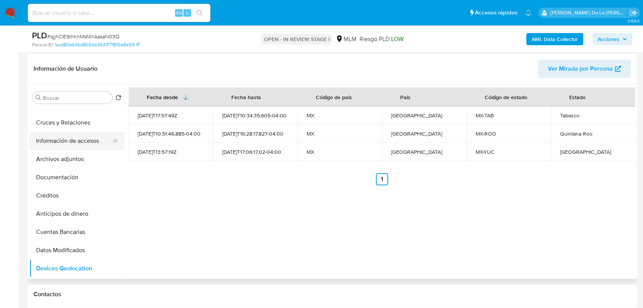
click at [85, 134] on button "Información de accesos" at bounding box center [73, 141] width 89 height 18
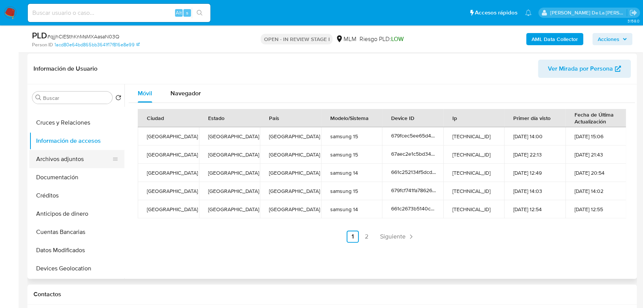
click at [84, 158] on button "Archivos adjuntos" at bounding box center [73, 159] width 89 height 18
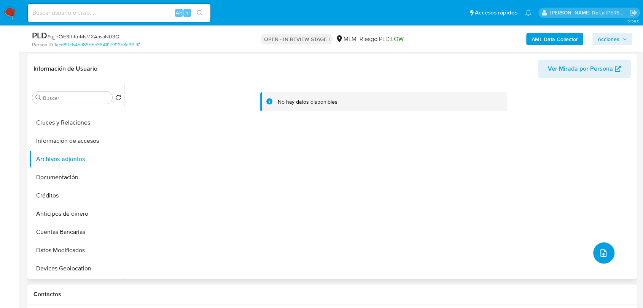
click at [602, 255] on icon "upload-file" at bounding box center [602, 253] width 9 height 9
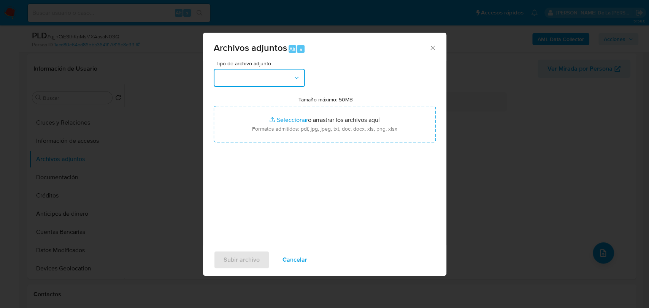
click at [271, 78] on button "button" at bounding box center [259, 78] width 91 height 18
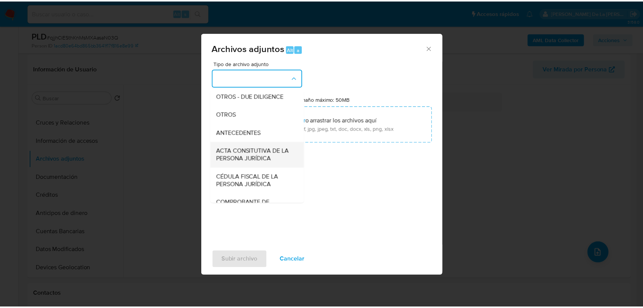
scroll to position [127, 0]
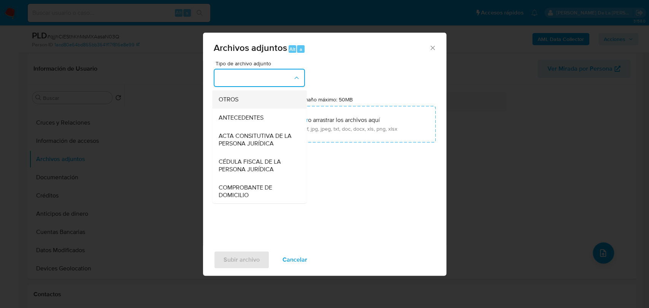
click at [242, 109] on div "OTROS" at bounding box center [257, 99] width 78 height 18
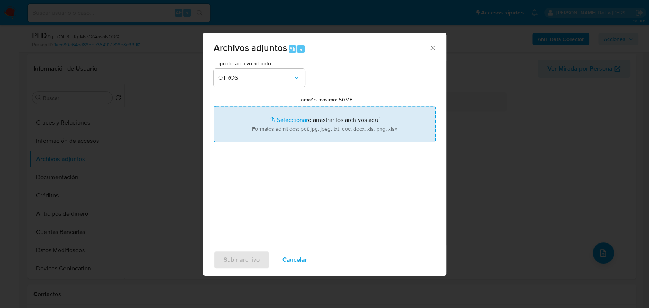
type input "C:\fakepath\CEP-20250728-CPO119980744340.pdf"
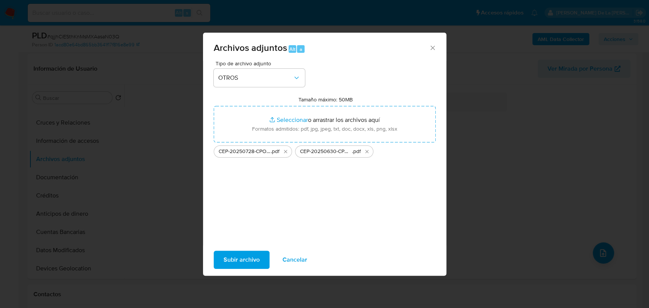
drag, startPoint x: 276, startPoint y: 183, endPoint x: 276, endPoint y: 170, distance: 13.3
click at [275, 183] on div "Tipo de archivo adjunto OTROS Tamaño máximo: 50MB Seleccionar archivos Seleccio…" at bounding box center [325, 150] width 222 height 179
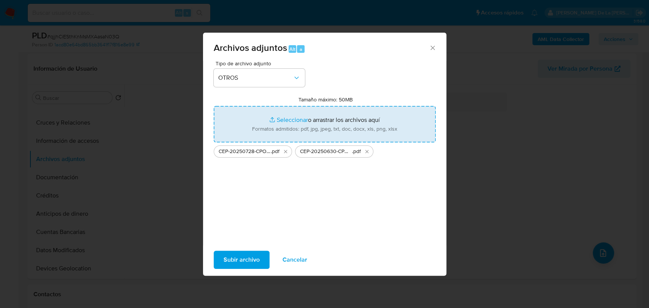
click at [286, 118] on input "Tamaño máximo: 50MB Seleccionar archivos" at bounding box center [325, 124] width 222 height 37
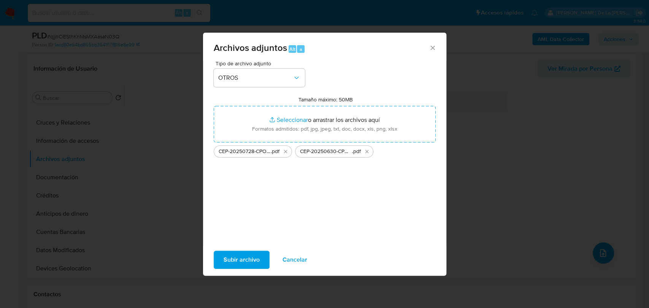
click at [304, 265] on span "Cancelar" at bounding box center [295, 260] width 25 height 17
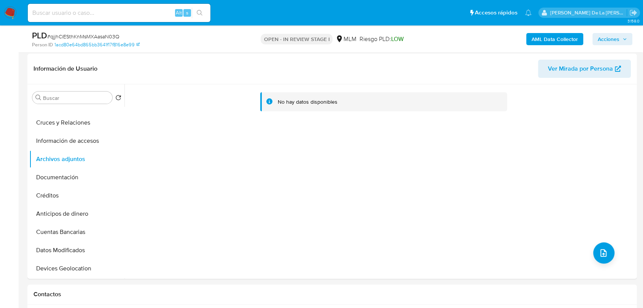
click at [614, 33] on span "Acciones" at bounding box center [608, 39] width 22 height 12
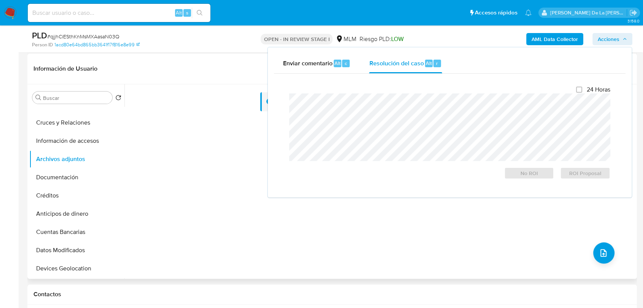
click at [209, 165] on div "No hay datos disponibles" at bounding box center [379, 181] width 510 height 195
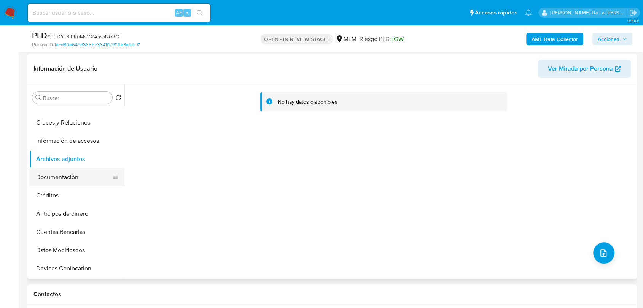
click at [76, 171] on button "Documentación" at bounding box center [73, 177] width 89 height 18
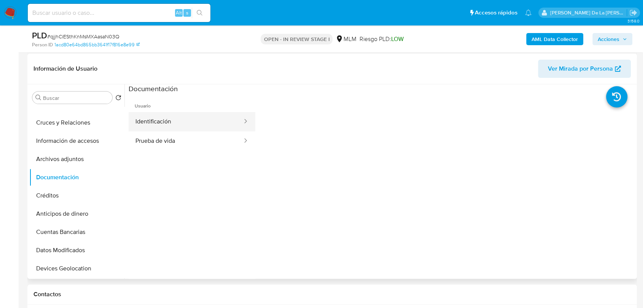
click at [189, 115] on button "Identificación" at bounding box center [186, 121] width 114 height 19
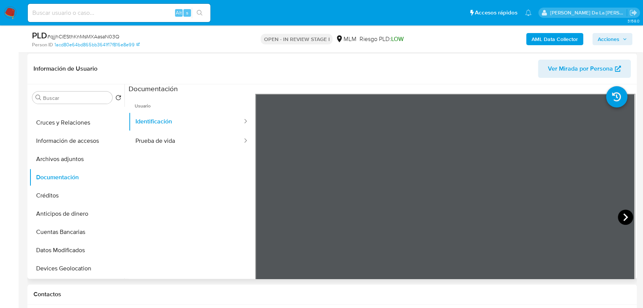
click at [619, 223] on icon at bounding box center [624, 217] width 15 height 15
click at [176, 136] on button "Prueba de vida" at bounding box center [186, 141] width 114 height 19
click at [179, 111] on span "Usuario" at bounding box center [192, 103] width 127 height 18
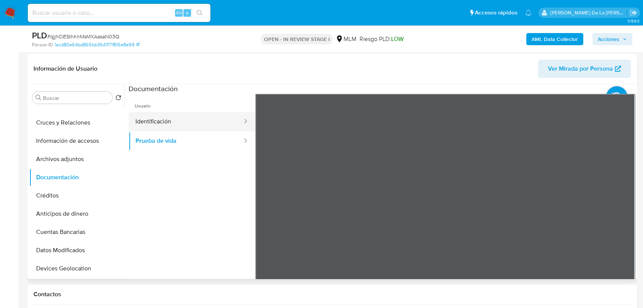
click at [177, 116] on button "Identificación" at bounding box center [186, 121] width 114 height 19
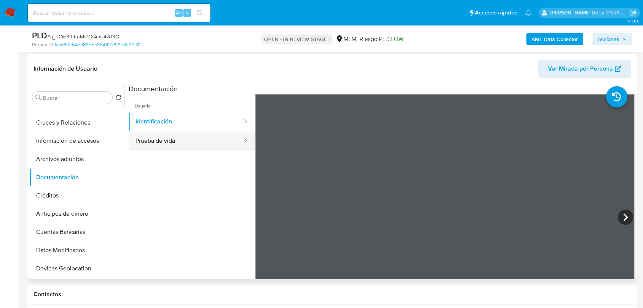
click at [198, 138] on button "Prueba de vida" at bounding box center [186, 141] width 114 height 19
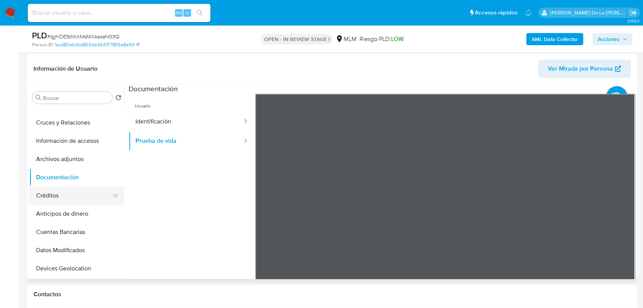
drag, startPoint x: 47, startPoint y: 194, endPoint x: 47, endPoint y: 189, distance: 4.2
click at [48, 194] on button "Créditos" at bounding box center [73, 196] width 89 height 18
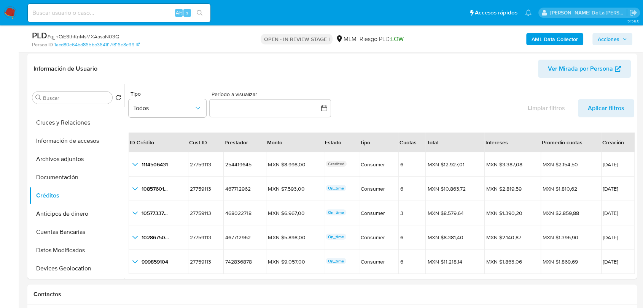
scroll to position [17, 0]
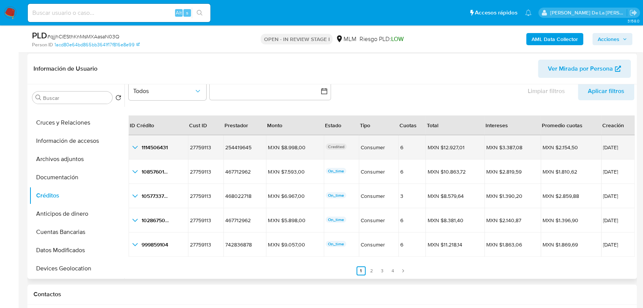
drag, startPoint x: 305, startPoint y: 146, endPoint x: 344, endPoint y: 146, distance: 39.9
click at [344, 146] on tr "1114506431 1114506431 27759113 27759113 254419645 254419645 MXN $8.998,00 MXN $…" at bounding box center [382, 147] width 506 height 24
click at [344, 146] on div "Credited" at bounding box center [340, 148] width 31 height 8
drag, startPoint x: 337, startPoint y: 147, endPoint x: 311, endPoint y: 146, distance: 26.6
click at [311, 146] on tr "1114506431 1114506431 27759113 27759113 254419645 254419645 MXN $8.998,00 MXN $…" at bounding box center [382, 147] width 506 height 24
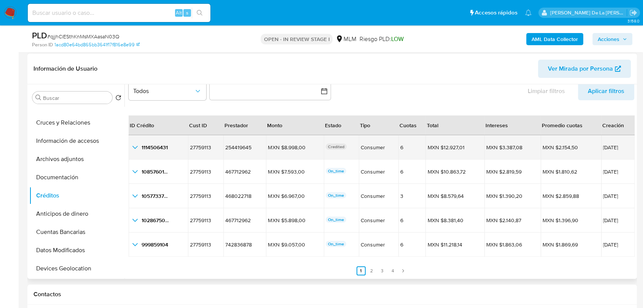
click at [333, 147] on p "Credited" at bounding box center [335, 147] width 21 height 6
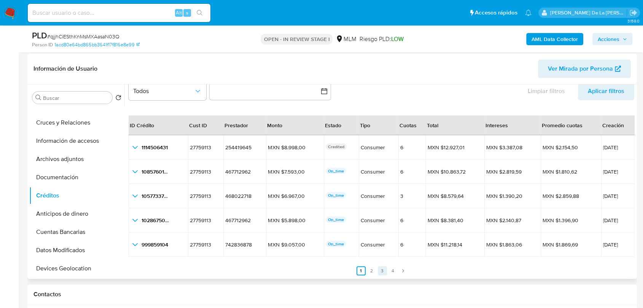
click at [381, 270] on link "3" at bounding box center [382, 271] width 9 height 9
click at [372, 269] on link "2" at bounding box center [375, 271] width 9 height 9
click at [365, 271] on link "1" at bounding box center [365, 271] width 9 height 9
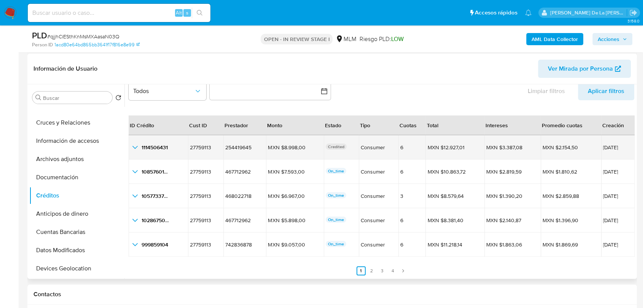
click at [135, 150] on icon "button_show_hidden_detail_by_id_0" at bounding box center [134, 147] width 9 height 9
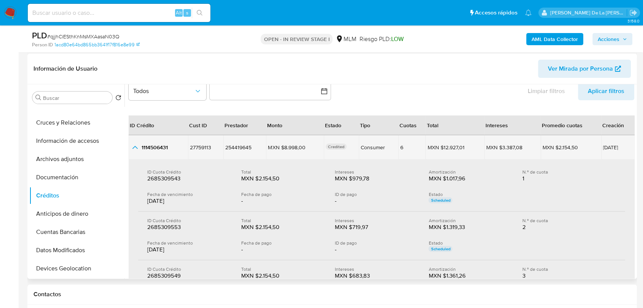
click at [135, 144] on icon "button_show_hidden_detail_by_id_0" at bounding box center [134, 147] width 9 height 9
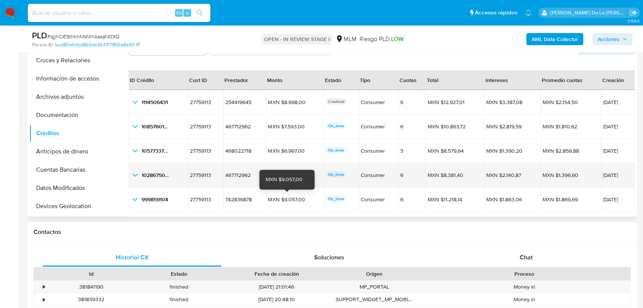
scroll to position [211, 0]
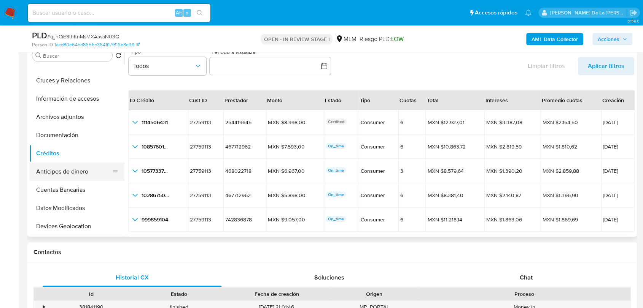
click at [72, 171] on button "Anticipos de dinero" at bounding box center [73, 172] width 89 height 18
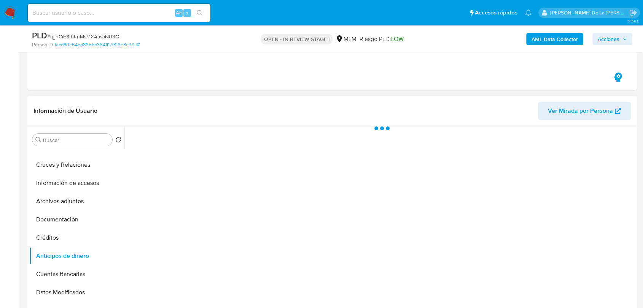
scroll to position [169, 0]
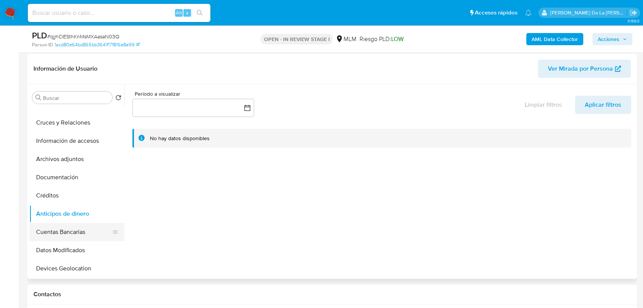
click at [69, 233] on button "Cuentas Bancarias" at bounding box center [73, 232] width 89 height 18
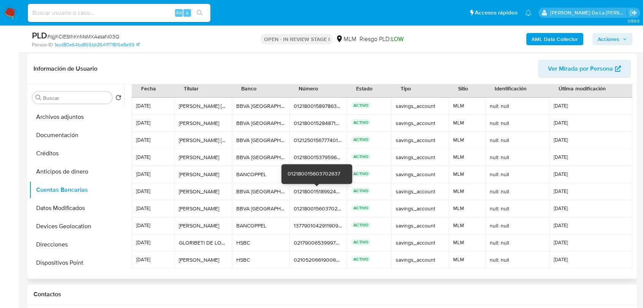
scroll to position [0, 0]
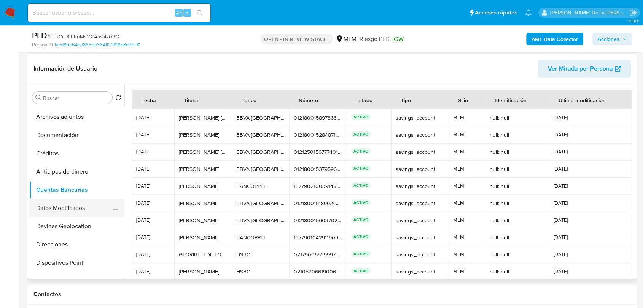
click at [79, 202] on button "Datos Modificados" at bounding box center [73, 208] width 89 height 18
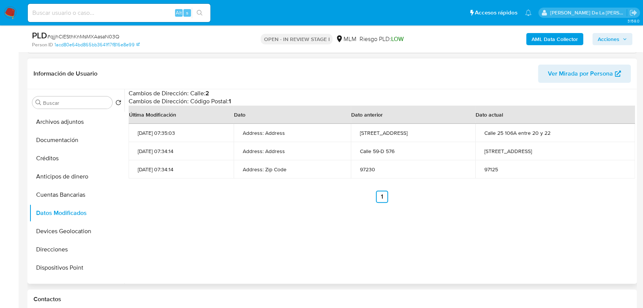
scroll to position [169, 0]
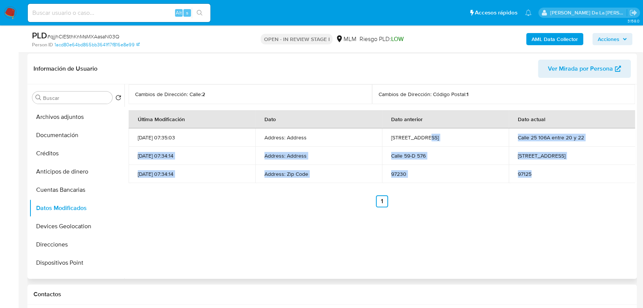
drag, startPoint x: 538, startPoint y: 176, endPoint x: 496, endPoint y: 154, distance: 47.8
click at [504, 144] on tbody "26/02/2025 07:35:03 Address: Address Calle 25 106A Calle 25 106A entre 20 y 22 …" at bounding box center [382, 156] width 506 height 55
click at [487, 159] on td "Calle 59-D 576" at bounding box center [445, 156] width 127 height 18
drag, startPoint x: 570, startPoint y: 139, endPoint x: 580, endPoint y: 148, distance: 13.2
click at [580, 148] on tbody "26/02/2025 07:35:03 Address: Address Calle 25 106A Calle 25 106A entre 20 y 22 …" at bounding box center [382, 156] width 506 height 55
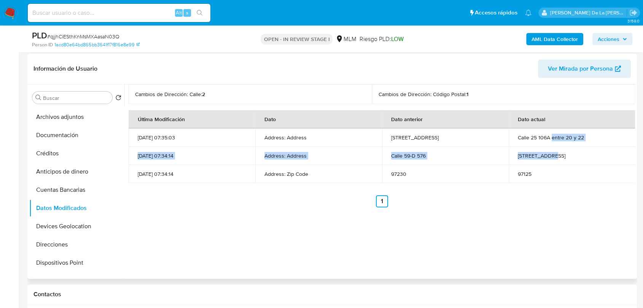
click at [579, 147] on td "Calle 25 106A" at bounding box center [571, 156] width 127 height 18
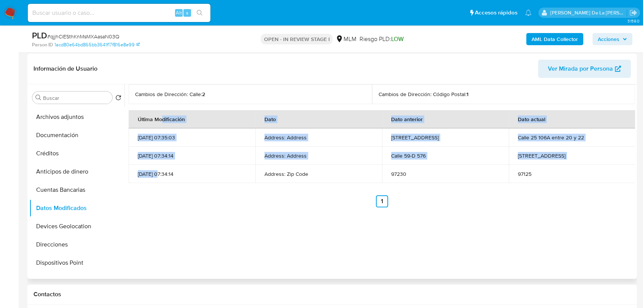
drag, startPoint x: 163, startPoint y: 126, endPoint x: 159, endPoint y: 175, distance: 48.8
click at [159, 174] on table "Última Modificación Dato Dato anterior Dato actual 26/02/2025 07:35:03 Address:…" at bounding box center [382, 146] width 506 height 73
click at [162, 172] on p "26/02/2025 07:34:14" at bounding box center [192, 174] width 108 height 7
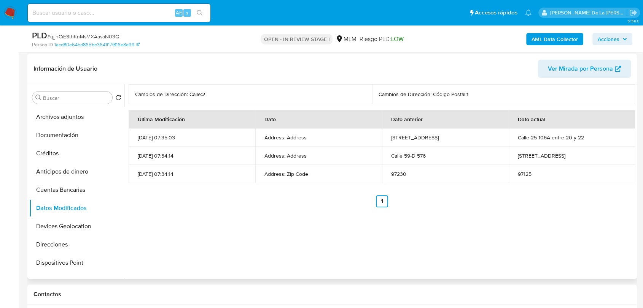
click at [243, 203] on ul "Anterior 1 Siguiente" at bounding box center [382, 201] width 506 height 12
click at [61, 223] on button "Devices Geolocation" at bounding box center [73, 226] width 89 height 18
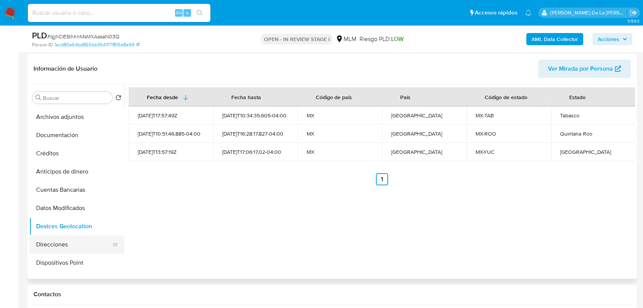
click at [62, 243] on button "Direcciones" at bounding box center [73, 245] width 89 height 18
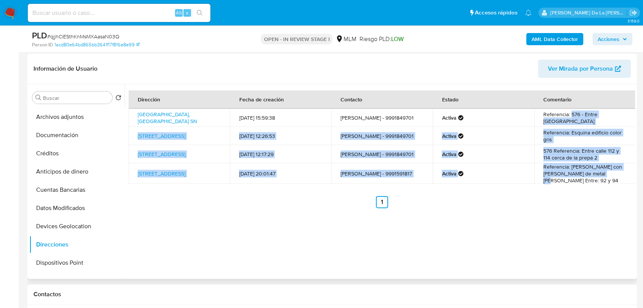
drag, startPoint x: 578, startPoint y: 124, endPoint x: 590, endPoint y: 178, distance: 55.3
click at [590, 178] on tbody "Calle 59-d Sn, Mérida, Yucatán, 97230, Mexico SN 15/03/2016 15:59:38 Leopoldo P…" at bounding box center [382, 146] width 506 height 75
click at [590, 175] on td "Referencia: barda blanca con rejas de metal blanca Entre: 92 y 94" at bounding box center [585, 173] width 102 height 21
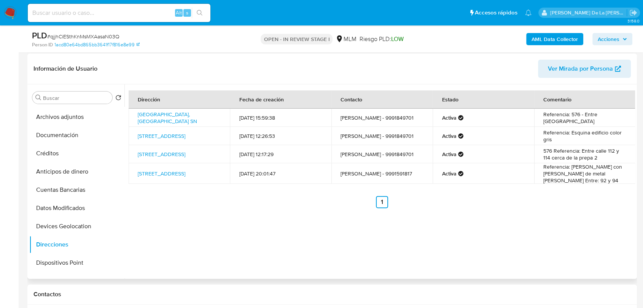
drag, startPoint x: 314, startPoint y: 111, endPoint x: 322, endPoint y: 111, distance: 8.7
click at [316, 112] on td "15/03/2016 15:59:38" at bounding box center [280, 118] width 101 height 18
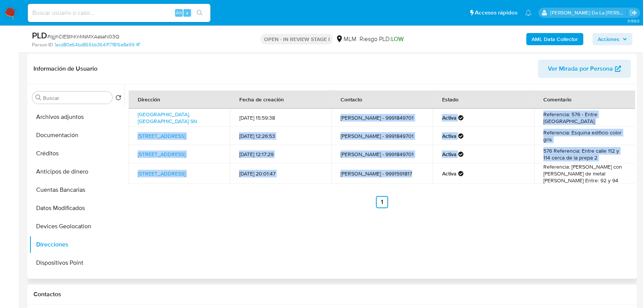
drag, startPoint x: 340, startPoint y: 115, endPoint x: 403, endPoint y: 171, distance: 84.6
click at [403, 171] on tbody "Calle 59-d Sn, Mérida, Yucatán, 97230, Mexico SN 15/03/2016 15:59:38 Leopoldo P…" at bounding box center [382, 146] width 506 height 75
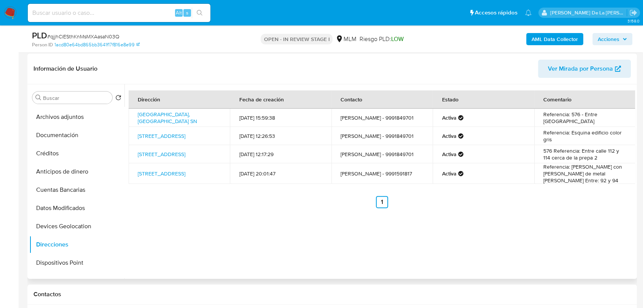
click at [406, 168] on td "Lázaro jimenez - 9991591817" at bounding box center [381, 173] width 101 height 21
drag, startPoint x: 338, startPoint y: 118, endPoint x: 371, endPoint y: 119, distance: 33.5
click at [370, 119] on td "Leopoldo Pacheco - 9991849701" at bounding box center [381, 118] width 101 height 18
click at [375, 115] on td "Leopoldo Pacheco - 9991849701" at bounding box center [381, 118] width 101 height 18
drag, startPoint x: 349, startPoint y: 118, endPoint x: 386, endPoint y: 118, distance: 37.3
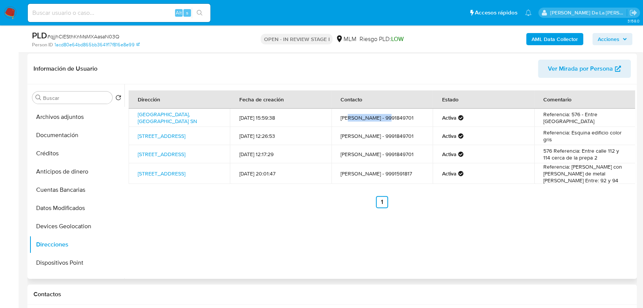
click at [386, 118] on td "Leopoldo Pacheco - 9991849701" at bounding box center [381, 118] width 101 height 18
click at [356, 110] on td "Leopoldo Pacheco - 9991849701" at bounding box center [381, 118] width 101 height 18
click at [400, 117] on td "Leopoldo Pacheco - 9991849701" at bounding box center [381, 118] width 101 height 18
click at [85, 263] on button "Dispositivos Point" at bounding box center [73, 263] width 89 height 18
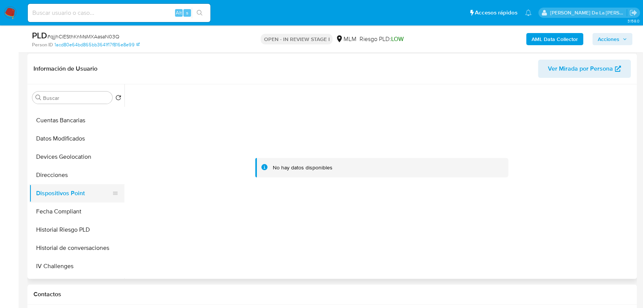
scroll to position [211, 0]
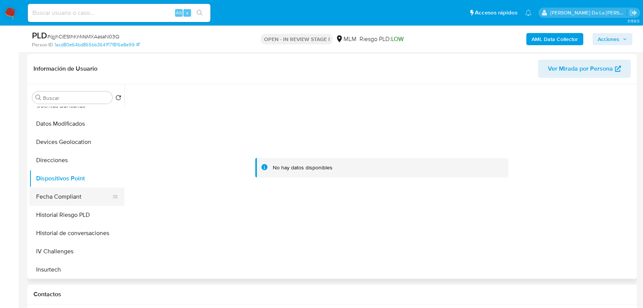
click at [73, 193] on button "Fecha Compliant" at bounding box center [73, 197] width 89 height 18
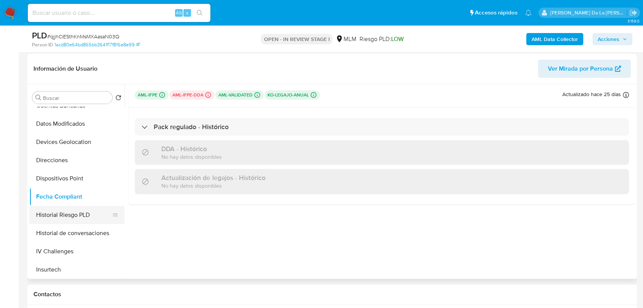
click at [79, 218] on button "Historial Riesgo PLD" at bounding box center [73, 215] width 89 height 18
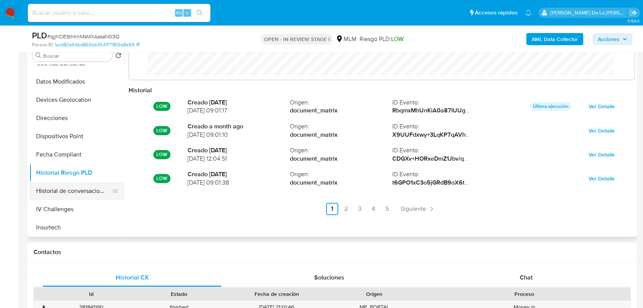
click at [91, 189] on button "Historial de conversaciones" at bounding box center [73, 191] width 89 height 18
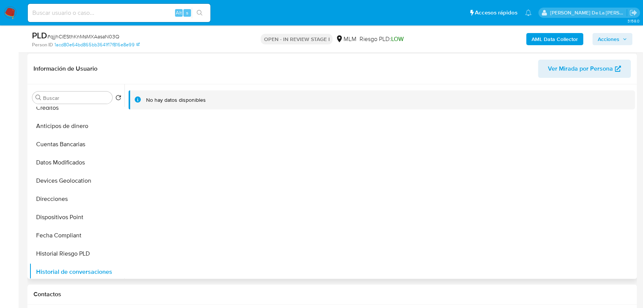
scroll to position [84, 0]
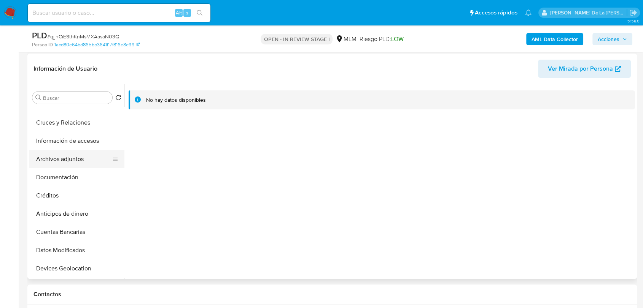
click at [90, 160] on button "Archivos adjuntos" at bounding box center [73, 159] width 89 height 18
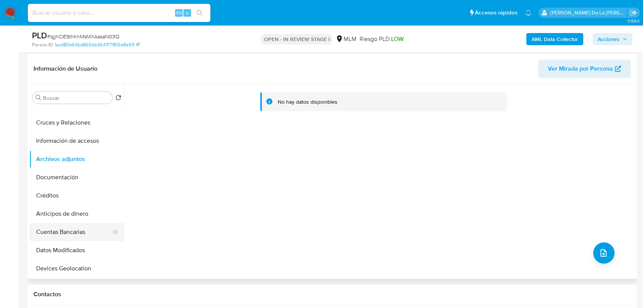
scroll to position [295, 0]
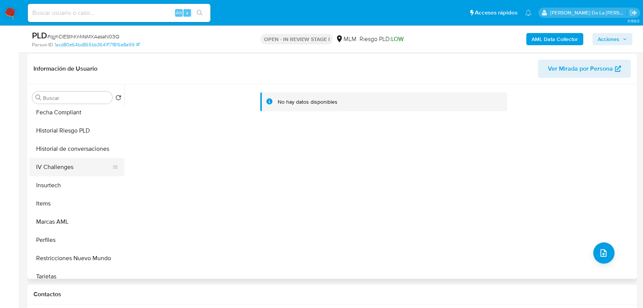
click at [80, 169] on button "IV Challenges" at bounding box center [73, 167] width 89 height 18
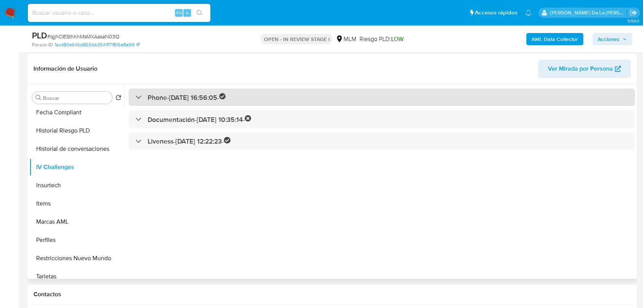
click at [143, 95] on div "Phone - 03/11/2017 16:56:05 -" at bounding box center [180, 97] width 90 height 9
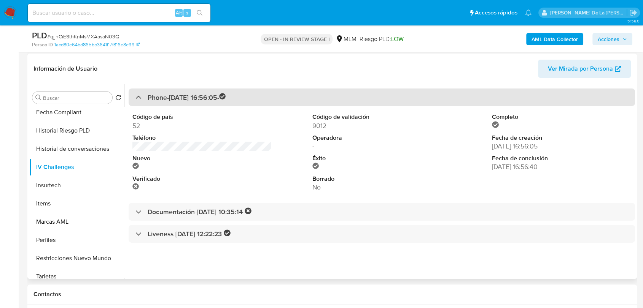
click at [143, 94] on div "Phone - 03/11/2017 16:56:05 -" at bounding box center [180, 97] width 90 height 9
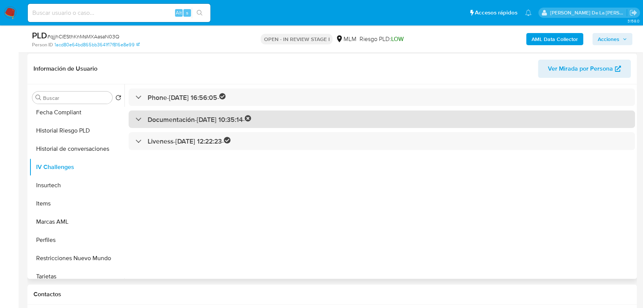
click at [135, 119] on div at bounding box center [135, 119] width 0 height 0
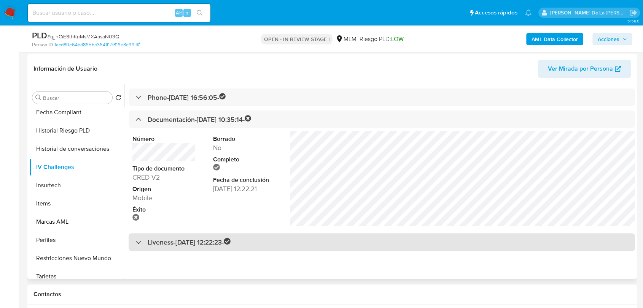
click at [146, 240] on div "Liveness - 24/10/2022 12:22:23 -" at bounding box center [182, 242] width 95 height 9
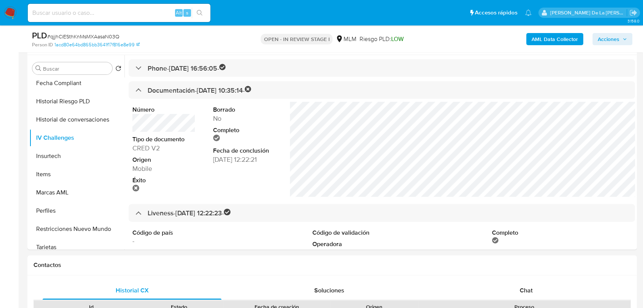
scroll to position [84, 0]
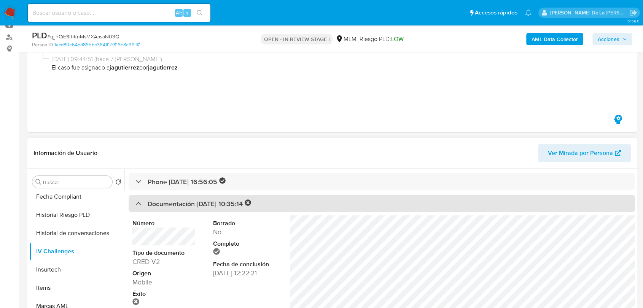
click at [135, 203] on div at bounding box center [135, 203] width 0 height 0
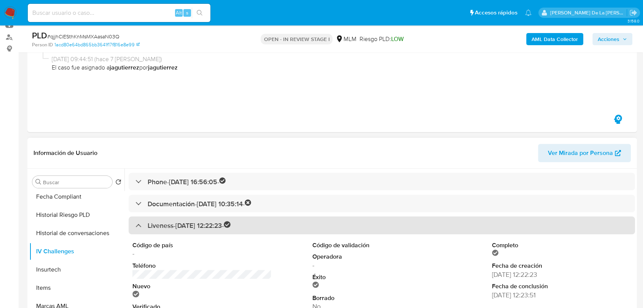
click at [138, 222] on div "Liveness - 24/10/2022 12:22:23 -" at bounding box center [182, 225] width 95 height 9
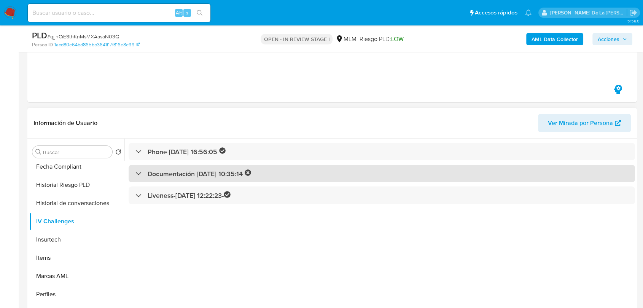
scroll to position [127, 0]
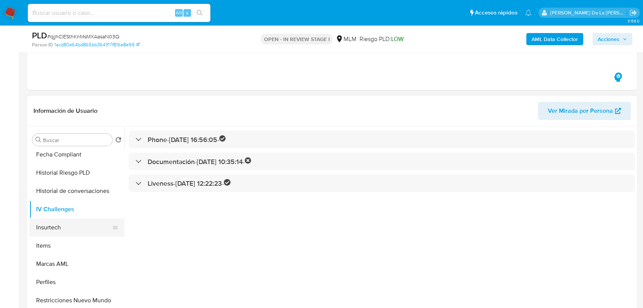
click at [69, 228] on button "Insurtech" at bounding box center [73, 228] width 89 height 18
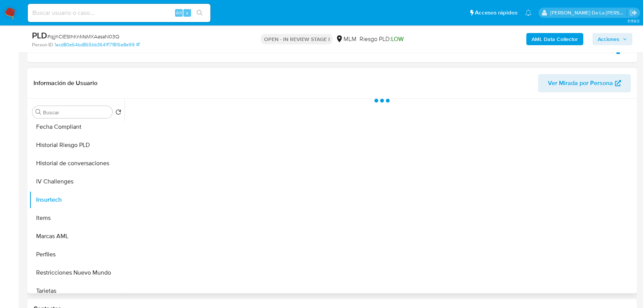
scroll to position [169, 0]
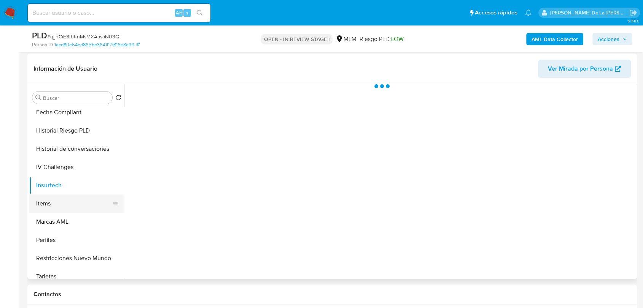
click at [80, 200] on button "Items" at bounding box center [73, 204] width 89 height 18
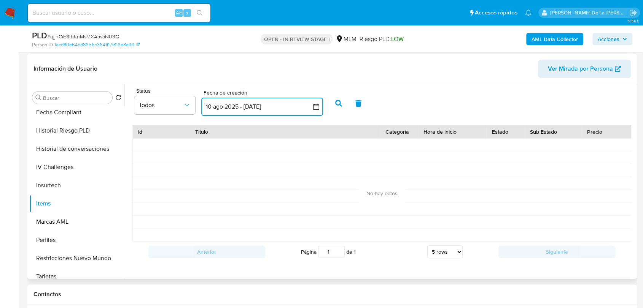
click at [319, 105] on icon "button" at bounding box center [316, 107] width 8 height 8
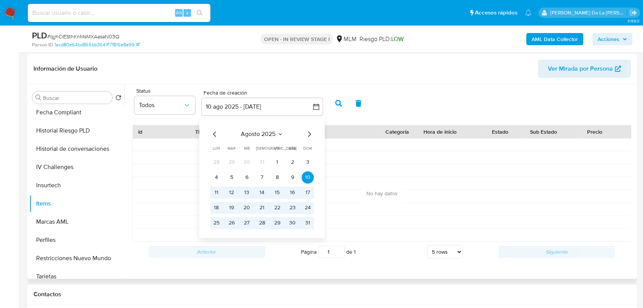
click at [216, 130] on icon "Mes anterior" at bounding box center [214, 134] width 9 height 9
click at [215, 130] on icon "Mes anterior" at bounding box center [214, 134] width 9 height 9
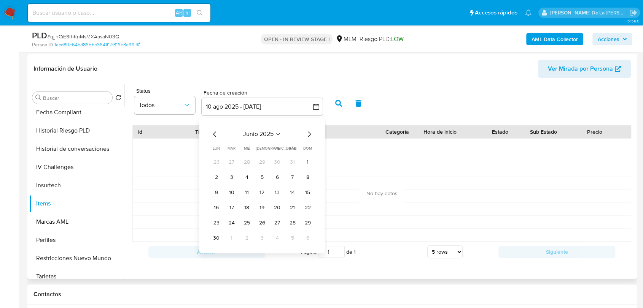
click at [215, 130] on icon "Mes anterior" at bounding box center [214, 134] width 9 height 9
drag, startPoint x: 292, startPoint y: 162, endPoint x: 294, endPoint y: 158, distance: 4.9
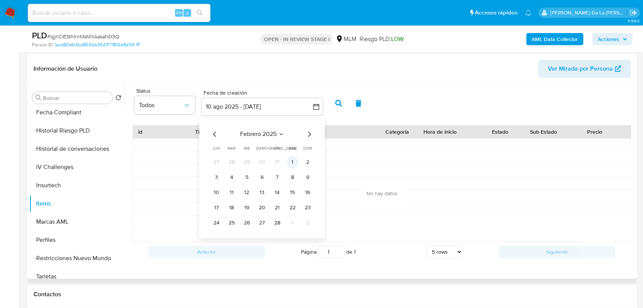
click at [293, 162] on button "1" at bounding box center [292, 162] width 12 height 12
click at [313, 104] on icon "button" at bounding box center [316, 107] width 6 height 6
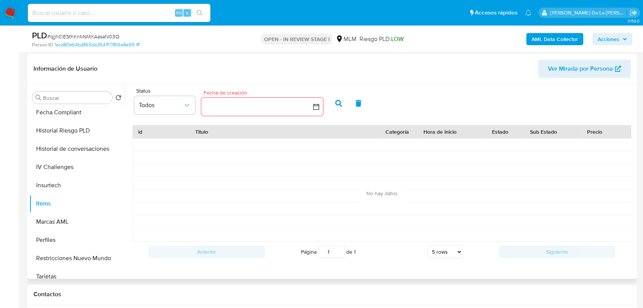
click at [312, 94] on div "Fecha de creación" at bounding box center [262, 93] width 122 height 7
click at [310, 107] on button "button" at bounding box center [262, 107] width 122 height 18
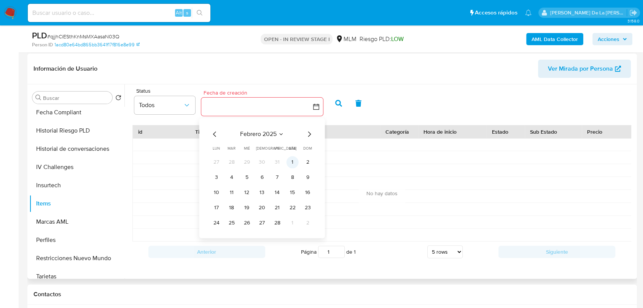
click at [294, 162] on button "1" at bounding box center [292, 162] width 12 height 12
click at [309, 134] on icon "Mes siguiente" at bounding box center [309, 134] width 9 height 9
click at [309, 133] on icon "Mes siguiente" at bounding box center [309, 134] width 9 height 9
click at [310, 133] on icon "Mes siguiente" at bounding box center [309, 134] width 3 height 5
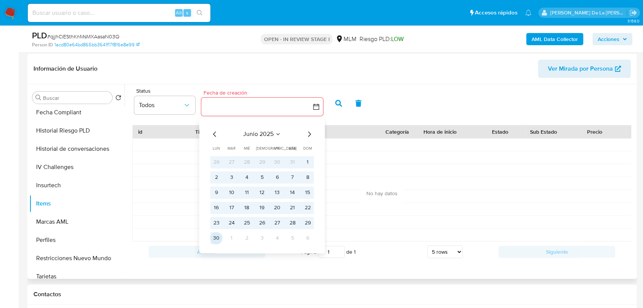
click at [217, 241] on button "30" at bounding box center [216, 238] width 12 height 12
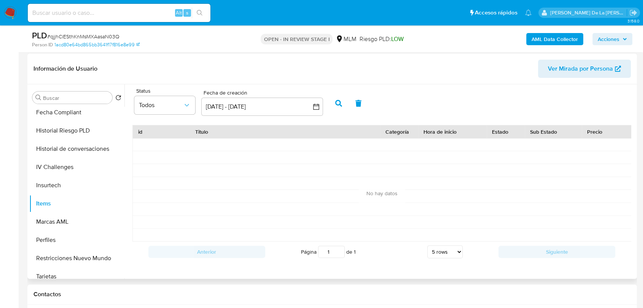
click at [334, 101] on button "button" at bounding box center [339, 103] width 20 height 18
click at [52, 221] on button "Marcas AML" at bounding box center [73, 222] width 89 height 18
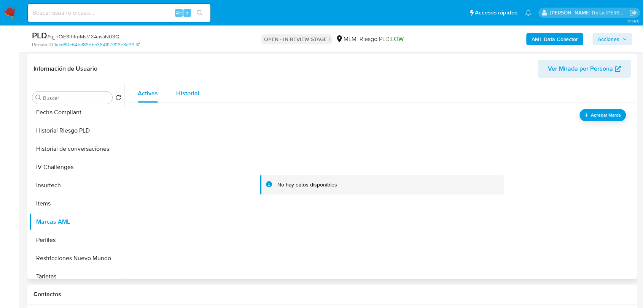
drag, startPoint x: 186, startPoint y: 94, endPoint x: 179, endPoint y: 93, distance: 6.5
click at [186, 93] on span "Historial" at bounding box center [187, 93] width 23 height 9
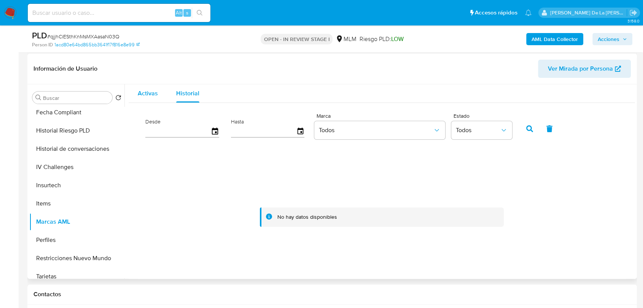
click at [149, 92] on span "Activas" at bounding box center [148, 93] width 20 height 9
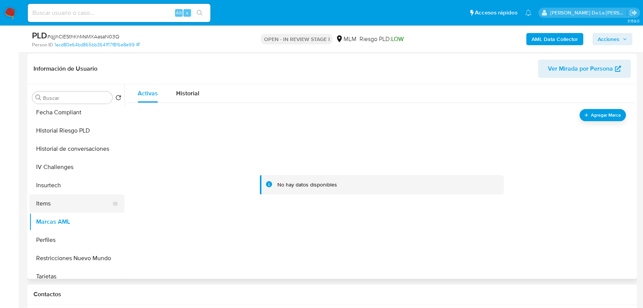
click at [46, 205] on button "Items" at bounding box center [73, 204] width 89 height 18
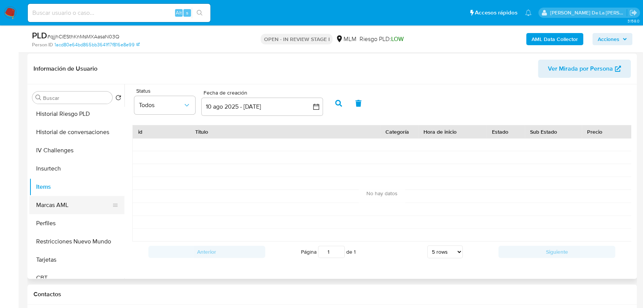
scroll to position [321, 0]
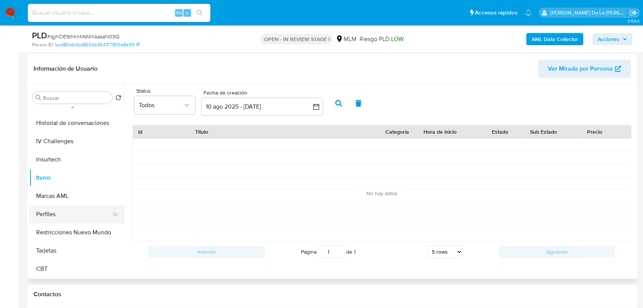
click at [66, 217] on button "Perfiles" at bounding box center [73, 214] width 89 height 18
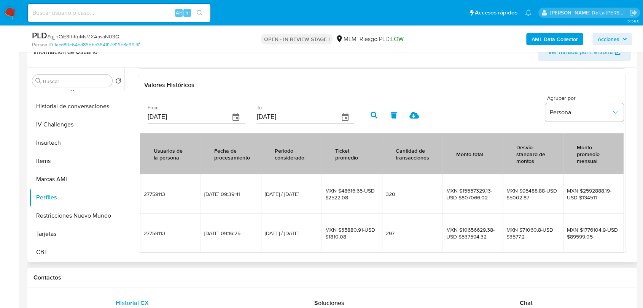
scroll to position [211, 0]
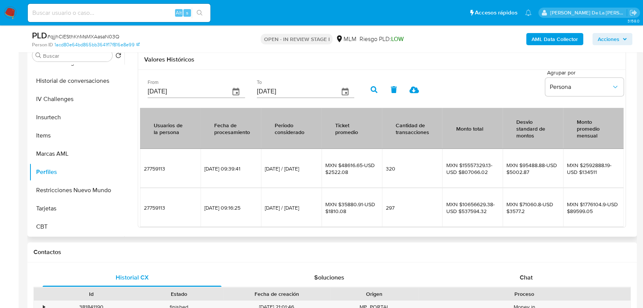
drag, startPoint x: 215, startPoint y: 167, endPoint x: 248, endPoint y: 173, distance: 33.5
click at [248, 173] on td "03/09/2025 09:39:41" at bounding box center [230, 168] width 60 height 39
click at [246, 174] on td "03/09/2025 09:39:41" at bounding box center [230, 168] width 60 height 39
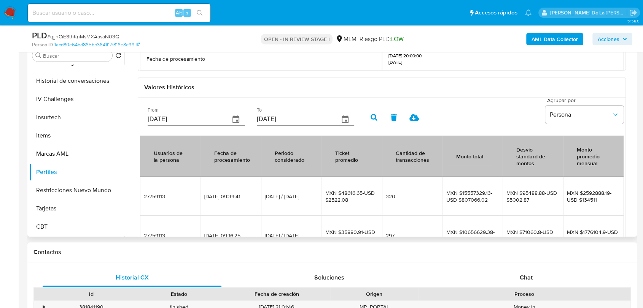
scroll to position [139, 0]
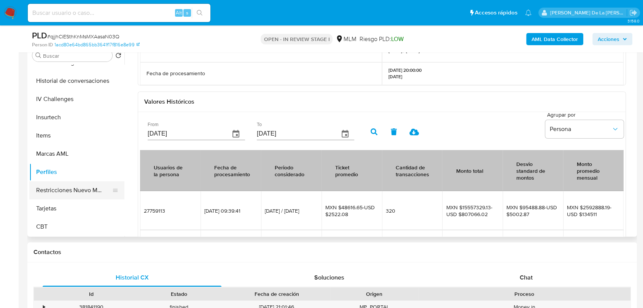
click at [78, 187] on button "Restricciones Nuevo Mundo" at bounding box center [73, 190] width 89 height 18
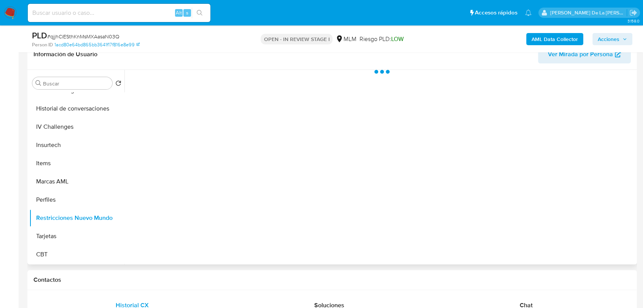
scroll to position [169, 0]
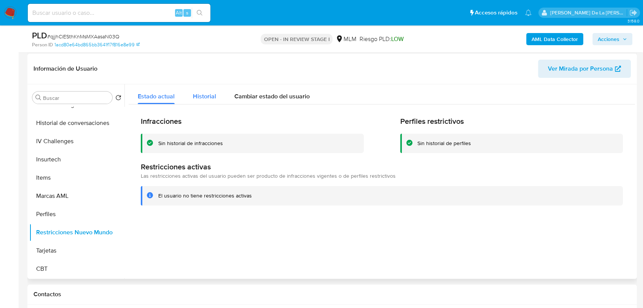
click at [210, 103] on div "Historial" at bounding box center [204, 94] width 23 height 20
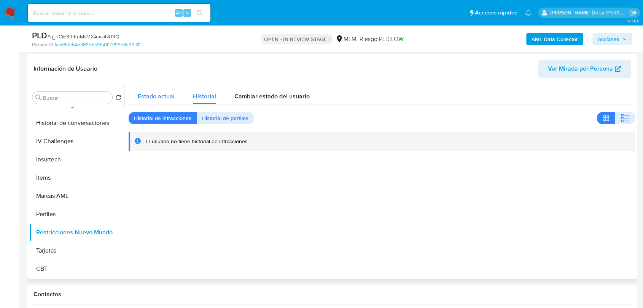
click at [163, 95] on span "Estado actual" at bounding box center [156, 96] width 37 height 9
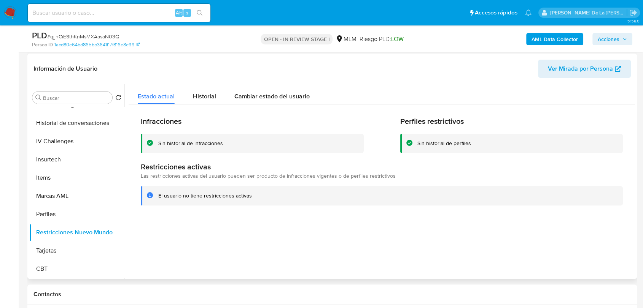
click at [268, 83] on div "Información de Usuario Ver Mirada por Persona" at bounding box center [331, 69] width 609 height 31
click at [267, 91] on div "Cambiar estado del usuario" at bounding box center [271, 94] width 75 height 20
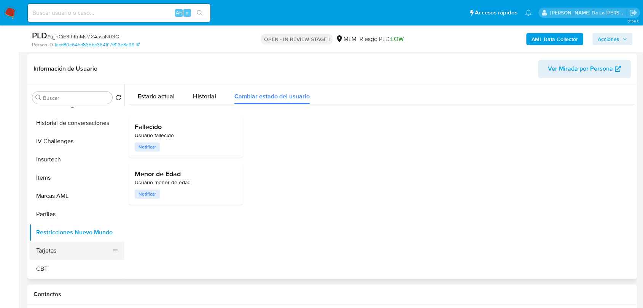
click at [75, 250] on button "Tarjetas" at bounding box center [73, 251] width 89 height 18
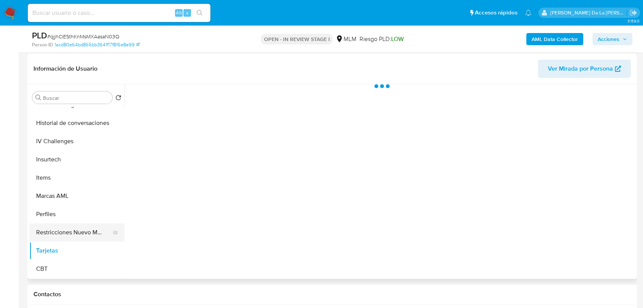
click at [91, 229] on button "Restricciones Nuevo Mundo" at bounding box center [73, 233] width 89 height 18
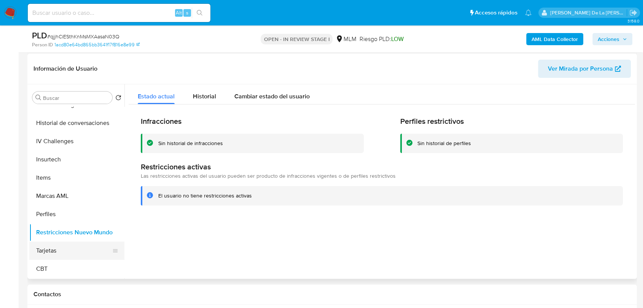
click at [55, 248] on button "Tarjetas" at bounding box center [73, 251] width 89 height 18
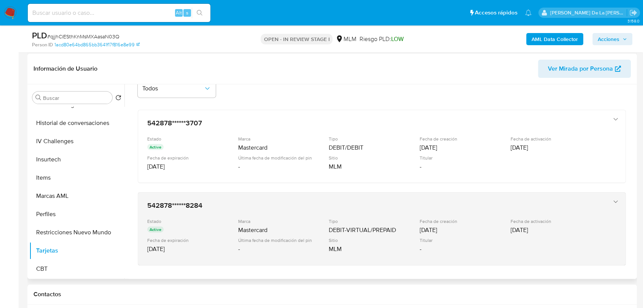
scroll to position [42, 0]
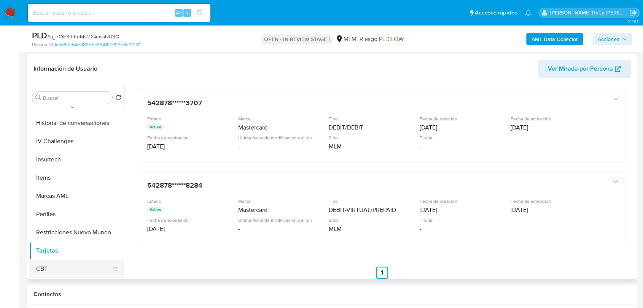
click at [64, 271] on button "CBT" at bounding box center [73, 269] width 89 height 18
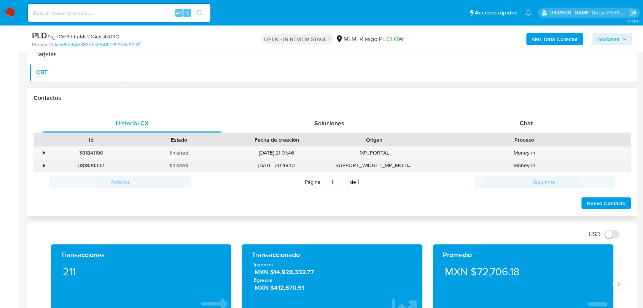
scroll to position [380, 0]
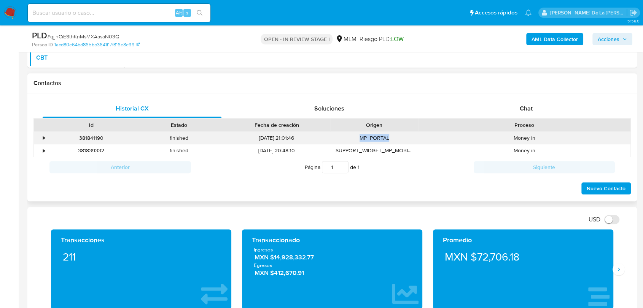
drag, startPoint x: 347, startPoint y: 135, endPoint x: 390, endPoint y: 141, distance: 43.9
click at [390, 141] on div "MP_PORTAL" at bounding box center [374, 138] width 88 height 13
click at [389, 141] on div "MP_PORTAL" at bounding box center [374, 138] width 88 height 13
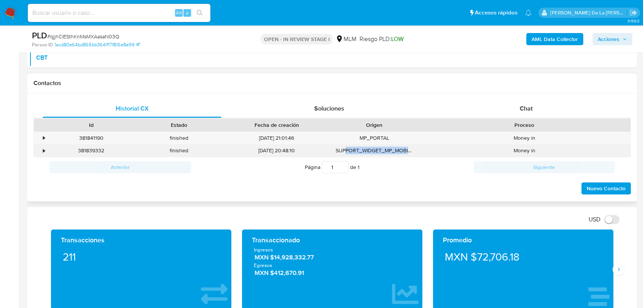
drag, startPoint x: 345, startPoint y: 149, endPoint x: 407, endPoint y: 148, distance: 62.4
click at [407, 148] on div "SUPPORT_WIDGET_MP_MOBILE" at bounding box center [374, 150] width 88 height 13
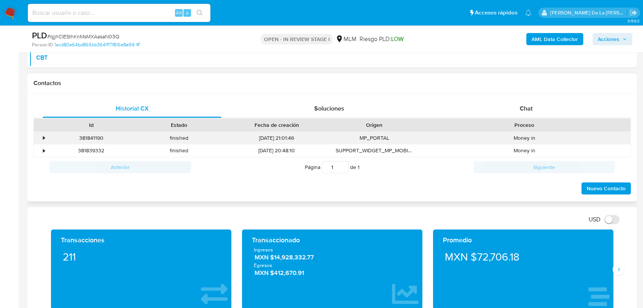
click at [386, 141] on div "MP_PORTAL" at bounding box center [374, 138] width 88 height 13
click at [523, 103] on div "Chat" at bounding box center [525, 109] width 179 height 18
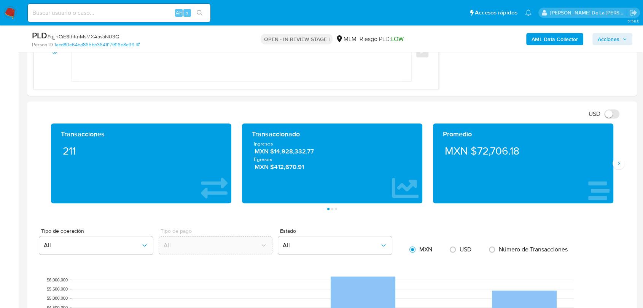
scroll to position [676, 0]
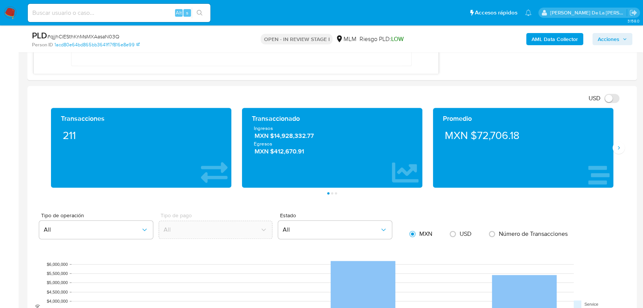
click at [624, 150] on div "Transacciones 211 Transaccionado Ingresos MXN $14,928,332.77 Egresos MXN $412,6…" at bounding box center [331, 151] width 597 height 87
click at [618, 147] on icon "Siguiente" at bounding box center [618, 148] width 6 height 6
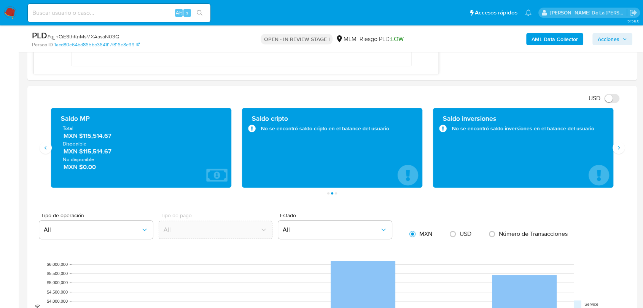
click at [93, 140] on span "Disponible" at bounding box center [141, 143] width 157 height 7
click at [93, 141] on span "Disponible" at bounding box center [141, 143] width 157 height 7
click at [94, 141] on span "Disponible" at bounding box center [141, 143] width 157 height 7
click at [97, 136] on span "MXN $115,514.67" at bounding box center [141, 136] width 156 height 9
click at [97, 137] on span "MXN $115,514.67" at bounding box center [141, 136] width 156 height 9
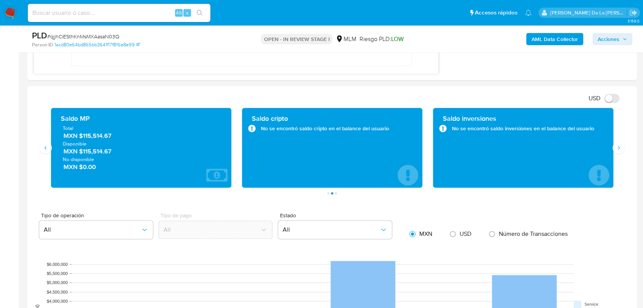
drag, startPoint x: 114, startPoint y: 153, endPoint x: 65, endPoint y: 144, distance: 49.8
click at [65, 144] on div "Disponible MXN $115,514.67" at bounding box center [141, 148] width 157 height 16
click at [97, 169] on span "MXN $0.00" at bounding box center [141, 167] width 156 height 9
drag, startPoint x: 114, startPoint y: 157, endPoint x: 65, endPoint y: 144, distance: 51.5
click at [65, 144] on div "Total MXN $115,514.67 Disponible MXN $115,514.67 No disponible MXN $0.00" at bounding box center [141, 148] width 168 height 46
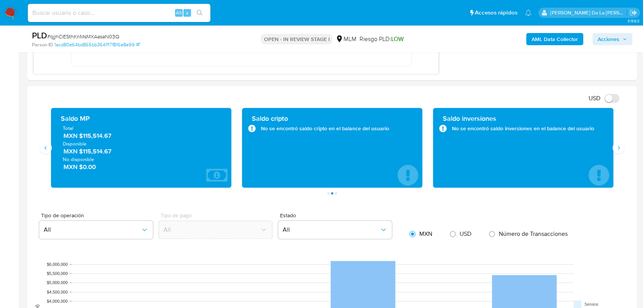
click at [117, 153] on span "MXN $115,514.67" at bounding box center [141, 151] width 156 height 9
click at [621, 150] on button "Siguiente" at bounding box center [618, 148] width 12 height 12
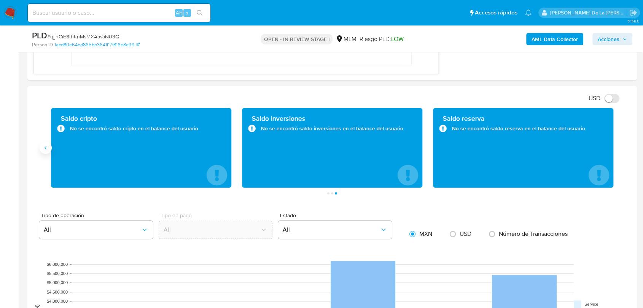
click at [52, 147] on div "Saldo cripto No se encontró saldo cripto en el balance del usuario" at bounding box center [141, 148] width 180 height 80
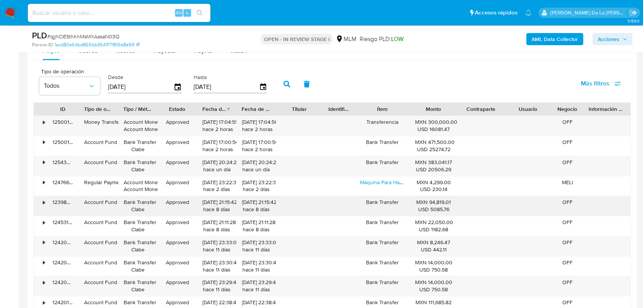
scroll to position [1014, 0]
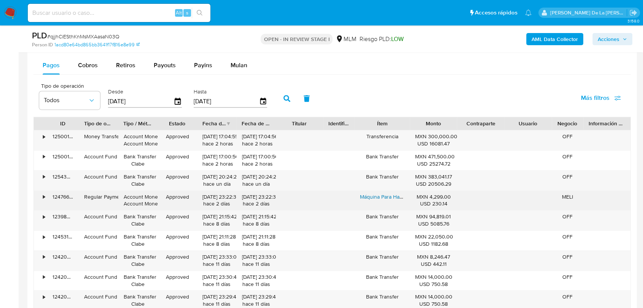
click at [395, 196] on link "Máquina Para Hacer Helados Creami - Ninja Nc300" at bounding box center [420, 197] width 120 height 8
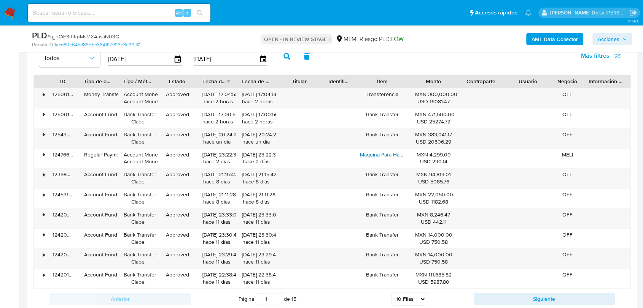
scroll to position [1098, 0]
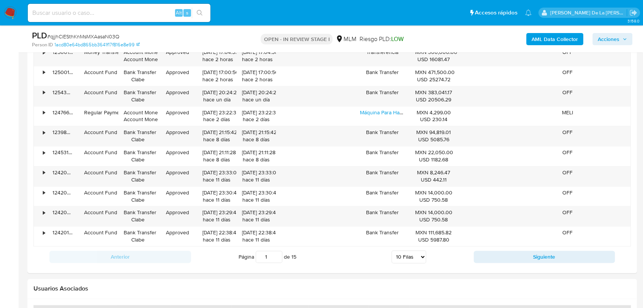
click at [529, 263] on div "Anterior Página 1 de 15 5 Filas 10 Filas 20 Filas 25 Filas 50 Filas 100 Filas S…" at bounding box center [331, 257] width 597 height 21
click at [529, 256] on button "Siguiente" at bounding box center [543, 257] width 141 height 12
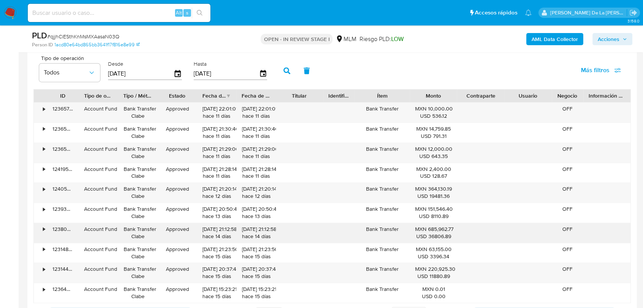
scroll to position [1056, 0]
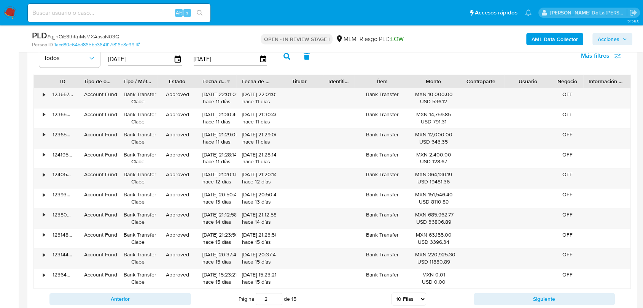
click at [489, 300] on button "Siguiente" at bounding box center [543, 299] width 141 height 12
type input "3"
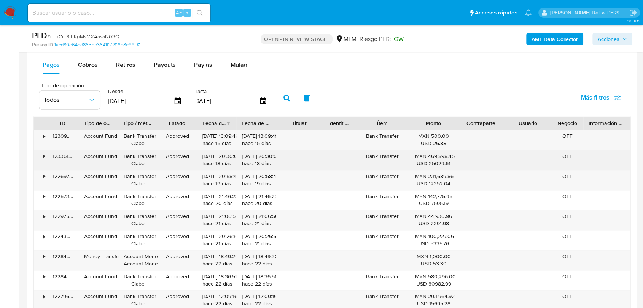
scroll to position [1014, 0]
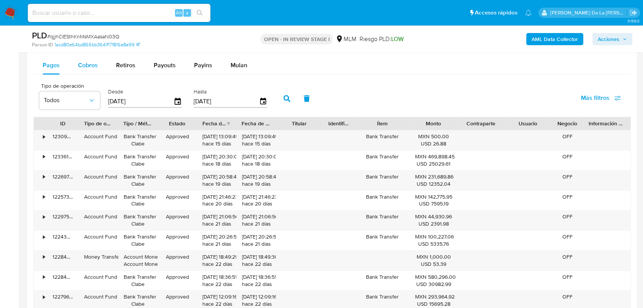
click at [91, 70] on div "Cobros" at bounding box center [88, 65] width 20 height 18
select select "10"
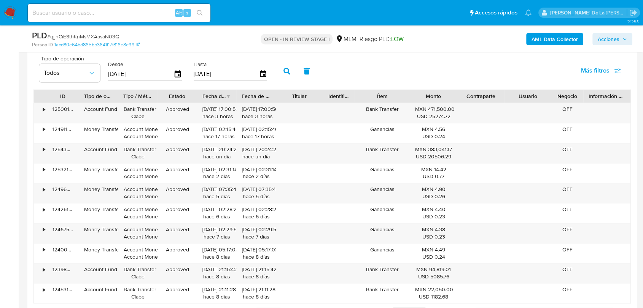
scroll to position [1056, 0]
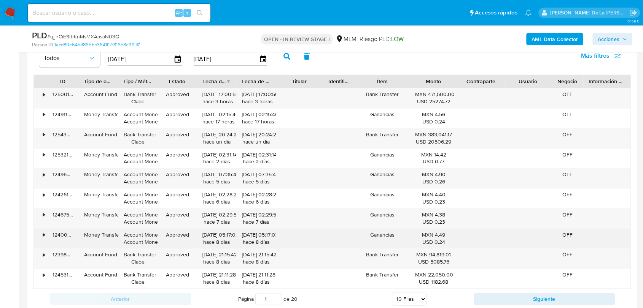
drag, startPoint x: 385, startPoint y: 157, endPoint x: 398, endPoint y: 235, distance: 79.4
click at [401, 241] on div "• 125001015499 Account Fund Bank Transfer Clabe Approved 09/09/2025 17:00:50 ha…" at bounding box center [331, 188] width 597 height 201
click at [398, 235] on div "Ganancias" at bounding box center [381, 239] width 55 height 20
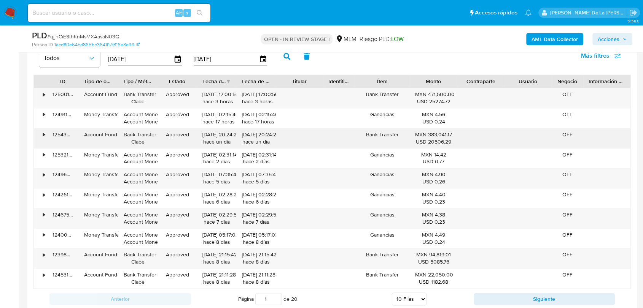
drag, startPoint x: 147, startPoint y: 133, endPoint x: 383, endPoint y: 133, distance: 236.1
click at [383, 133] on div "• 125439670358 Account Fund Bank Transfer Clabe Approved 08/09/2025 20:24:29 ha…" at bounding box center [332, 139] width 596 height 20
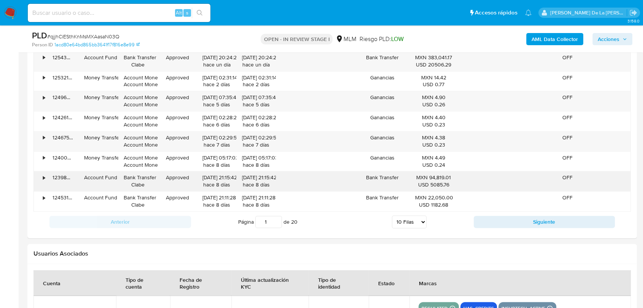
scroll to position [1141, 0]
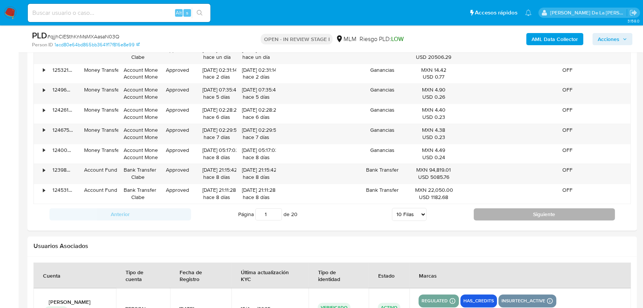
click at [522, 216] on button "Siguiente" at bounding box center [543, 214] width 141 height 12
type input "2"
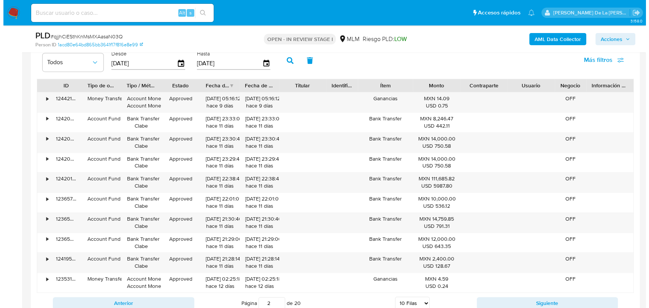
scroll to position [1014, 0]
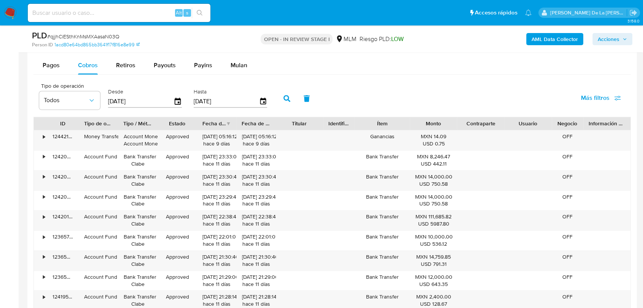
drag, startPoint x: 128, startPoint y: 58, endPoint x: 132, endPoint y: 55, distance: 5.4
click at [132, 58] on div "Retiros" at bounding box center [125, 65] width 19 height 18
select select "10"
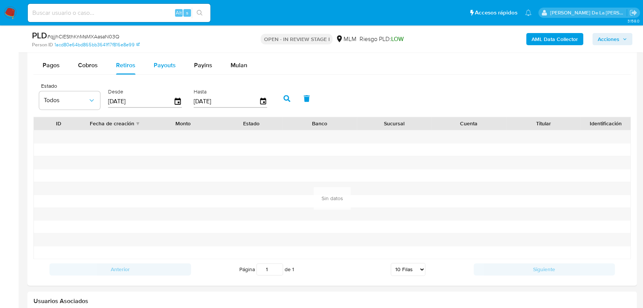
drag, startPoint x: 162, startPoint y: 67, endPoint x: 166, endPoint y: 64, distance: 4.3
click at [163, 66] on span "Payouts" at bounding box center [165, 65] width 22 height 9
select select "10"
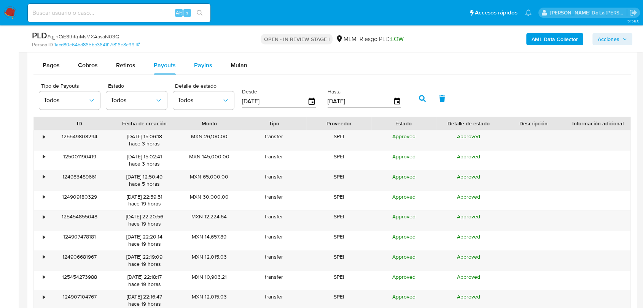
click at [208, 65] on span "Payins" at bounding box center [203, 65] width 18 height 9
select select "10"
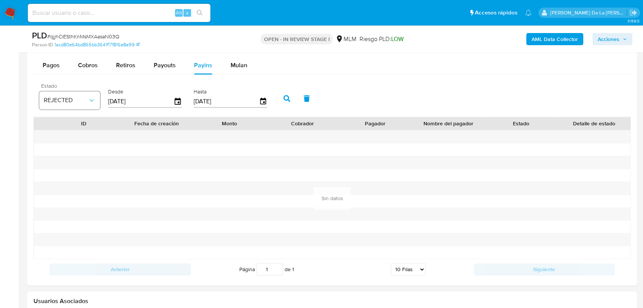
click at [94, 98] on icon "button" at bounding box center [92, 101] width 8 height 8
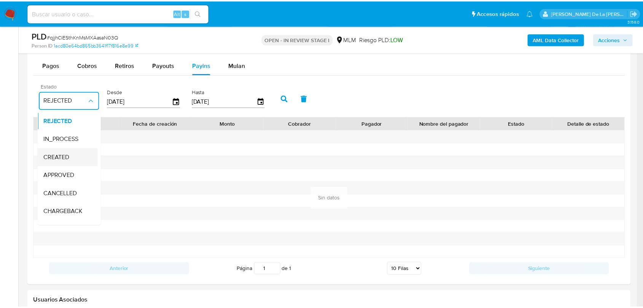
scroll to position [56, 0]
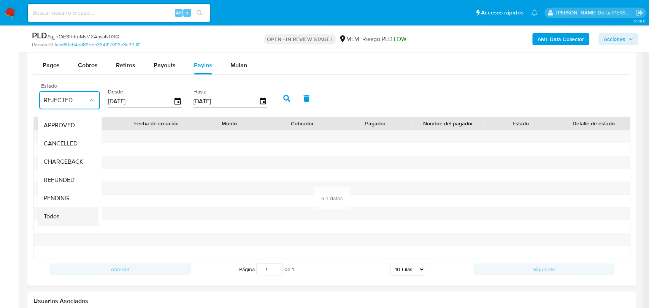
click at [56, 213] on span "Todos" at bounding box center [52, 217] width 16 height 8
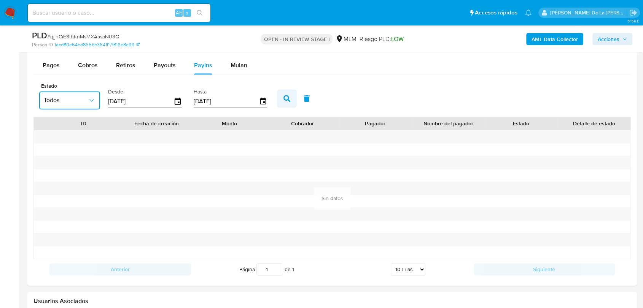
click at [290, 95] on button "button" at bounding box center [287, 98] width 20 height 18
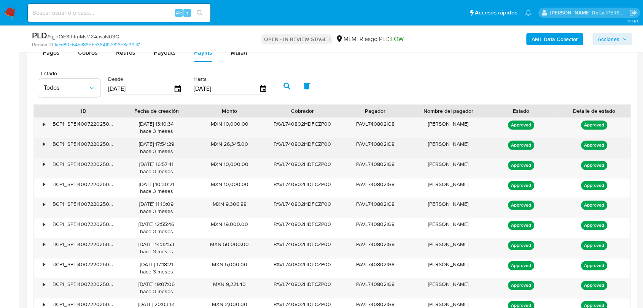
scroll to position [1014, 0]
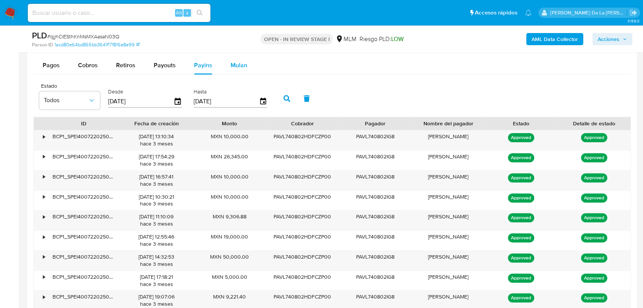
click at [234, 56] on div "Tipo de operación All Tipo de pago All Estado All MXN USD Número de Transaccion…" at bounding box center [331, 113] width 597 height 477
drag, startPoint x: 238, startPoint y: 63, endPoint x: 245, endPoint y: 66, distance: 7.7
click at [240, 63] on span "Mulan" at bounding box center [238, 65] width 17 height 9
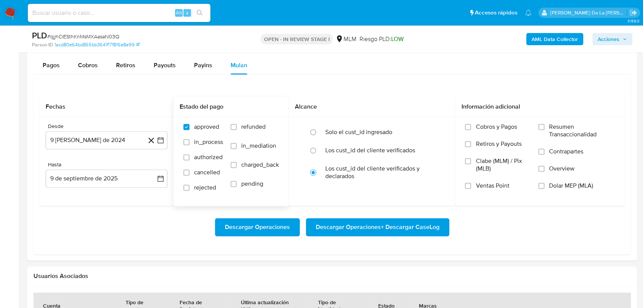
click at [217, 105] on h2 "Estado del pago" at bounding box center [230, 107] width 103 height 8
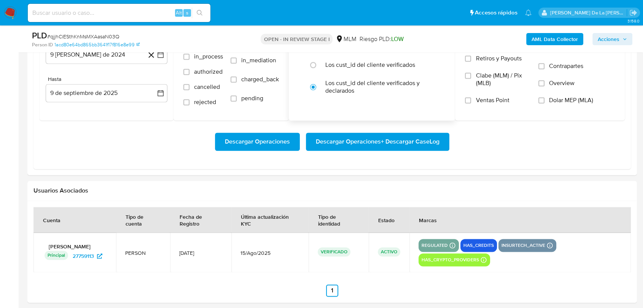
scroll to position [1056, 0]
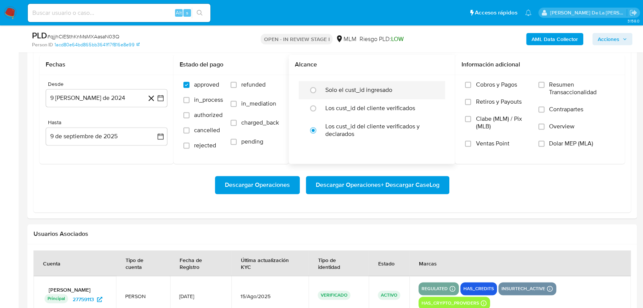
click at [373, 87] on label "Solo el cust_id ingresado" at bounding box center [358, 90] width 67 height 8
click at [376, 90] on label "Solo el cust_id ingresado" at bounding box center [358, 90] width 67 height 8
click at [319, 90] on input "radio" at bounding box center [313, 90] width 12 height 12
radio input "true"
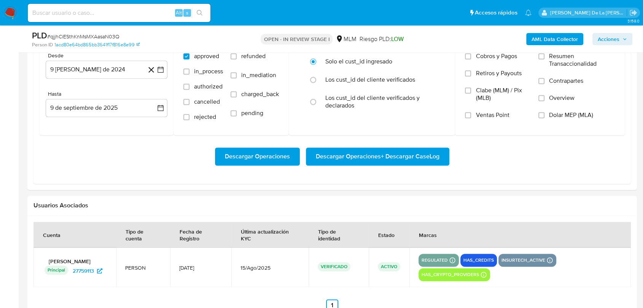
scroll to position [1098, 0]
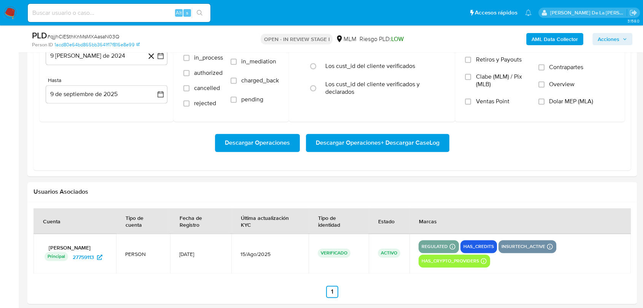
drag, startPoint x: 273, startPoint y: 255, endPoint x: 244, endPoint y: 256, distance: 29.3
click at [244, 256] on td "15/Ago/2025" at bounding box center [269, 254] width 77 height 40
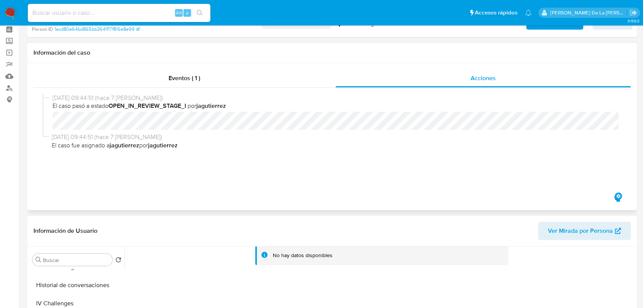
scroll to position [0, 0]
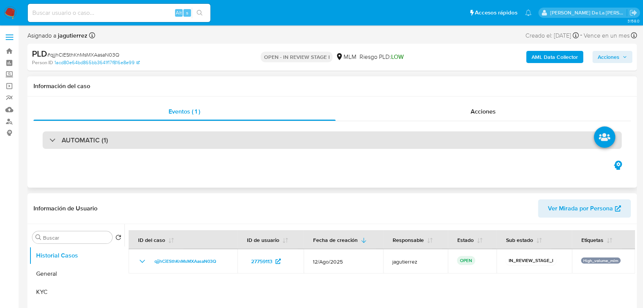
select select "10"
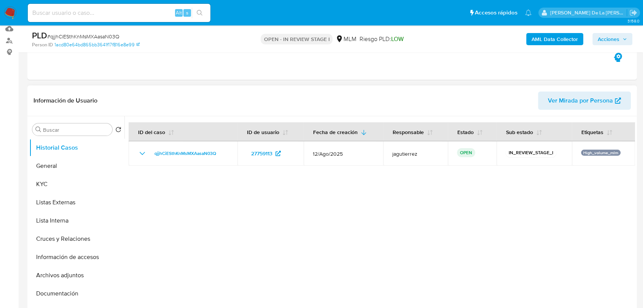
scroll to position [84, 0]
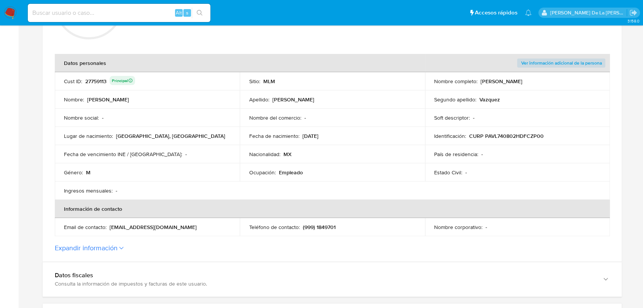
scroll to position [40, 0]
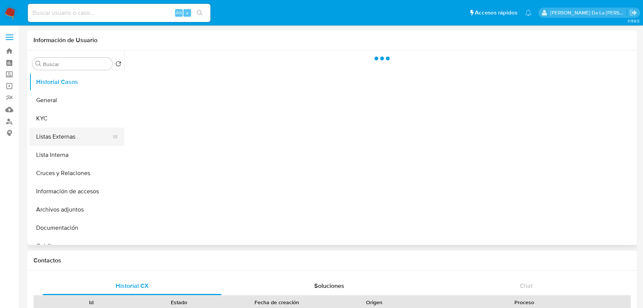
click at [37, 129] on button "Listas Externas" at bounding box center [73, 137] width 89 height 18
click at [46, 122] on button "KYC" at bounding box center [73, 119] width 89 height 18
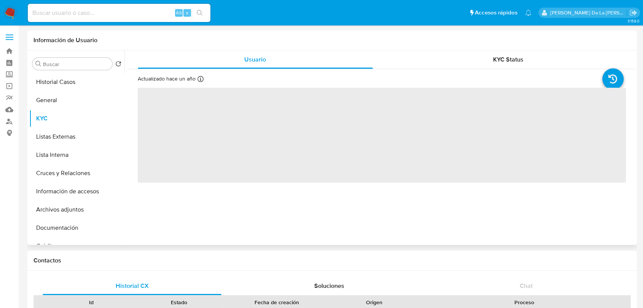
select select "10"
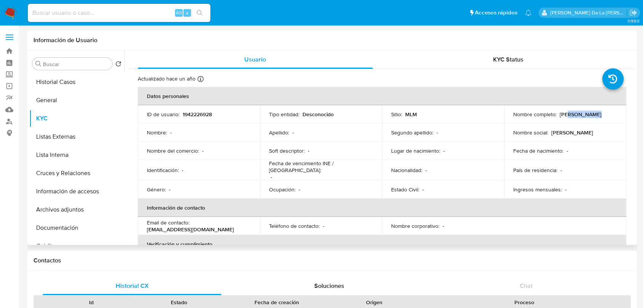
click at [599, 113] on p "[PERSON_NAME]" at bounding box center [580, 114] width 42 height 7
click at [598, 113] on p "[PERSON_NAME]" at bounding box center [580, 114] width 42 height 7
drag, startPoint x: 609, startPoint y: 119, endPoint x: 618, endPoint y: 121, distance: 9.6
click at [618, 121] on td "Nombre completo : [PERSON_NAME]" at bounding box center [565, 114] width 122 height 18
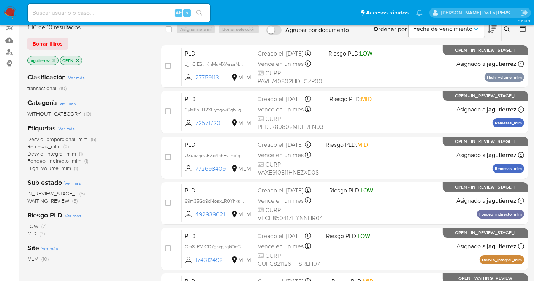
scroll to position [70, 0]
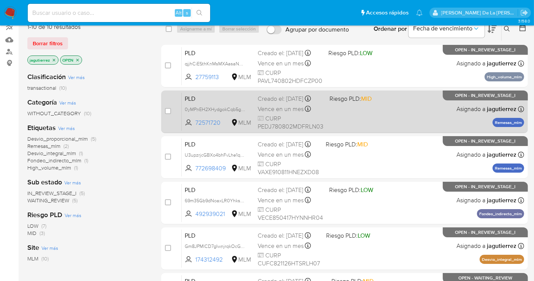
click at [375, 110] on div "PLD 0yMPnEH2XHydgokCqb5gvJ7e 72571720 MLM Riesgo PLD: MID Creado el: [DATE] Cre…" at bounding box center [353, 111] width 343 height 38
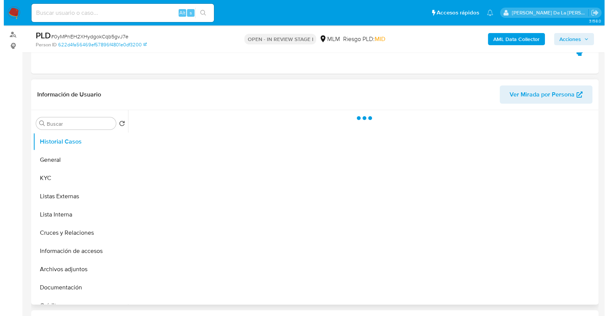
scroll to position [95, 0]
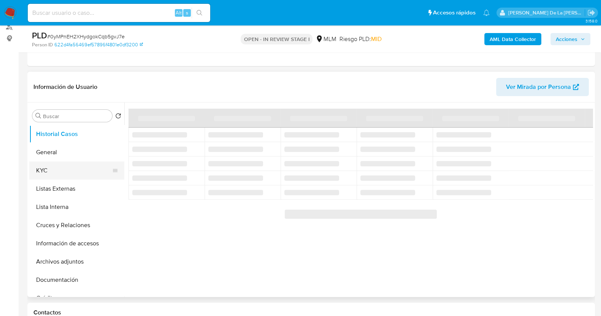
click at [76, 168] on button "KYC" at bounding box center [73, 171] width 89 height 18
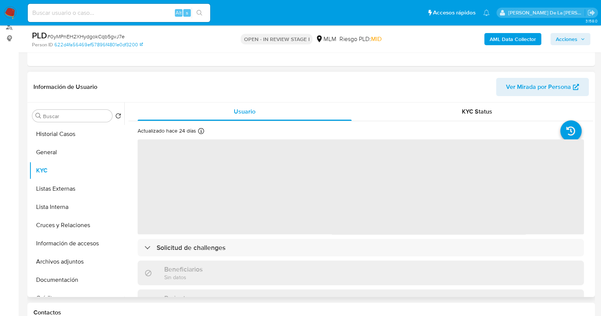
select select "10"
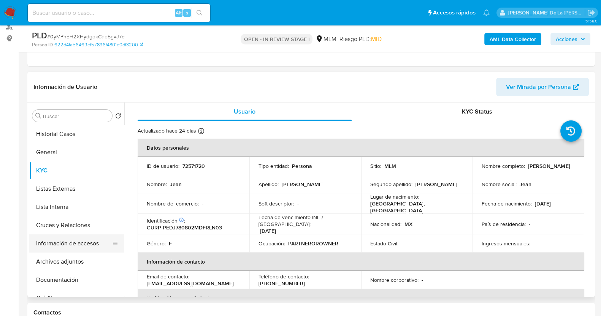
click at [75, 238] on button "Información de accesos" at bounding box center [73, 244] width 89 height 18
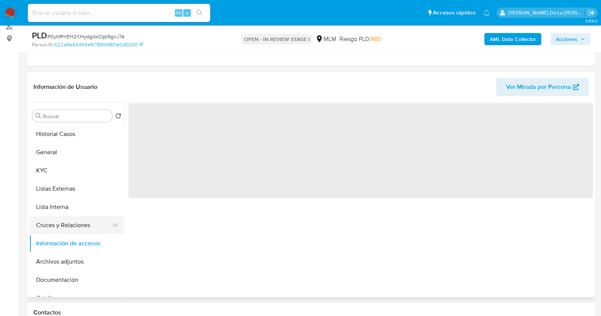
click at [81, 228] on button "Cruces y Relaciones" at bounding box center [73, 225] width 89 height 18
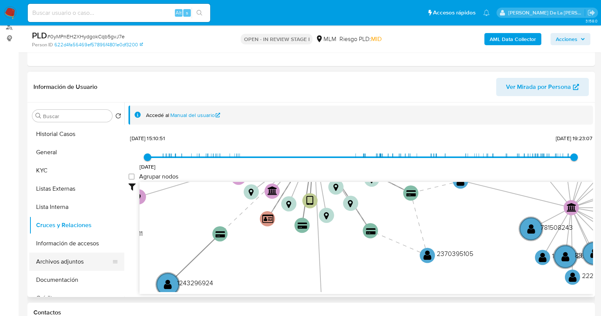
drag, startPoint x: 60, startPoint y: 275, endPoint x: 75, endPoint y: 261, distance: 20.2
click at [60, 275] on button "Documentación" at bounding box center [76, 280] width 95 height 18
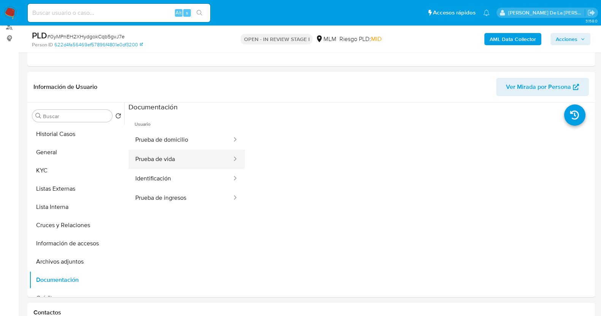
click at [181, 158] on button "Prueba de vida" at bounding box center [181, 159] width 104 height 19
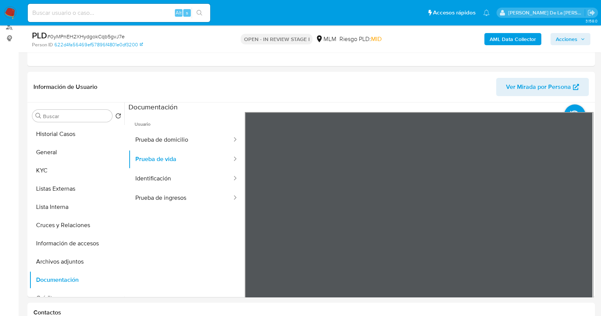
click at [86, 32] on div "PLD # 0yMPnEH2XHydgokCqb5gvJ7e" at bounding box center [123, 35] width 183 height 11
copy span "0yMPnEH2XHydgokCqb5gvJ7e"
click at [74, 263] on button "Archivos adjuntos" at bounding box center [73, 262] width 89 height 18
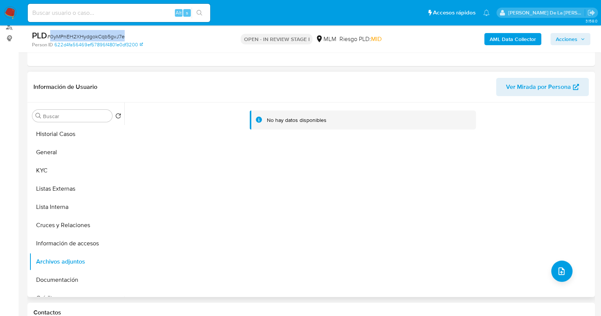
click at [203, 184] on div "No hay datos disponibles" at bounding box center [358, 200] width 469 height 195
click at [540, 271] on button "upload-file" at bounding box center [561, 271] width 21 height 21
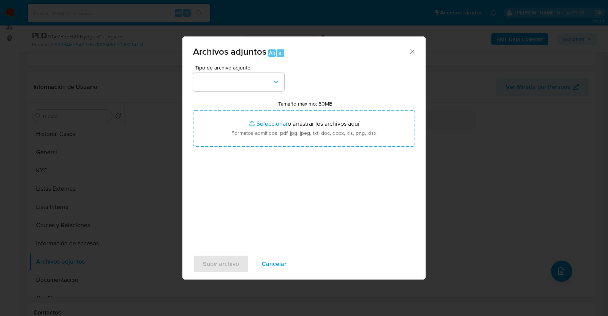
click at [233, 68] on span "Tipo de archivo adjunto" at bounding box center [240, 67] width 91 height 5
click at [238, 81] on button "button" at bounding box center [238, 82] width 91 height 18
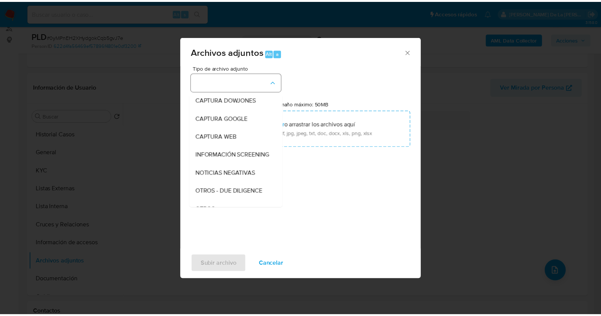
scroll to position [40, 0]
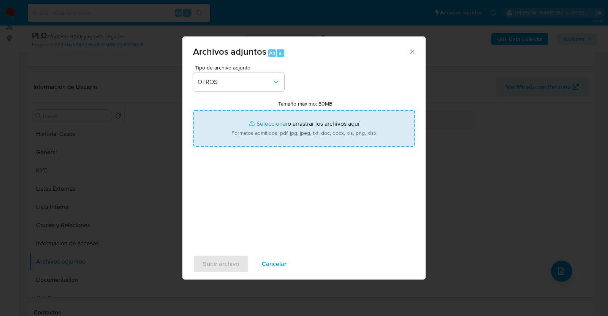
type input "C:\fakepath\72571720_JEAN PEREZ DELGADO_AGO2025.pdf"
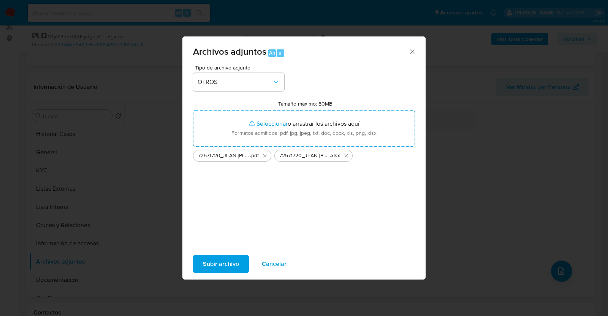
click at [219, 263] on span "Subir archivo" at bounding box center [221, 264] width 36 height 17
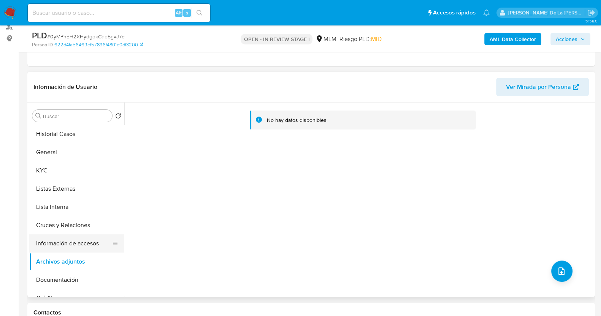
click at [72, 238] on button "Información de accesos" at bounding box center [73, 244] width 89 height 18
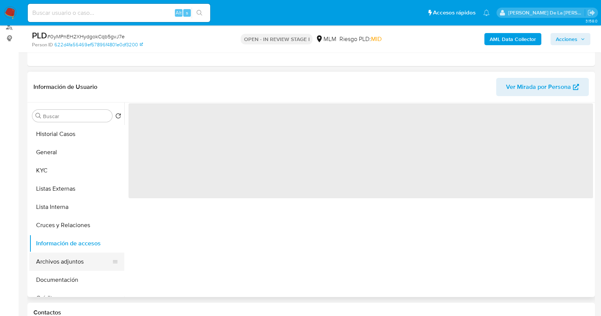
click at [60, 257] on button "Archivos adjuntos" at bounding box center [73, 262] width 89 height 18
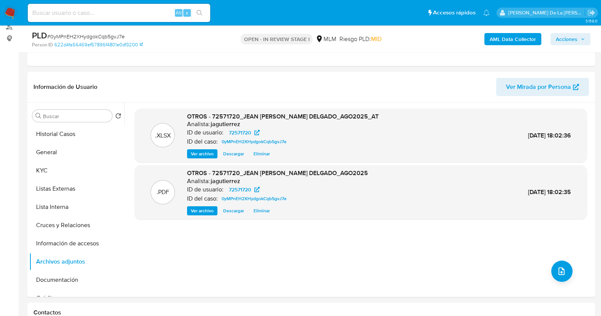
click at [540, 44] on span "Acciones" at bounding box center [567, 39] width 22 height 12
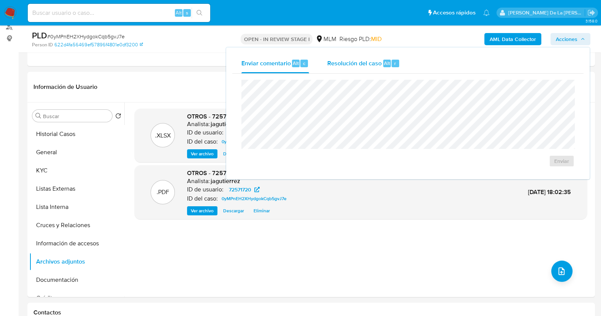
click at [348, 65] on span "Resolución del caso" at bounding box center [354, 63] width 54 height 9
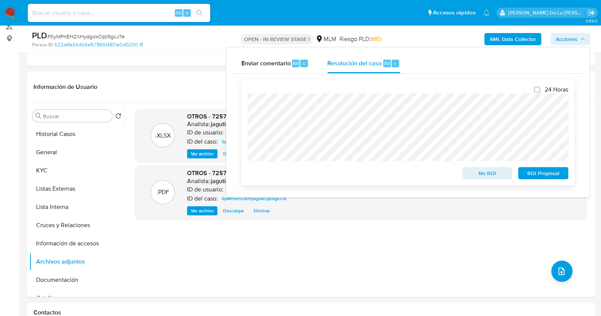
click at [536, 86] on label "24 Horas" at bounding box center [551, 90] width 34 height 8
click at [536, 87] on input "24 Horas" at bounding box center [537, 90] width 6 height 6
checkbox input "true"
click at [540, 174] on span "ROI Proposal" at bounding box center [544, 173] width 40 height 11
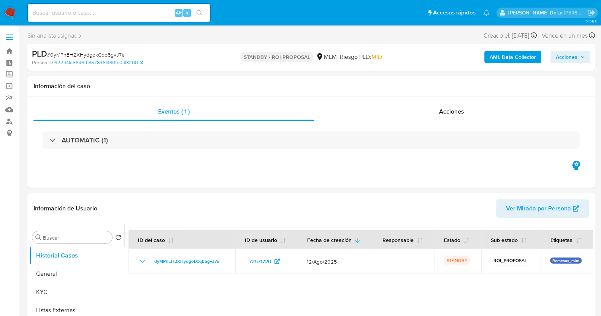
select select "10"
click at [68, 51] on span "# 0yMPnEH2XHydgokCqb5gvJ7e" at bounding box center [86, 55] width 78 height 8
copy span "0yMPnEH2XHydgokCqb5gvJ7e"
